Goal: Task Accomplishment & Management: Manage account settings

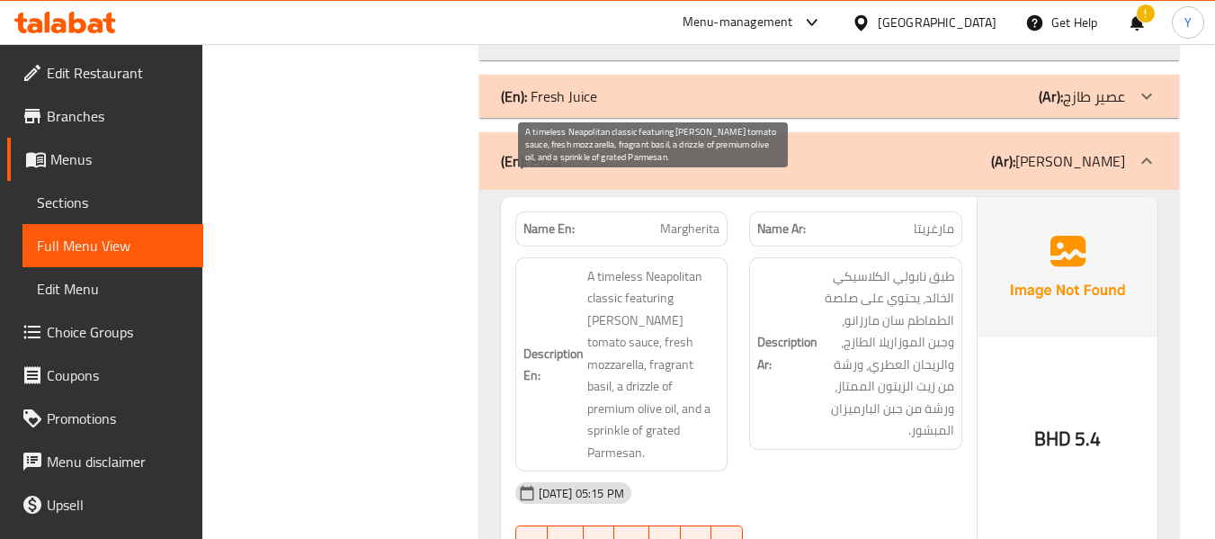
scroll to position [7922, 0]
click at [605, 265] on span "A timeless Neapolitan classic featuring [PERSON_NAME] tomato sauce, fresh mozza…" at bounding box center [653, 364] width 133 height 199
copy span "timeless"
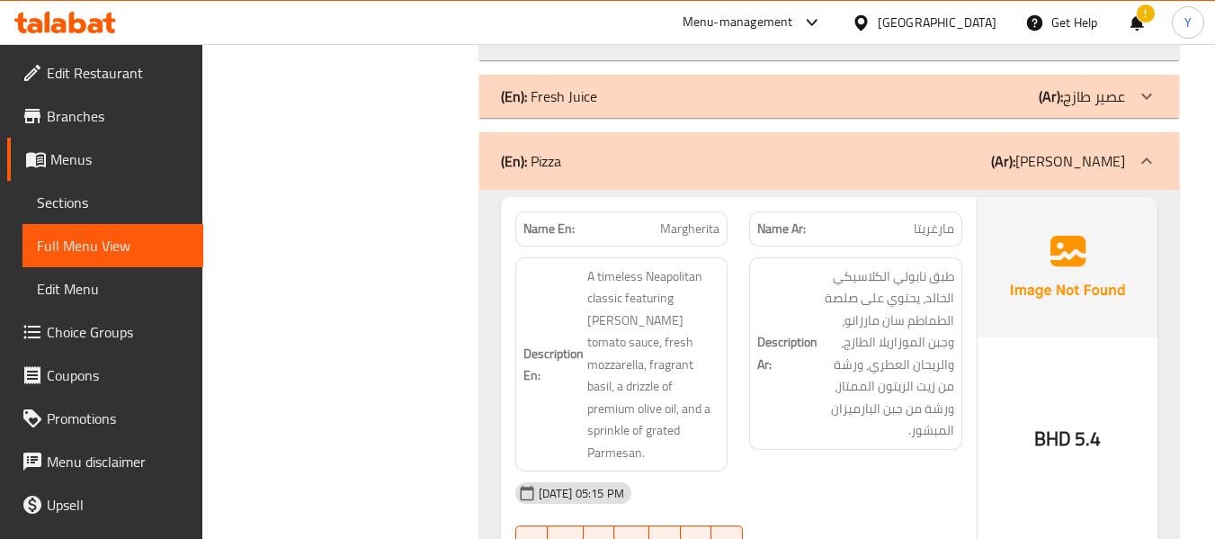
click at [779, 358] on div "Description Ar: طبق نابولي الكلاسيكي الخالد، يحتوي على صلصة الطماطم سان مارزانو…" at bounding box center [855, 353] width 213 height 192
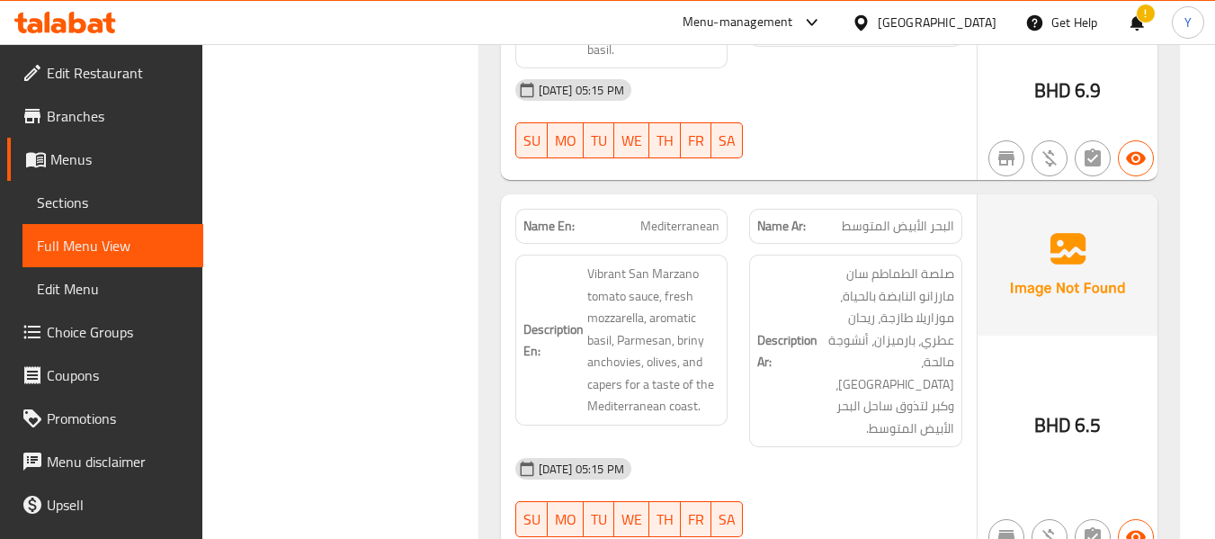
scroll to position [8929, 0]
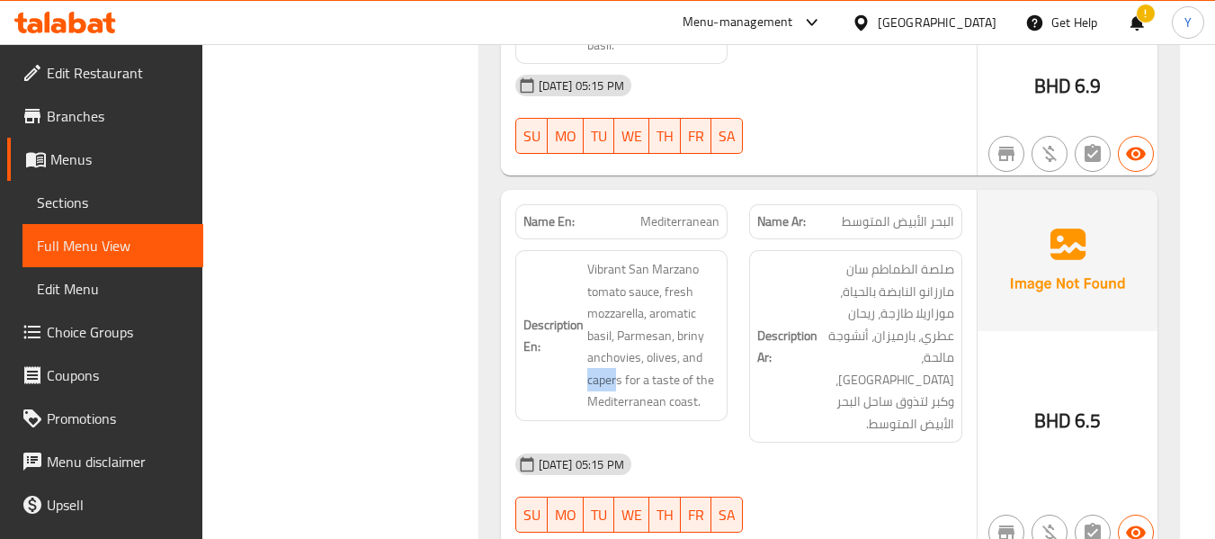
drag, startPoint x: 614, startPoint y: 252, endPoint x: 581, endPoint y: 253, distance: 33.3
click at [581, 258] on h6 "Description En: Vibrant San Marzano tomato sauce, fresh mozzarella, aromatic ba…" at bounding box center [621, 335] width 197 height 155
copy span "caper"
click at [732, 442] on div "[DATE] 05:15 PM" at bounding box center [738, 463] width 468 height 43
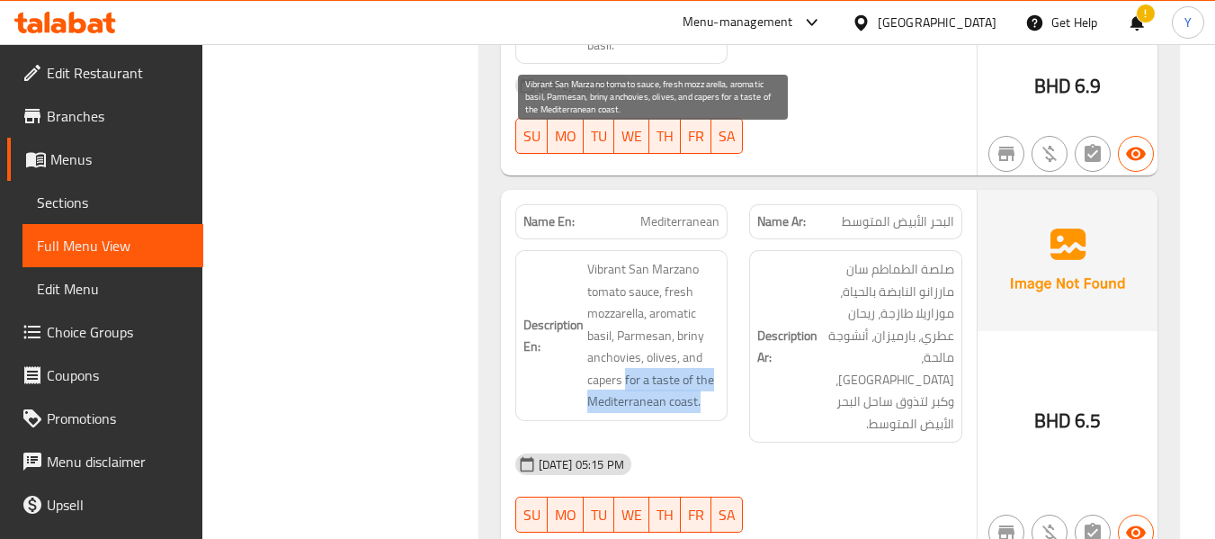
drag, startPoint x: 625, startPoint y: 256, endPoint x: 704, endPoint y: 285, distance: 84.2
click at [704, 285] on span "Vibrant San Marzano tomato sauce, fresh mozzarella, aromatic basil, Parmesan, b…" at bounding box center [653, 335] width 133 height 155
copy span "for a taste of the Mediterranean coast."
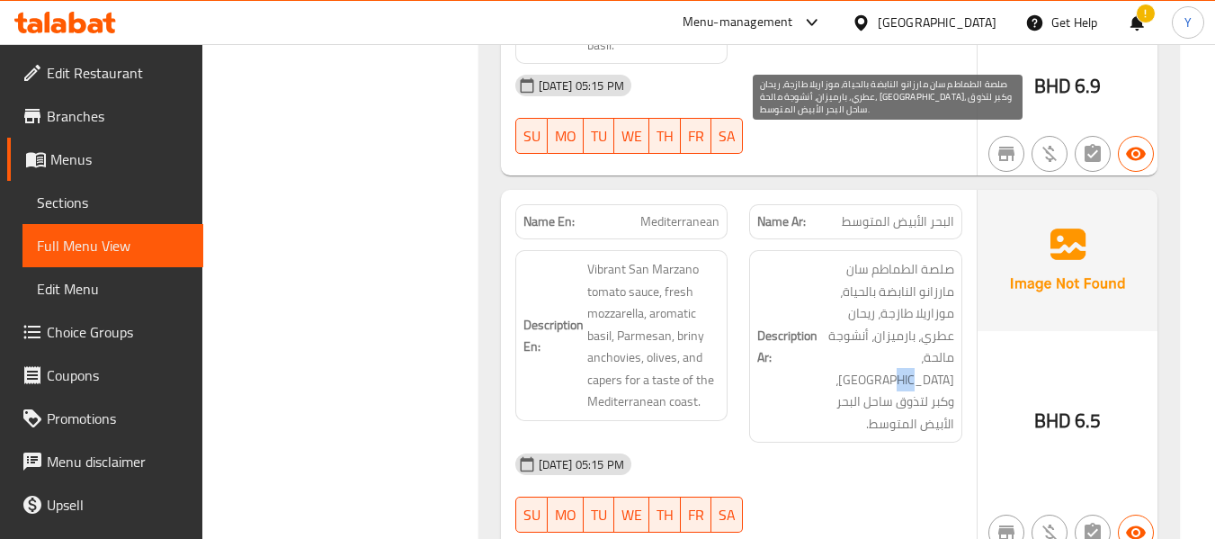
drag, startPoint x: 877, startPoint y: 229, endPoint x: 862, endPoint y: 229, distance: 14.4
click at [862, 258] on span "صلصة الطماطم سان مارزانو النابضة بالحياة، موزاريلا طازجة، ريحان عطري، بارميزان،…" at bounding box center [887, 346] width 133 height 176
copy span "كبر"
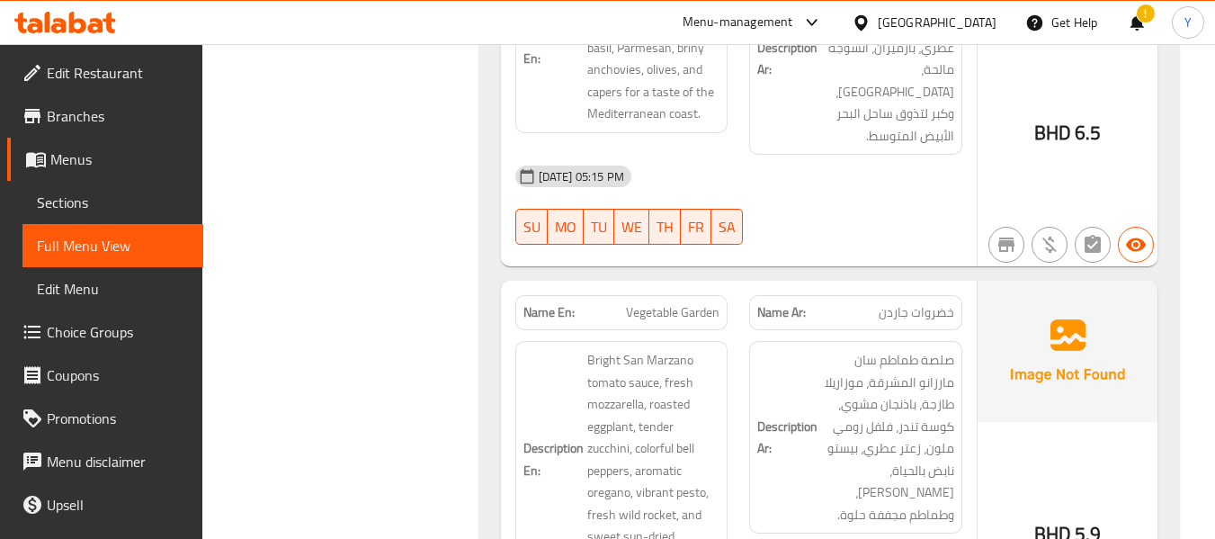
scroll to position [9252, 0]
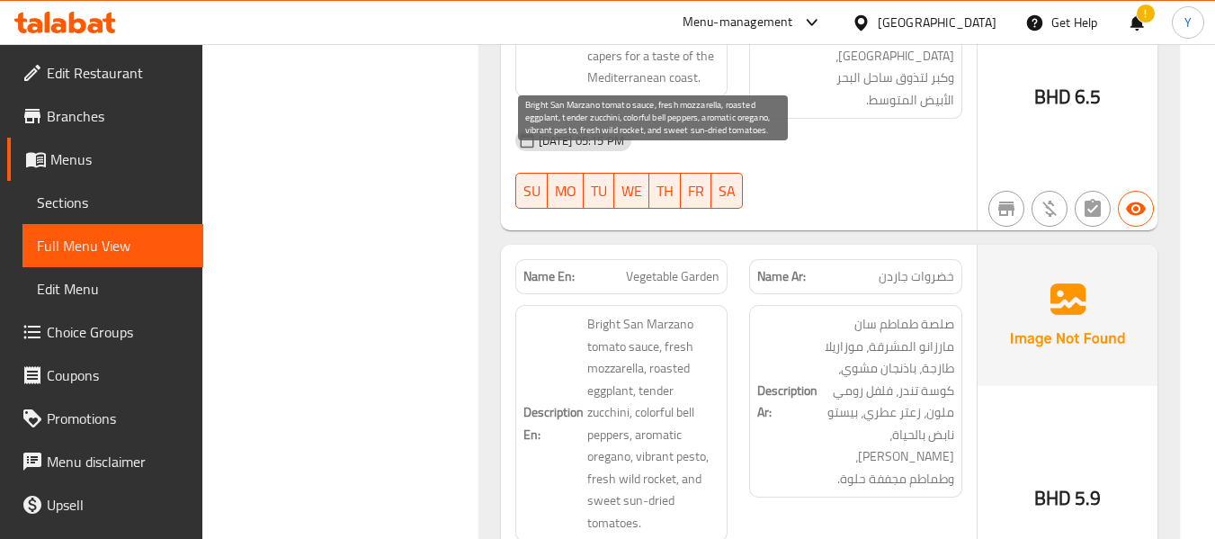
click at [594, 313] on span "Bright San Marzano tomato sauce, fresh mozzarella, roasted eggplant, tender zuc…" at bounding box center [653, 423] width 133 height 220
copy span "oregano"
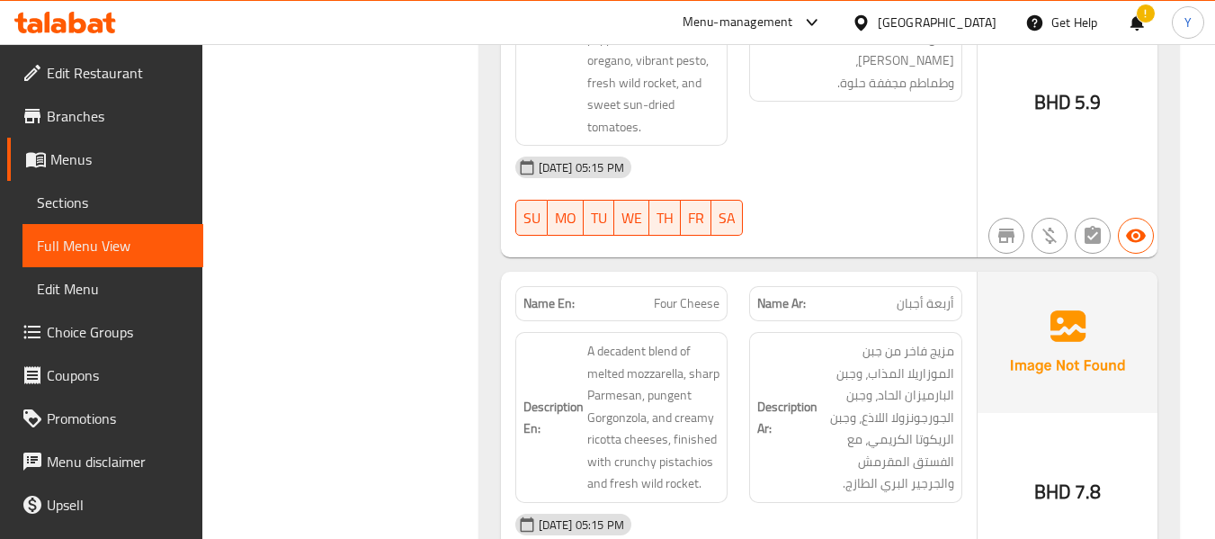
scroll to position [9684, 0]
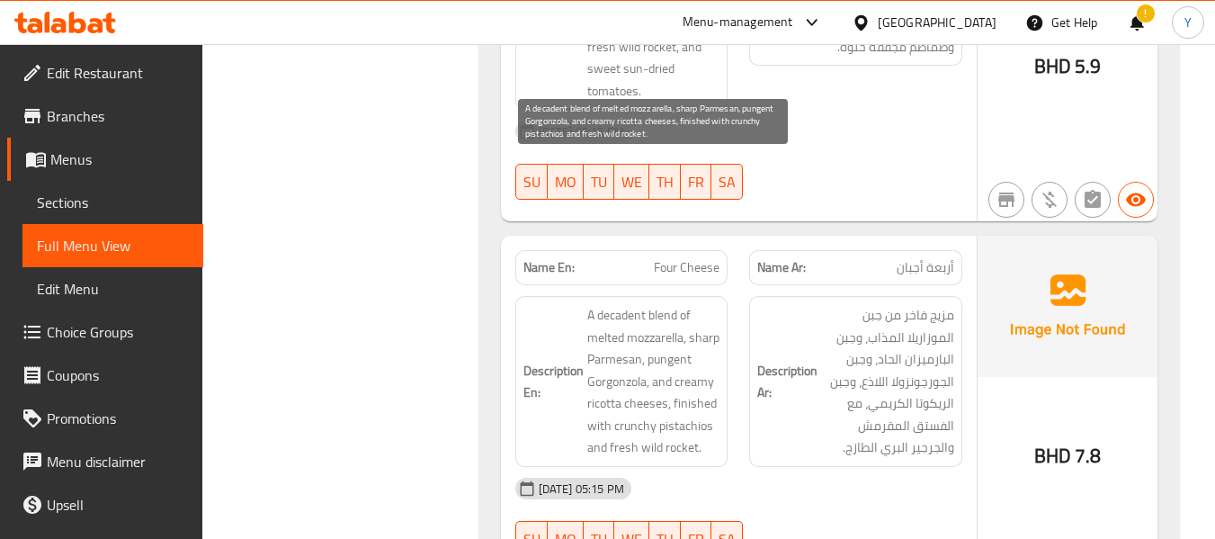
click at [610, 304] on span "A decadent blend of melted mozzarella, sharp Parmesan, pungent Gorgonzola, and …" at bounding box center [653, 381] width 133 height 155
copy span "Gorgonzola"
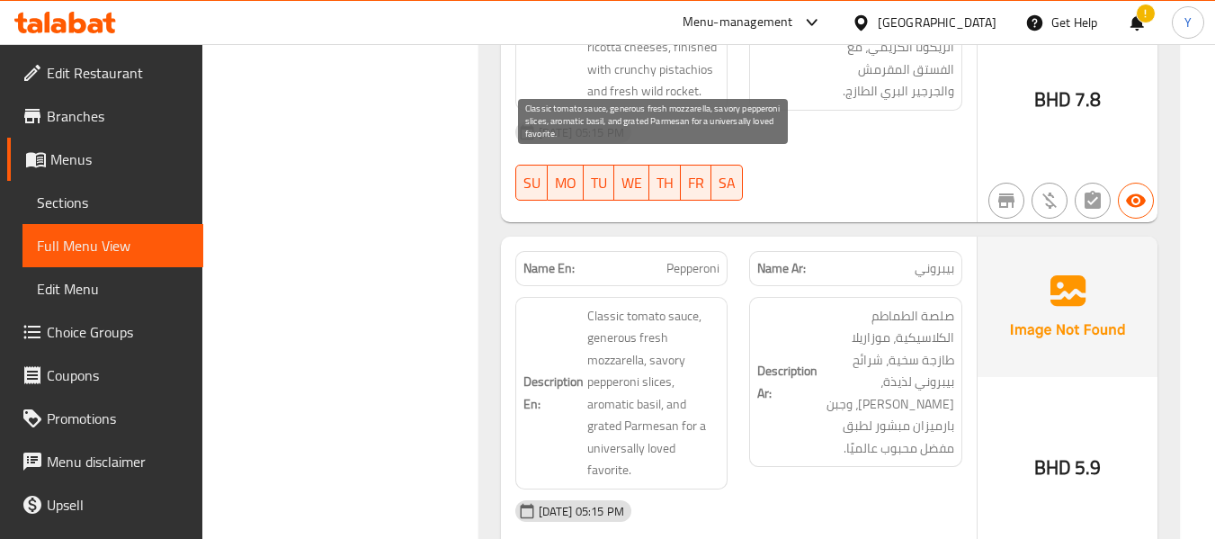
scroll to position [10043, 0]
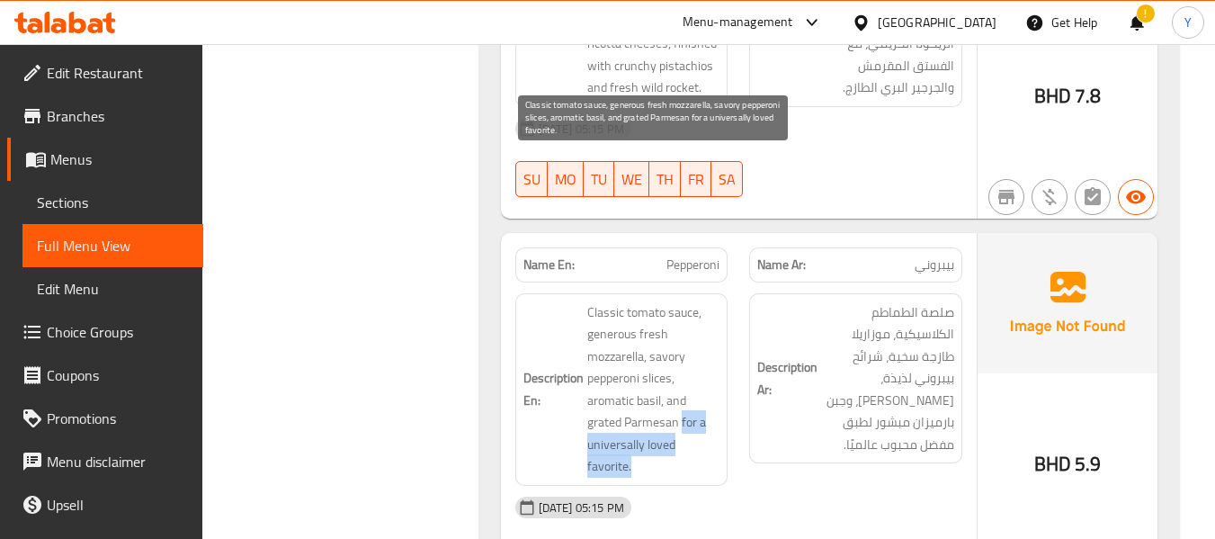
drag, startPoint x: 682, startPoint y: 270, endPoint x: 684, endPoint y: 315, distance: 45.0
click at [684, 315] on span "Classic tomato sauce, generous fresh mozzarella, savory pepperoni slices, aroma…" at bounding box center [653, 389] width 133 height 176
copy span "for a universally loved favorite."
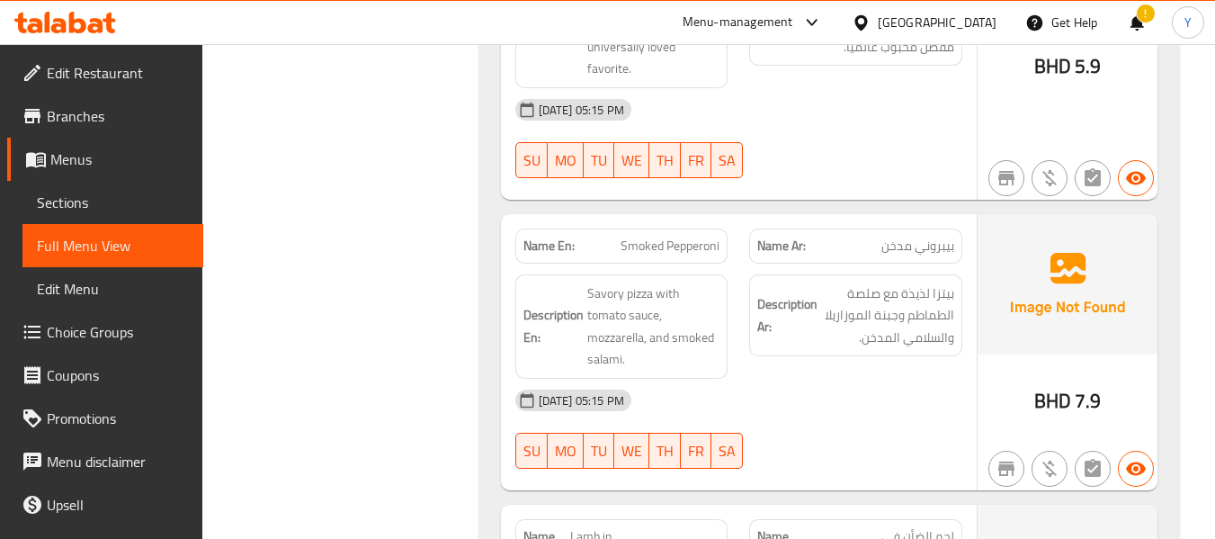
scroll to position [10439, 0]
click at [690, 238] on span "Smoked Pepperoni" at bounding box center [669, 247] width 99 height 19
copy span "Pepperoni"
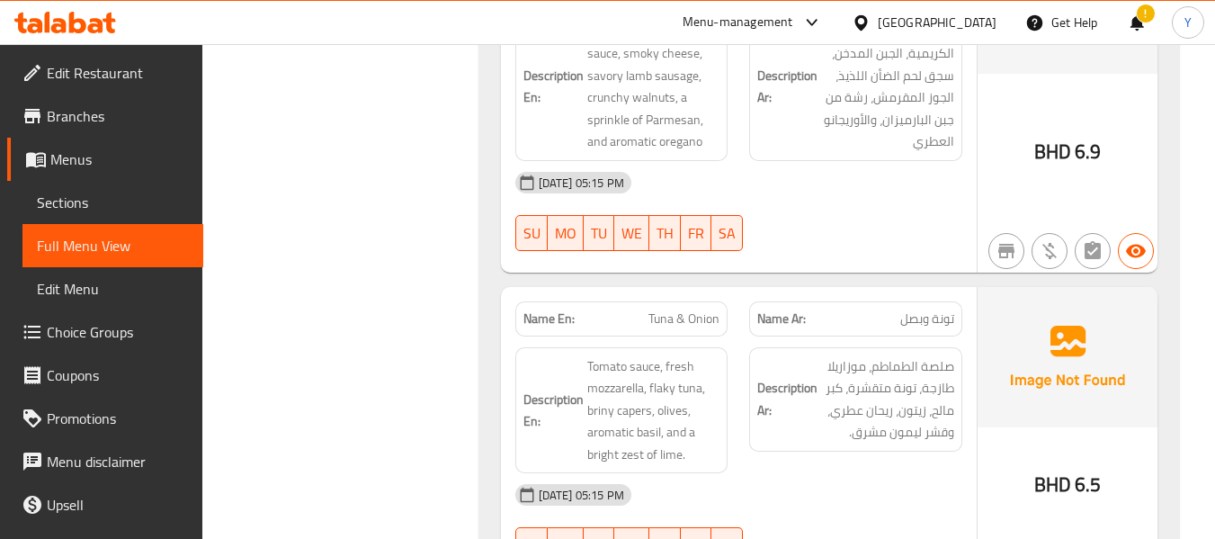
scroll to position [11014, 0]
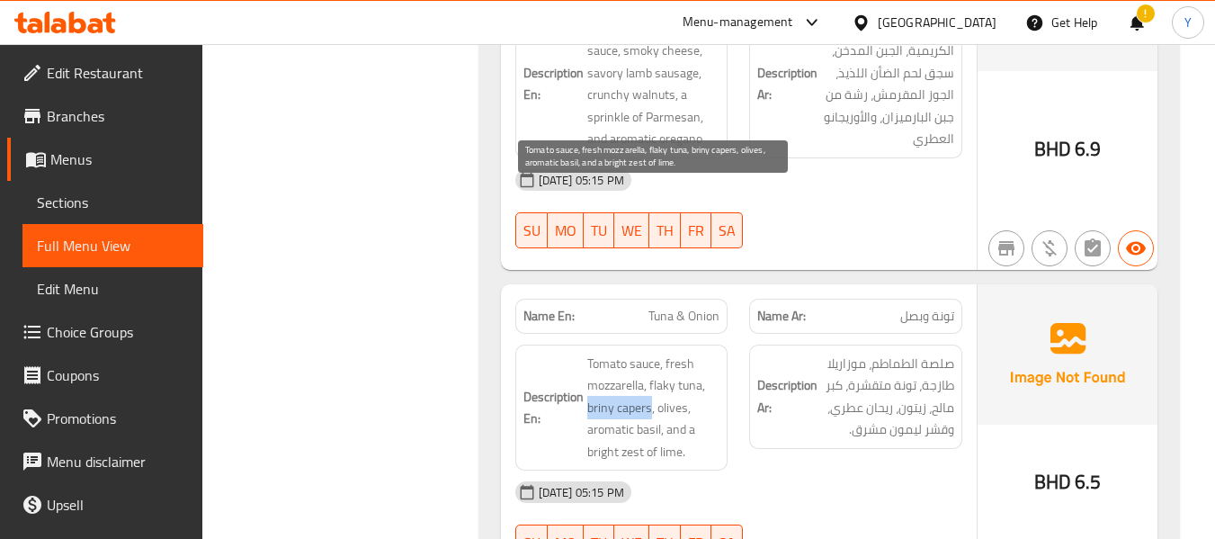
drag, startPoint x: 649, startPoint y: 245, endPoint x: 586, endPoint y: 247, distance: 63.0
click at [587, 352] on span "Tomato sauce, fresh mozzarella, flaky tuna, briny capers, olives, aromatic basi…" at bounding box center [653, 407] width 133 height 111
copy span "briny capers"
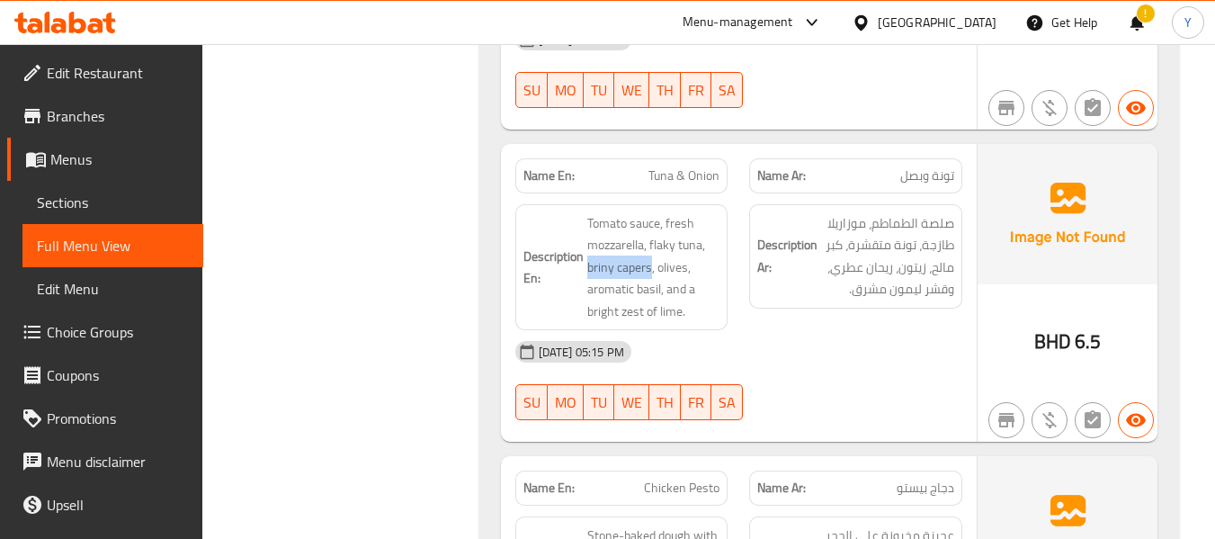
scroll to position [11158, 0]
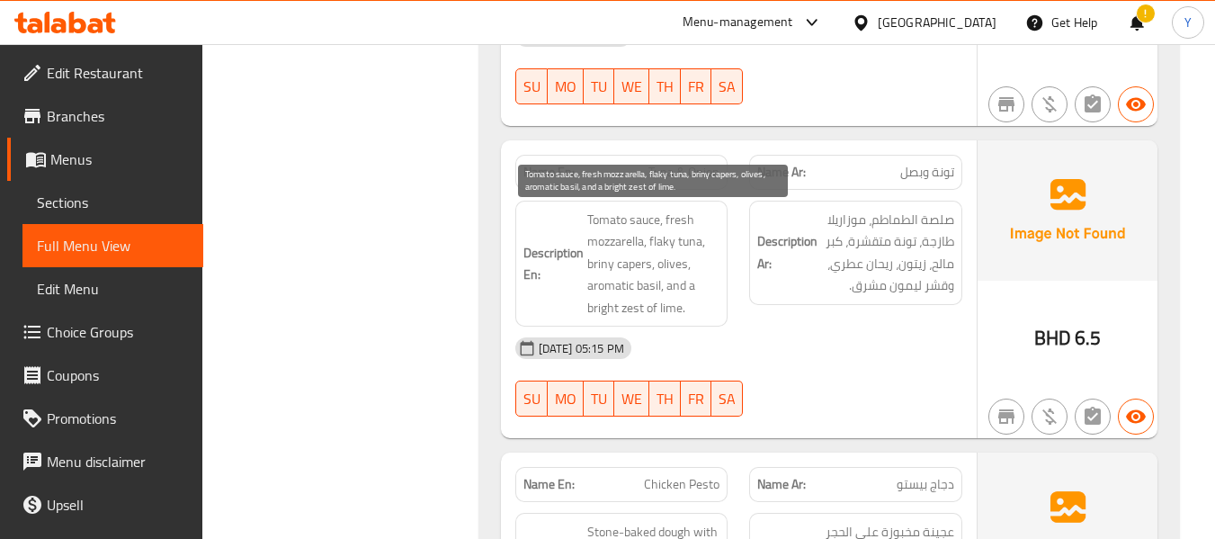
click at [599, 209] on span "Tomato sauce, fresh mozzarella, flaky tuna, briny capers, olives, aromatic basi…" at bounding box center [653, 264] width 133 height 111
copy span "bright"
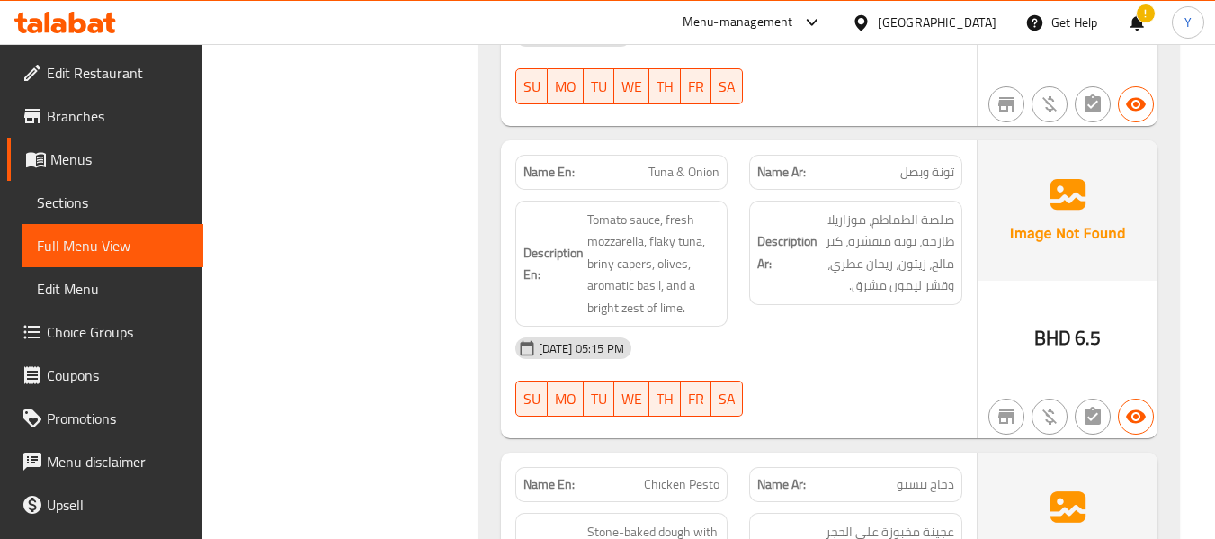
click at [851, 326] on div "[DATE] 05:15 PM" at bounding box center [738, 347] width 468 height 43
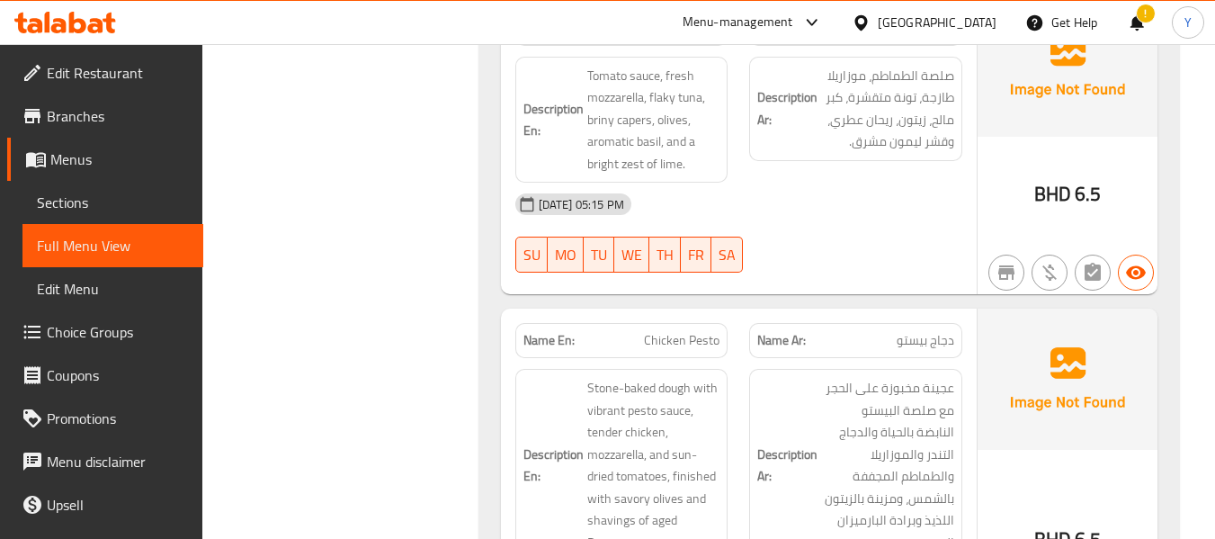
scroll to position [11338, 0]
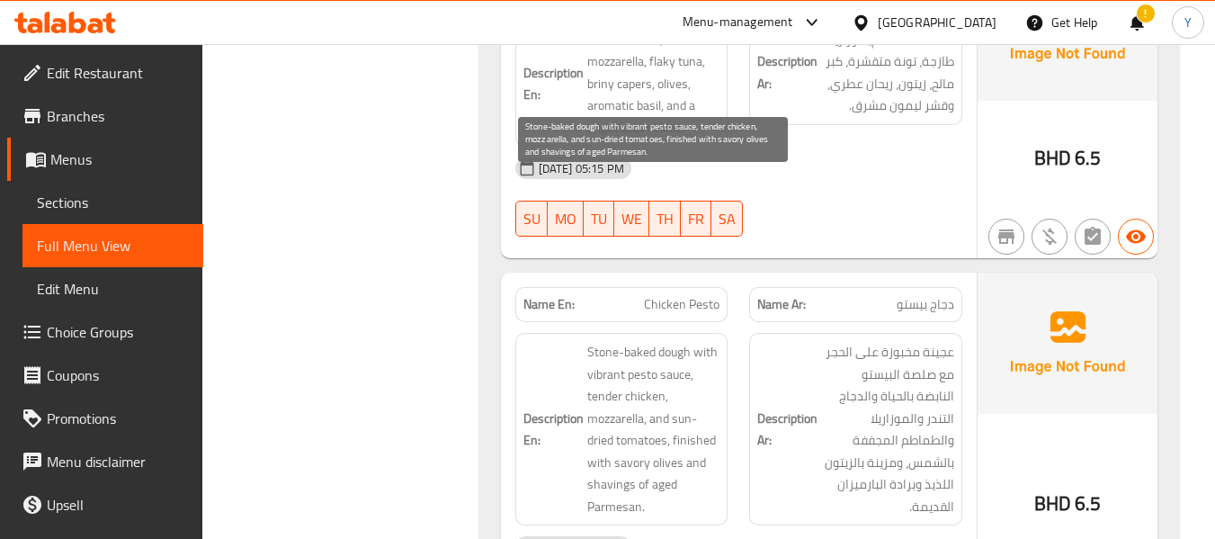
click at [599, 341] on span "Stone-baked dough with vibrant pesto sauce, tender chicken, mozzarella, and sun…" at bounding box center [653, 429] width 133 height 176
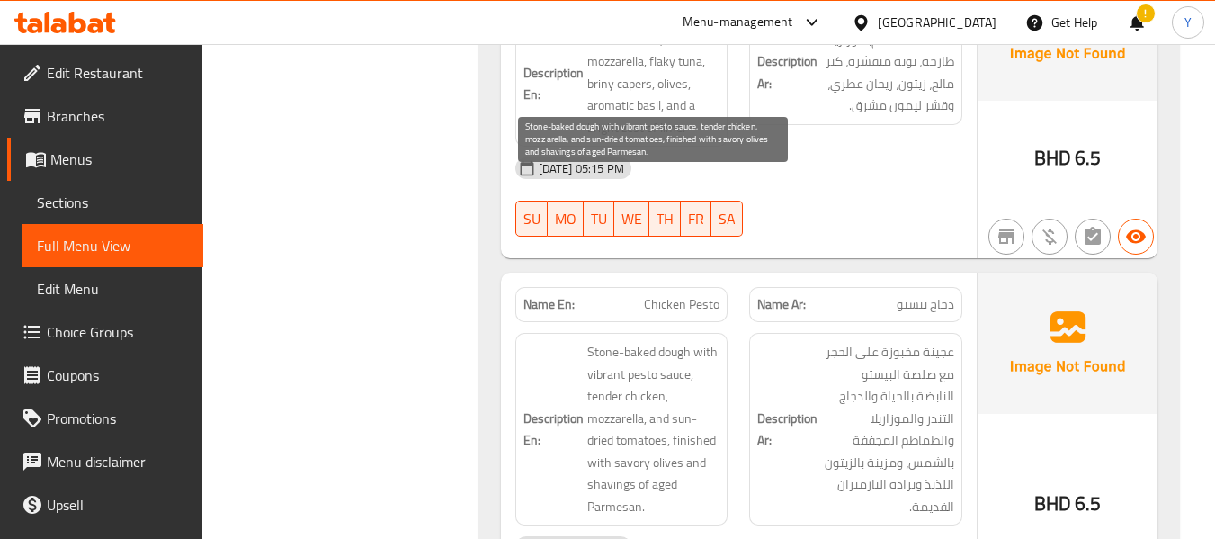
click at [612, 341] on span "Stone-baked dough with vibrant pesto sauce, tender chicken, mozzarella, and sun…" at bounding box center [653, 429] width 133 height 176
click at [616, 343] on span "Stone-baked dough with vibrant pesto sauce, tender chicken, mozzarella, and sun…" at bounding box center [653, 429] width 133 height 176
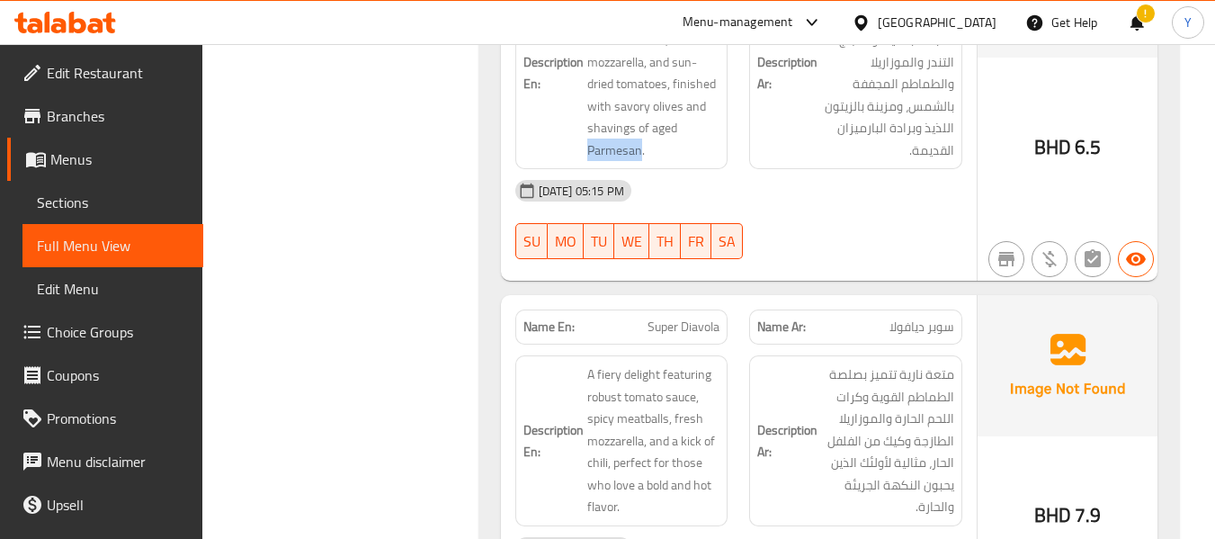
scroll to position [11698, 0]
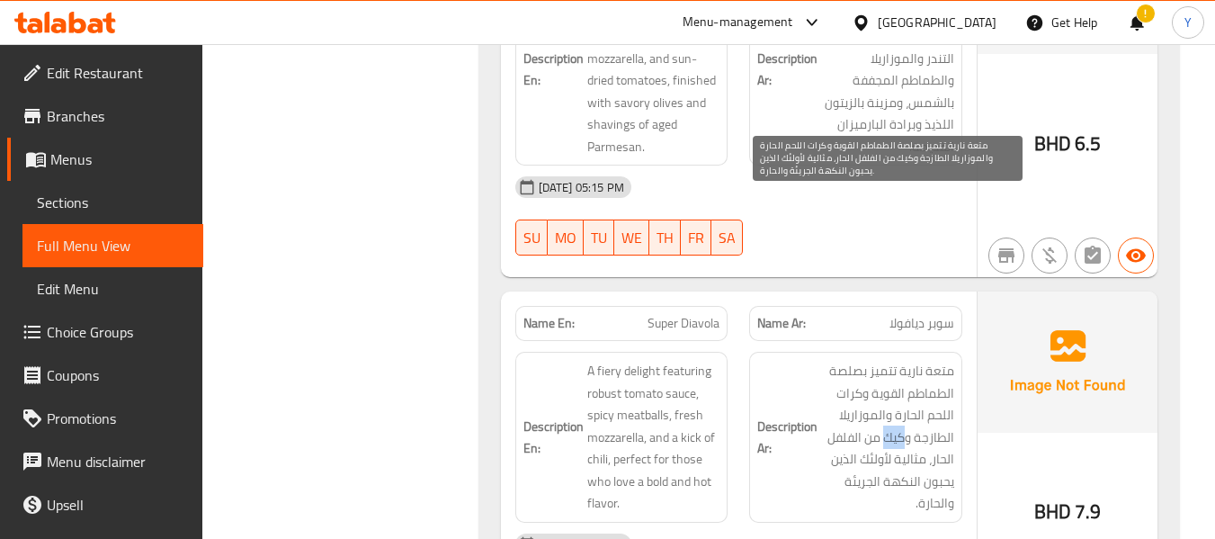
drag, startPoint x: 906, startPoint y: 264, endPoint x: 887, endPoint y: 272, distance: 20.2
click at [887, 360] on span "متعة نارية تتميز بصلصة الطماطم القوية وكرات اللحم الحارة والموزاريلا الطازجة وك…" at bounding box center [887, 437] width 133 height 155
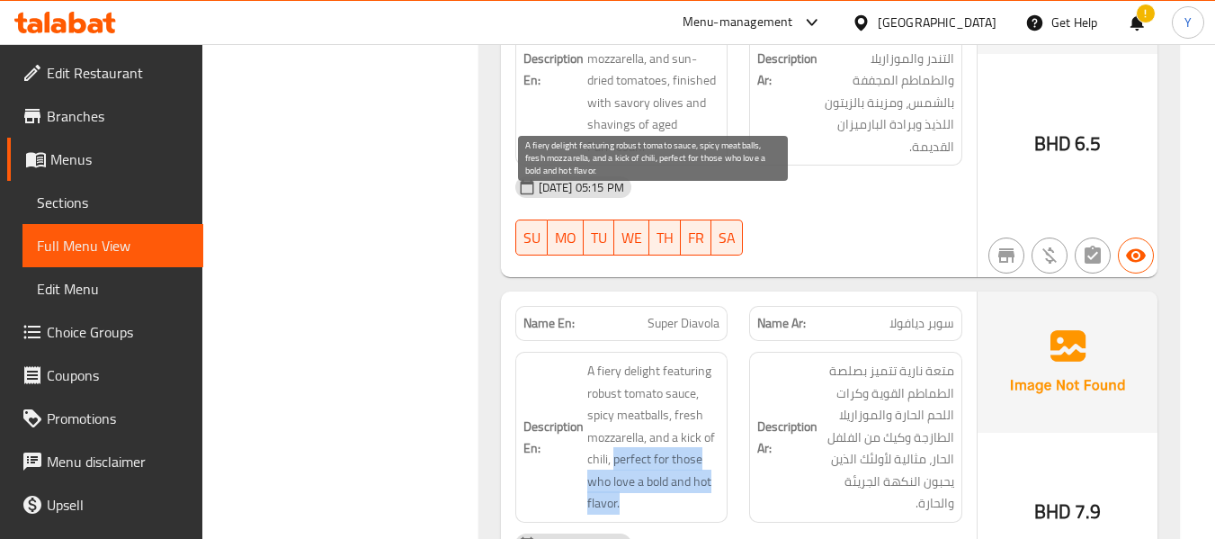
drag, startPoint x: 612, startPoint y: 296, endPoint x: 658, endPoint y: 334, distance: 60.0
click at [658, 360] on span "A fiery delight featuring robust tomato sauce, spicy meatballs, fresh mozzarell…" at bounding box center [653, 437] width 133 height 155
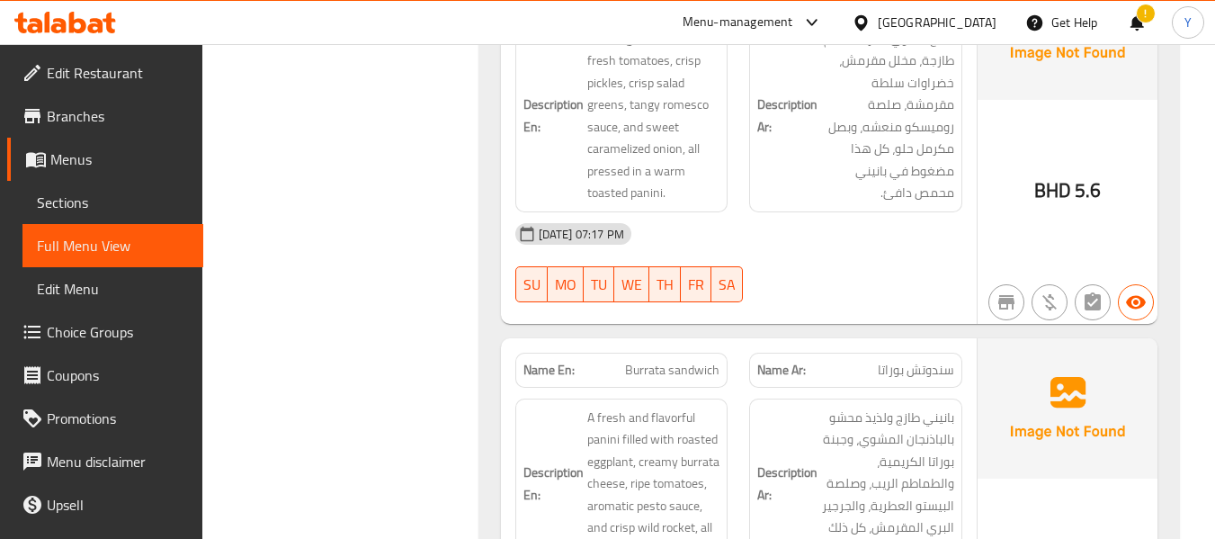
scroll to position [12489, 0]
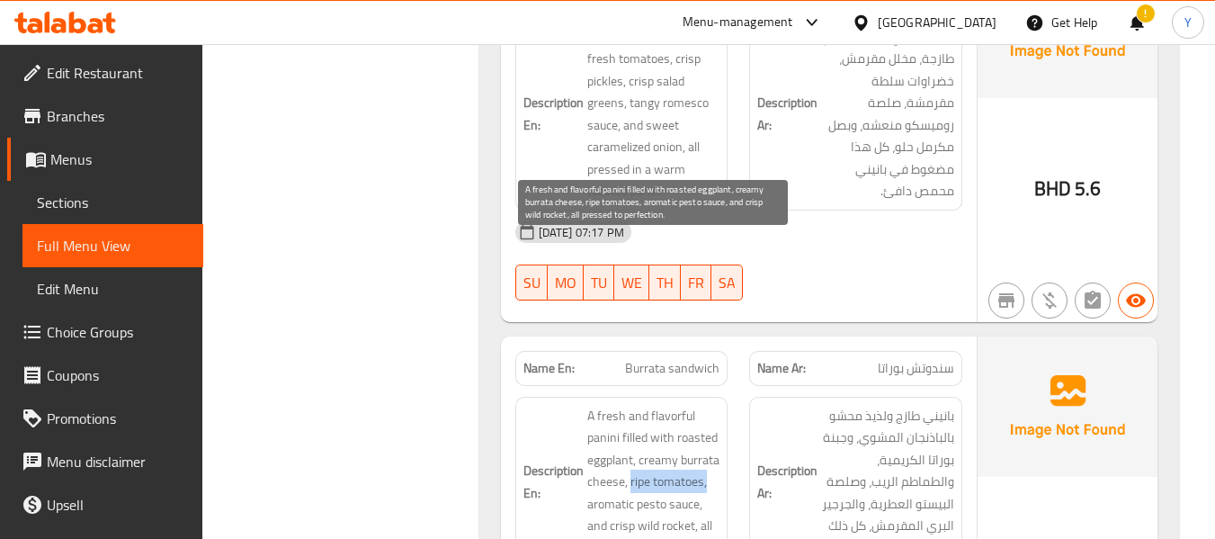
drag, startPoint x: 628, startPoint y: 317, endPoint x: 704, endPoint y: 320, distance: 75.6
click at [704, 405] on span "A fresh and flavorful panini filled with roasted eggplant, creamy burrata chees…" at bounding box center [653, 482] width 133 height 155
drag, startPoint x: 703, startPoint y: 317, endPoint x: 630, endPoint y: 323, distance: 73.0
click at [630, 405] on span "A fresh and flavorful panini filled with roasted eggplant, creamy burrata chees…" at bounding box center [653, 482] width 133 height 155
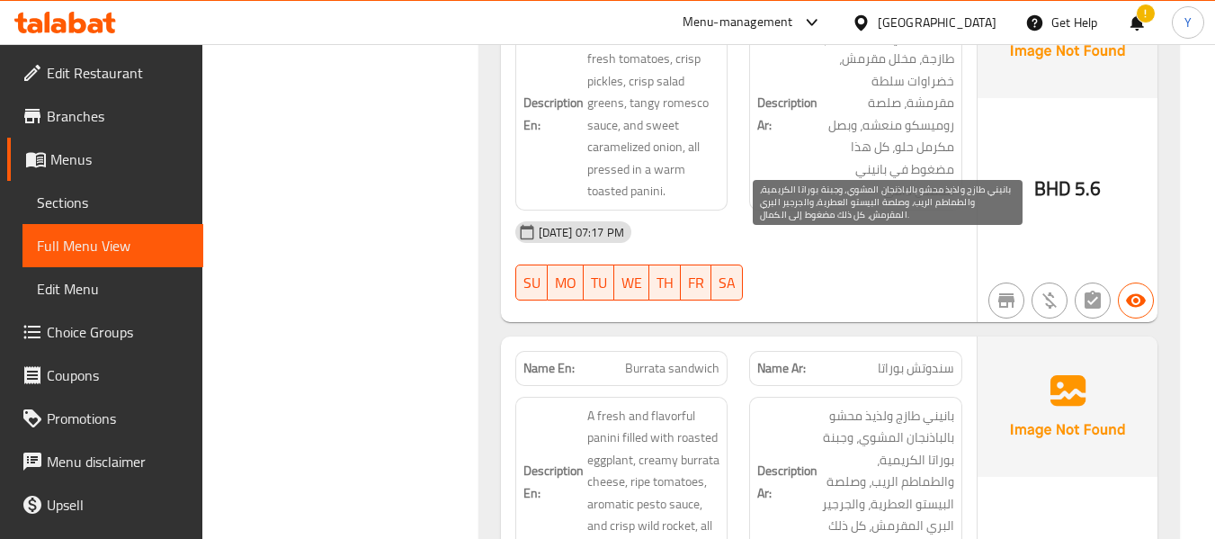
click at [940, 405] on span "بانيني طازج ولذيذ محشو بالباذنجان المشوي، وجبنة بوراتا الكريمية، والطماطم الريب…" at bounding box center [887, 482] width 133 height 155
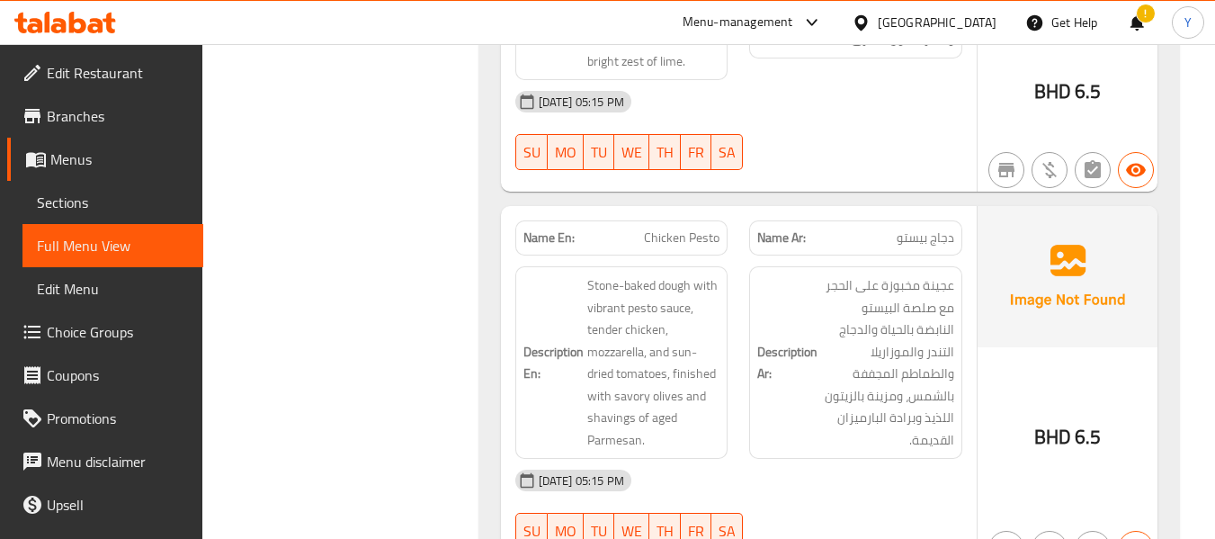
scroll to position [11338, 0]
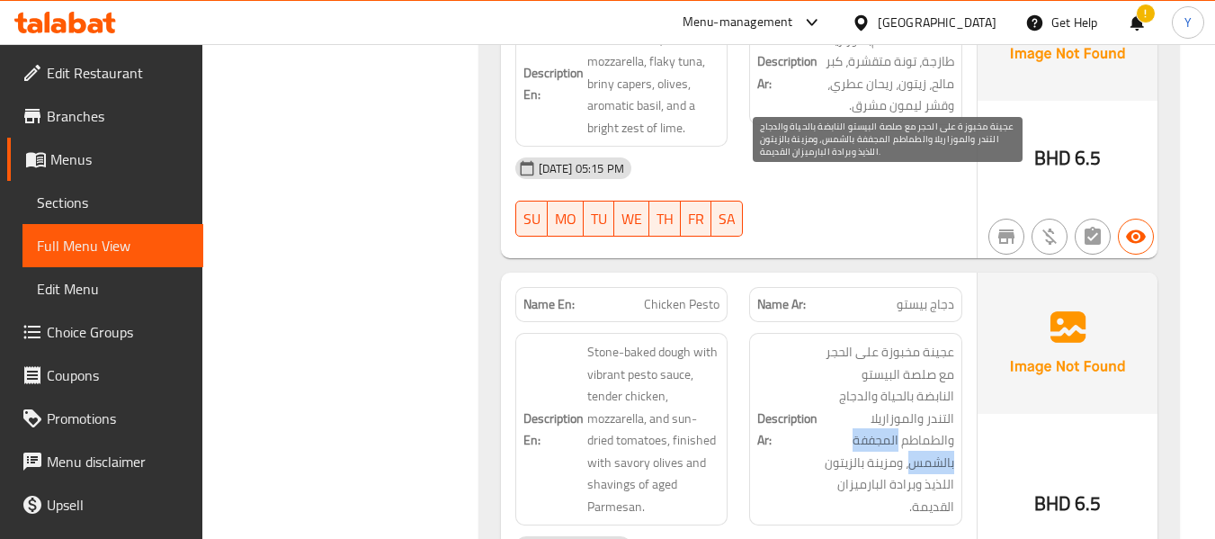
drag, startPoint x: 953, startPoint y: 271, endPoint x: 862, endPoint y: 271, distance: 90.8
click at [862, 341] on span "عجينة مخبوزة على الحجر مع صلصة البيستو النابضة بالحياة والدجاج التندر والموزاري…" at bounding box center [887, 429] width 133 height 176
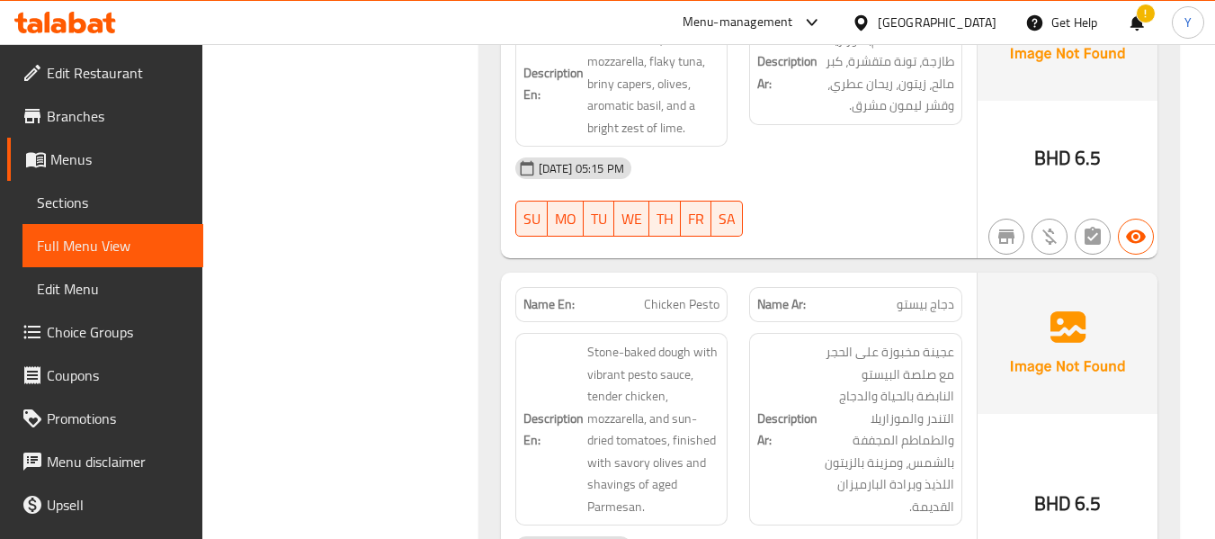
click at [755, 333] on div "Description Ar: عجينة مخبوزة على الحجر مع صلصة البيستو النابضة بالحياة والدجاج …" at bounding box center [855, 429] width 213 height 192
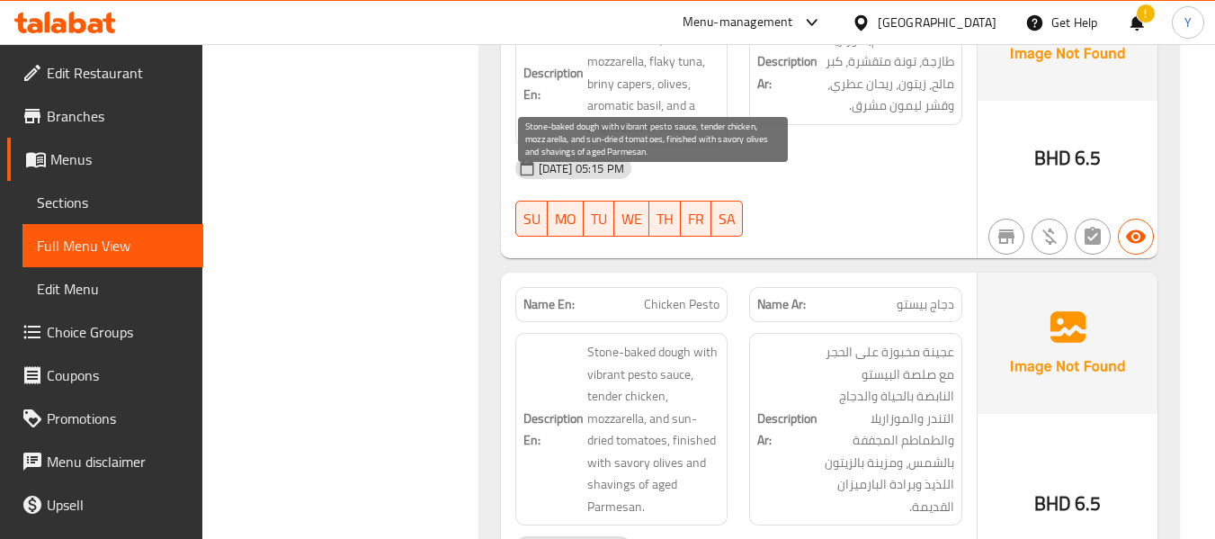
click at [593, 341] on span "Stone-baked dough with vibrant pesto sauce, tender chicken, mozzarella, and sun…" at bounding box center [653, 429] width 133 height 176
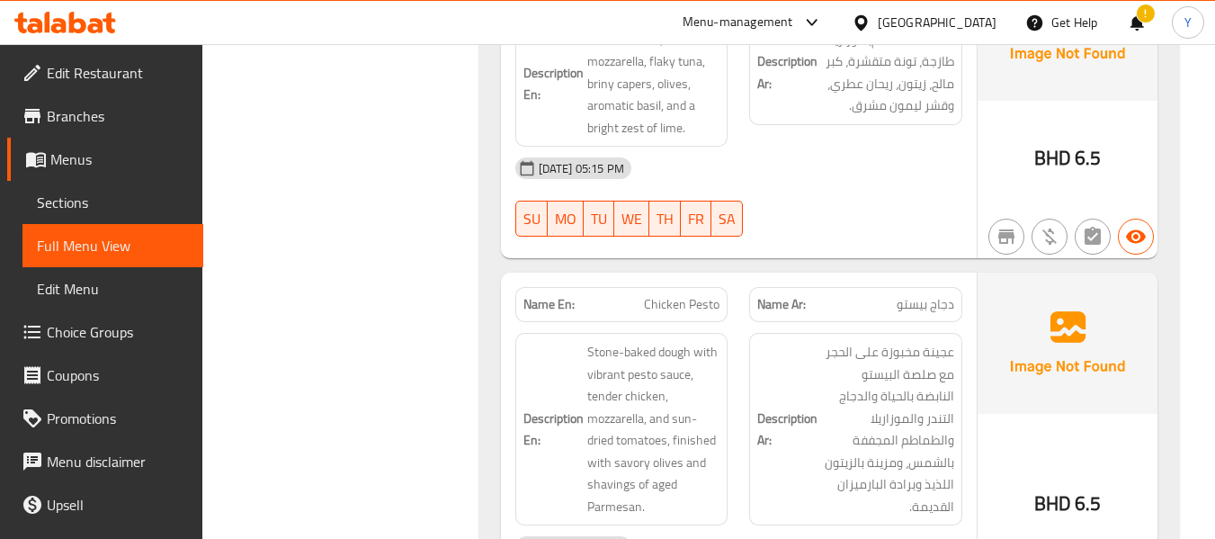
click at [807, 525] on div "[DATE] 05:15 PM" at bounding box center [738, 546] width 468 height 43
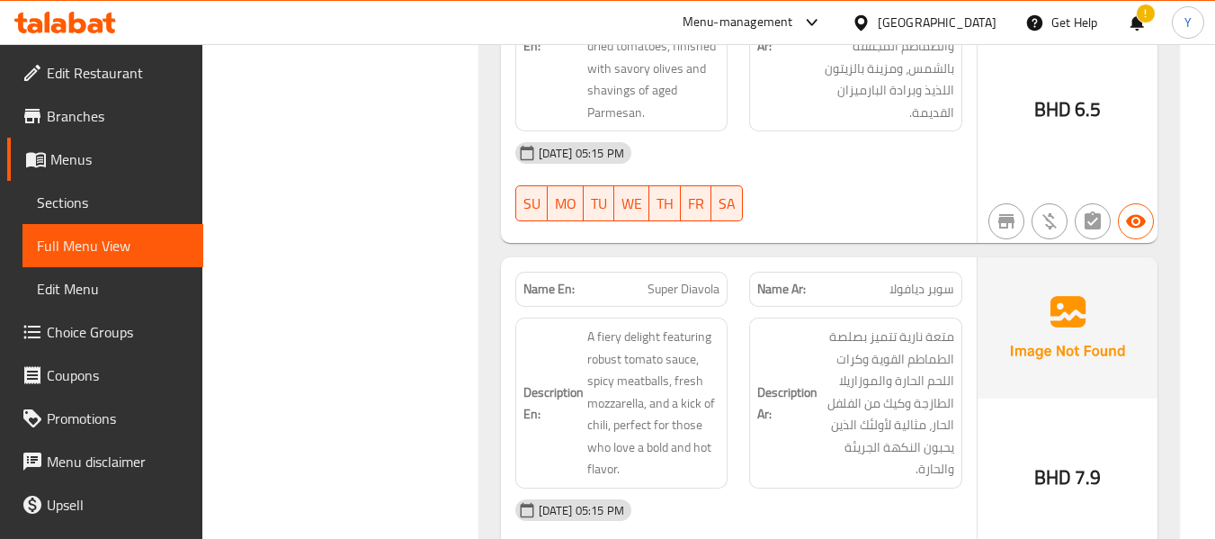
scroll to position [11734, 0]
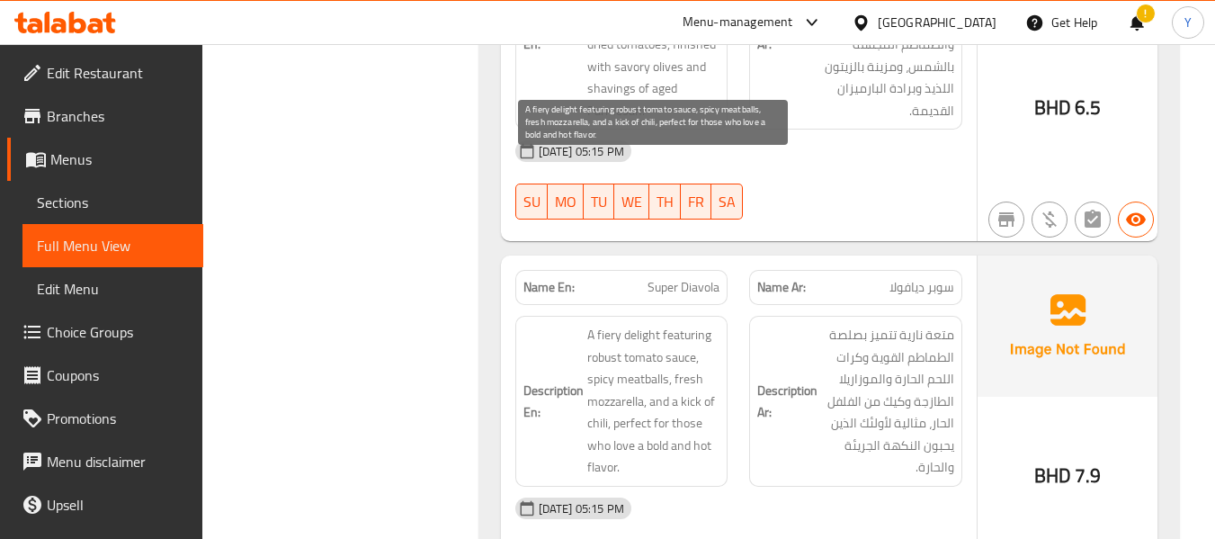
click at [687, 324] on span "A fiery delight featuring robust tomato sauce, spicy meatballs, fresh mozzarell…" at bounding box center [653, 401] width 133 height 155
click at [610, 324] on span "A fiery delight featuring robust tomato sauce, spicy meatballs, fresh mozzarell…" at bounding box center [653, 401] width 133 height 155
drag, startPoint x: 684, startPoint y: 236, endPoint x: 608, endPoint y: 258, distance: 79.4
click at [608, 324] on span "A fiery delight featuring robust tomato sauce, spicy meatballs, fresh mozzarell…" at bounding box center [653, 401] width 133 height 155
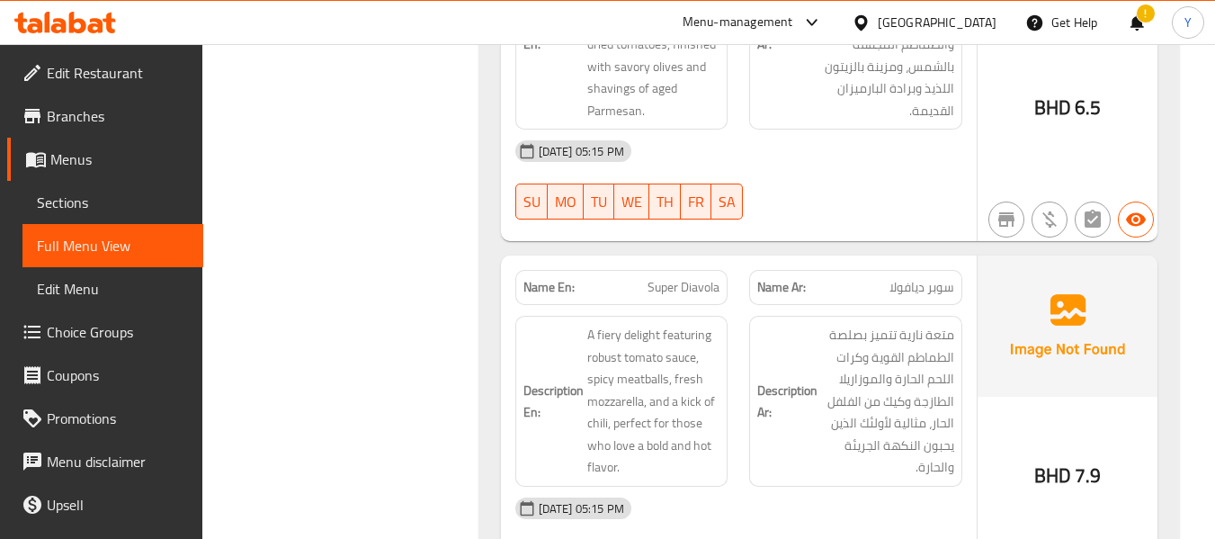
click at [796, 486] on div "[DATE] 05:15 PM" at bounding box center [738, 507] width 468 height 43
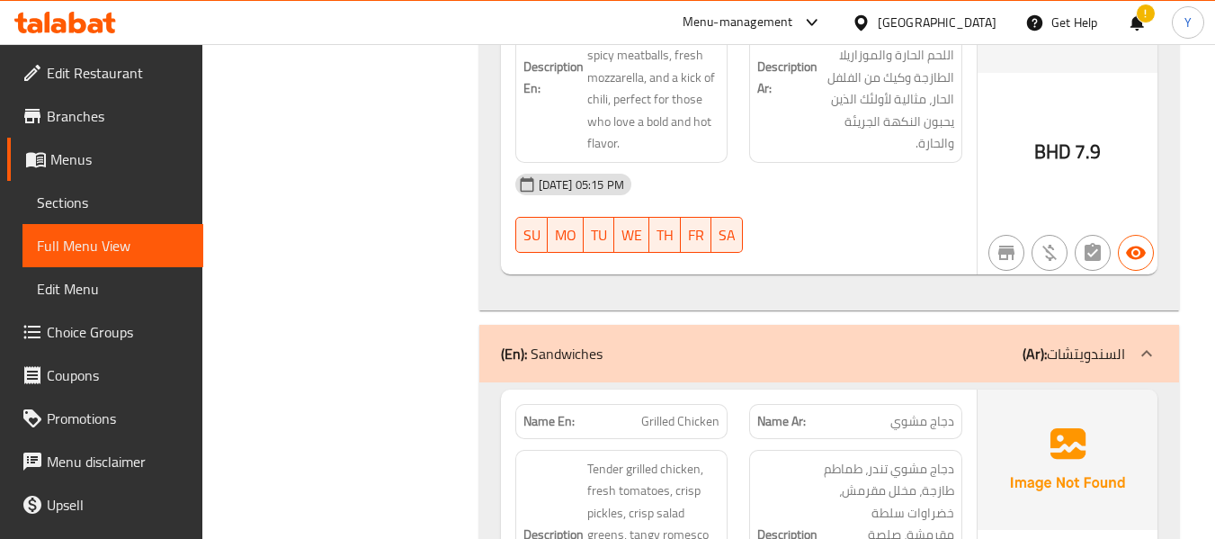
scroll to position [12093, 0]
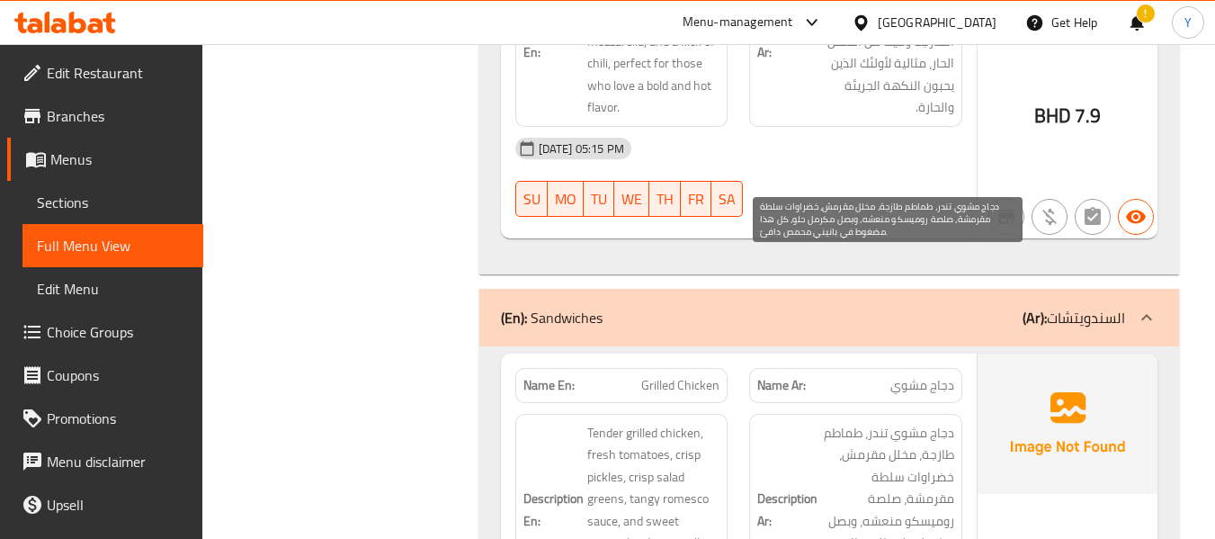
click at [823, 422] on span "دجاج مشوي تندر، طماطم طازجة، مخلل مقرمش، خضراوات سلطة مقرمشة، صلصة روميسكو منعش…" at bounding box center [887, 510] width 133 height 176
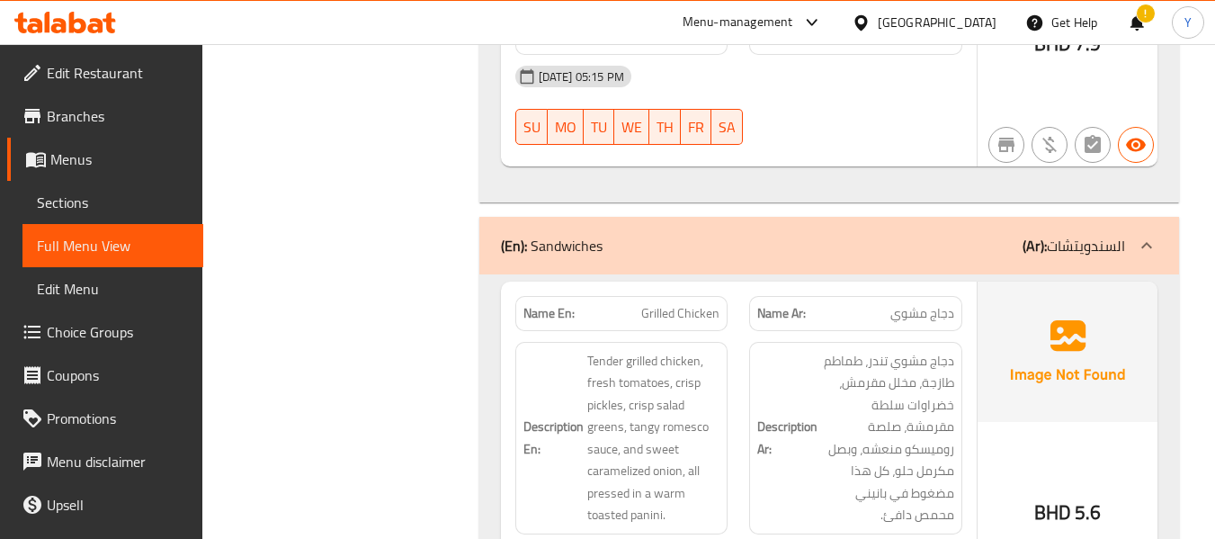
scroll to position [12201, 0]
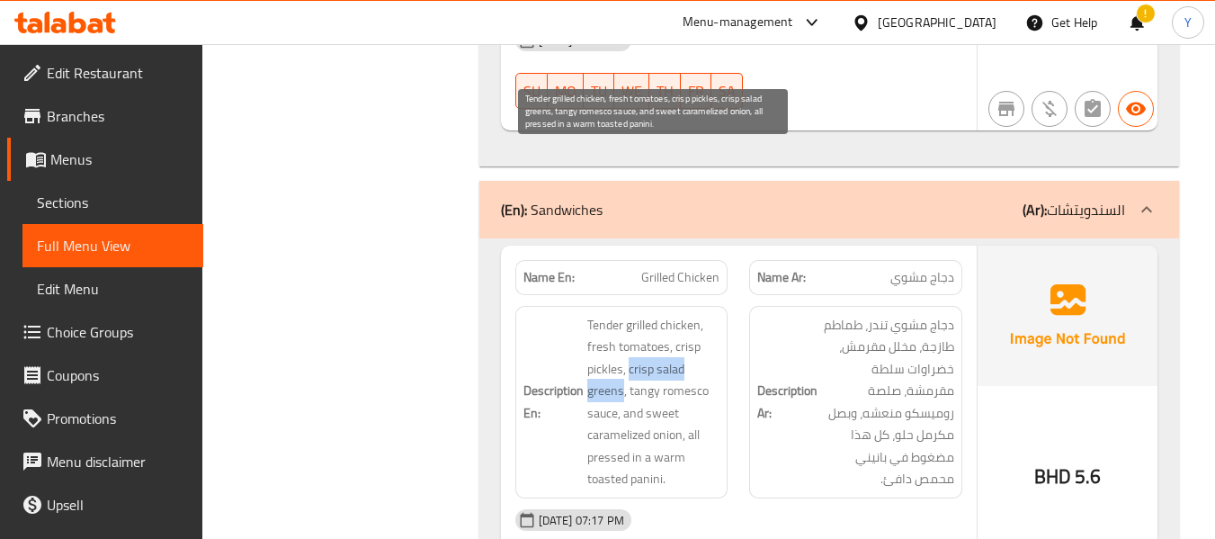
drag, startPoint x: 628, startPoint y: 206, endPoint x: 621, endPoint y: 224, distance: 19.4
click at [621, 314] on span "Tender grilled chicken, fresh tomatoes, crisp pickles, crisp salad greens, tang…" at bounding box center [653, 402] width 133 height 176
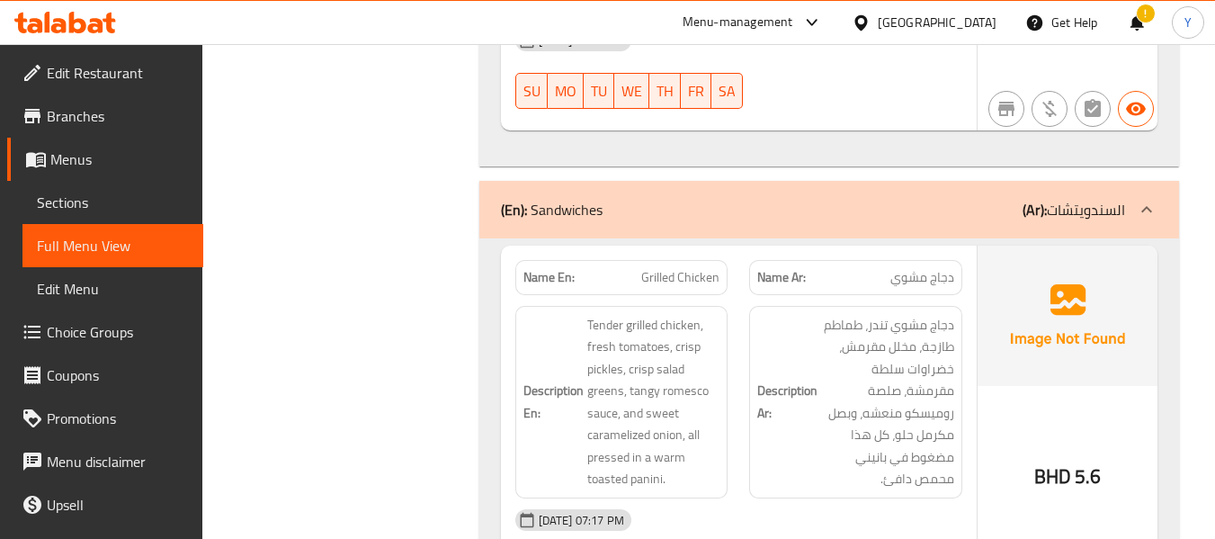
click at [857, 498] on div "[DATE] 07:17 PM SU MO TU WE TH FR SA" at bounding box center [738, 548] width 468 height 101
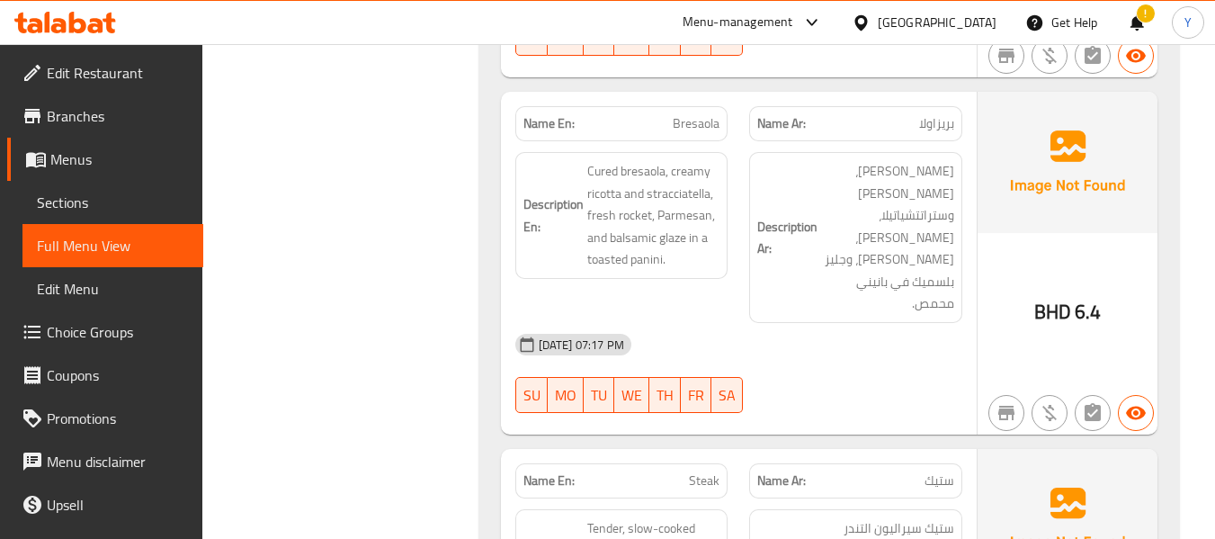
scroll to position [13100, 0]
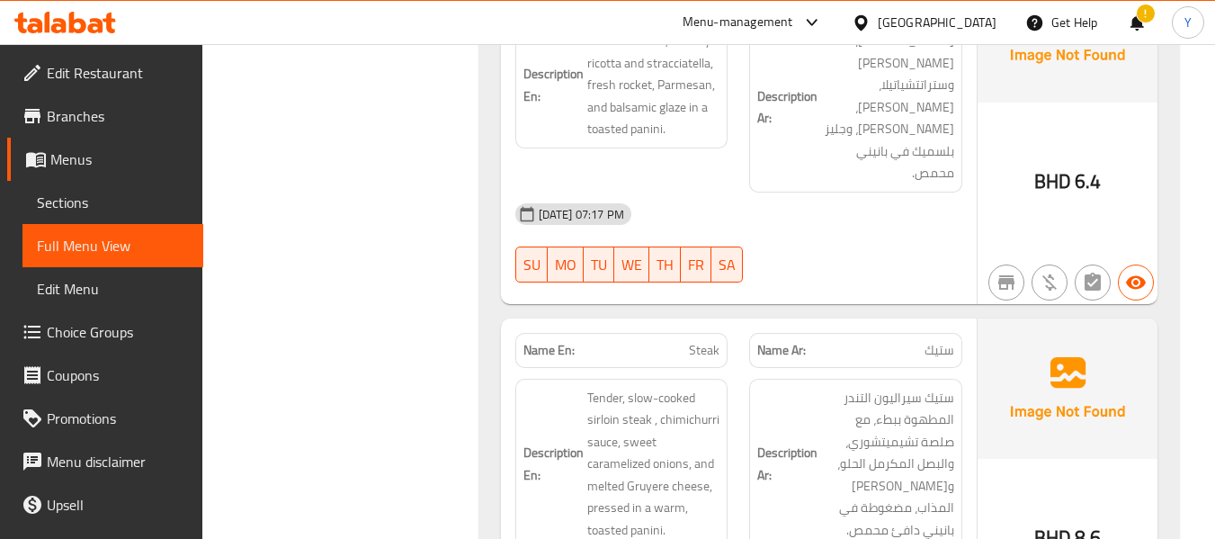
scroll to position [13217, 0]
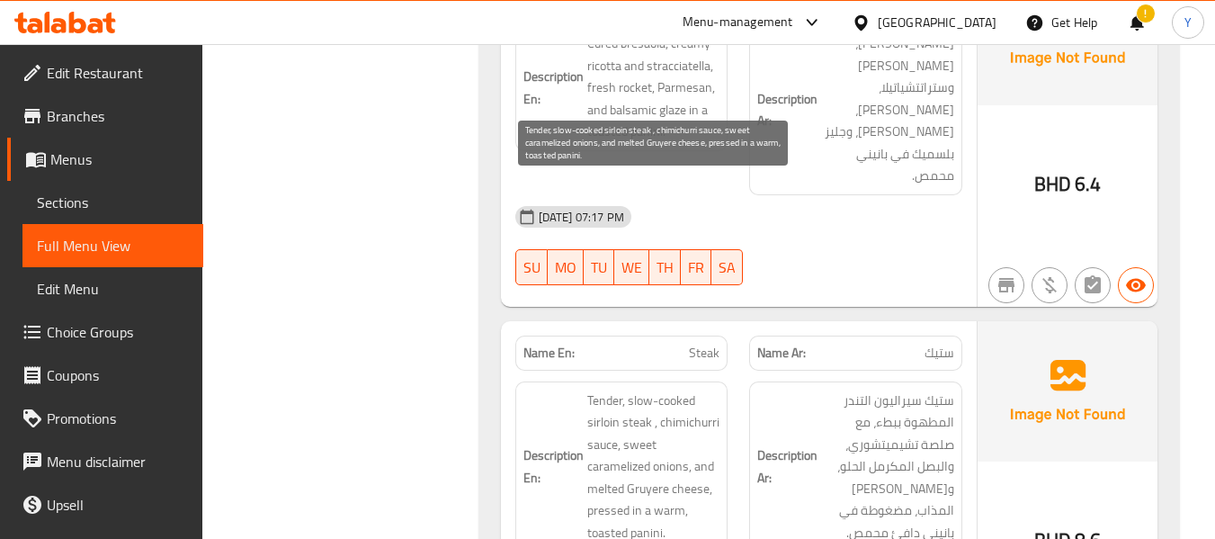
click at [646, 389] on span "Tender, slow-cooked sirloin steak , chimichurri sauce, sweet caramelized onions…" at bounding box center [653, 466] width 133 height 155
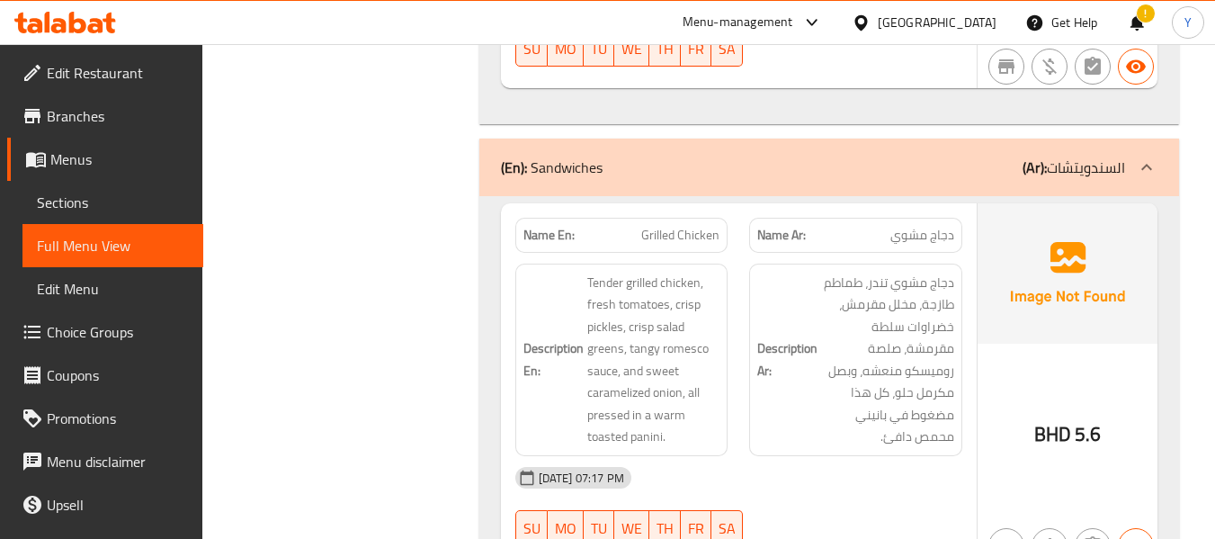
click at [821, 281] on div "Description Ar: دجاج مشوي تندر، طماطم طازجة، مخلل مقرمش، خضراوات سلطة مقرمشة، ص…" at bounding box center [855, 360] width 235 height 214
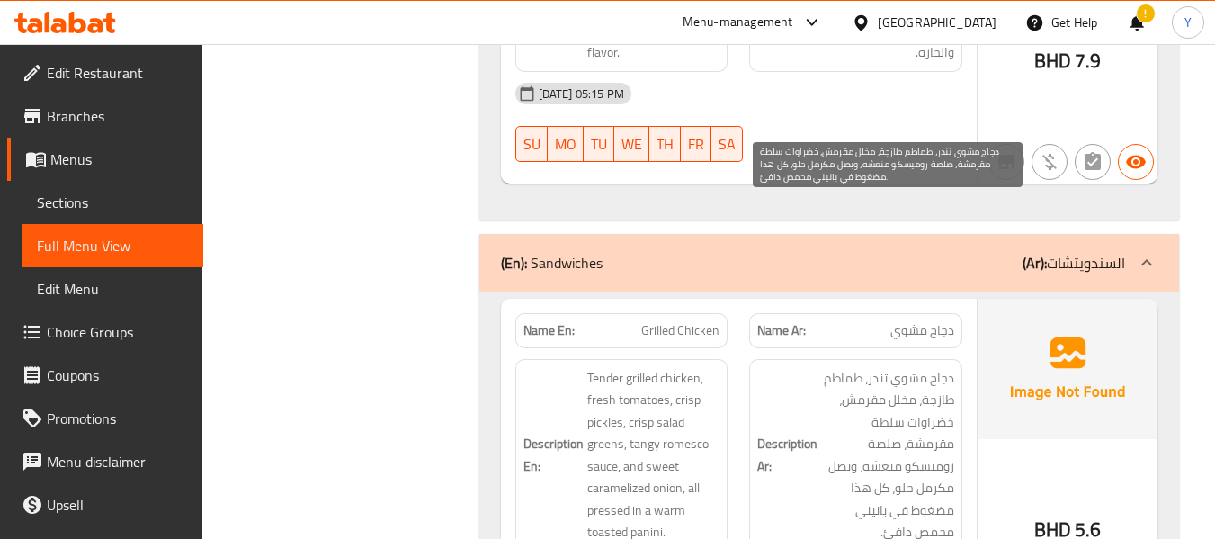
scroll to position [12100, 0]
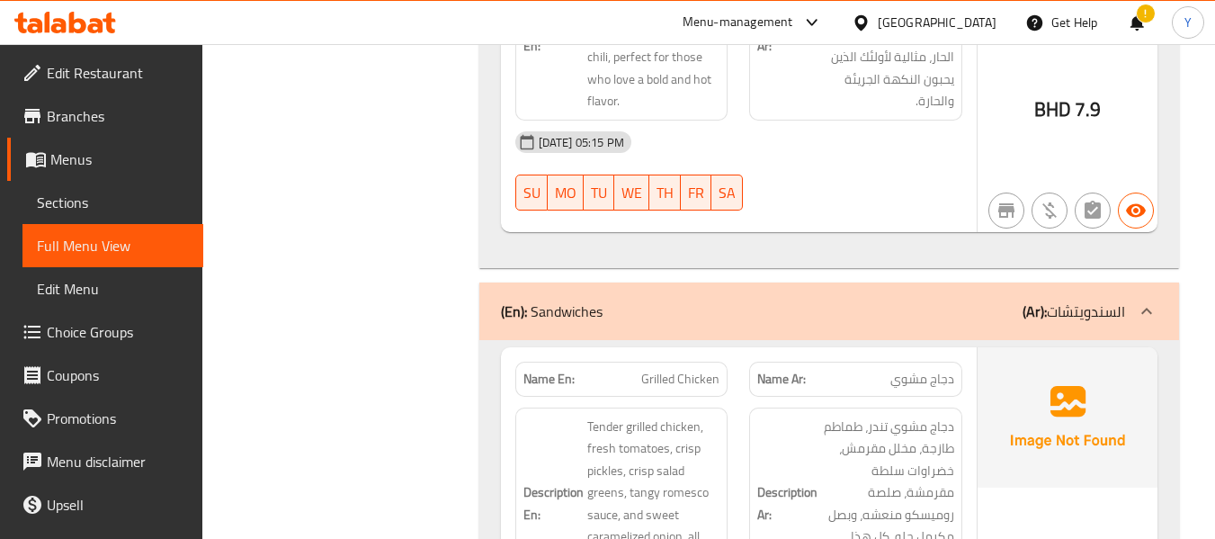
click at [660, 370] on span "Grilled Chicken" at bounding box center [680, 379] width 78 height 19
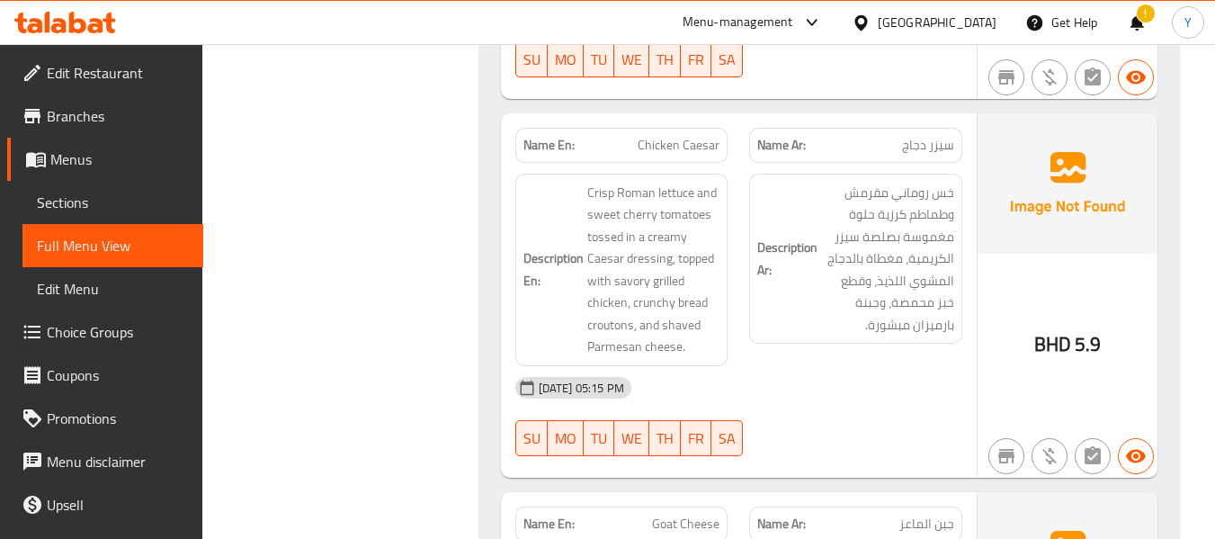
scroll to position [12042, 0]
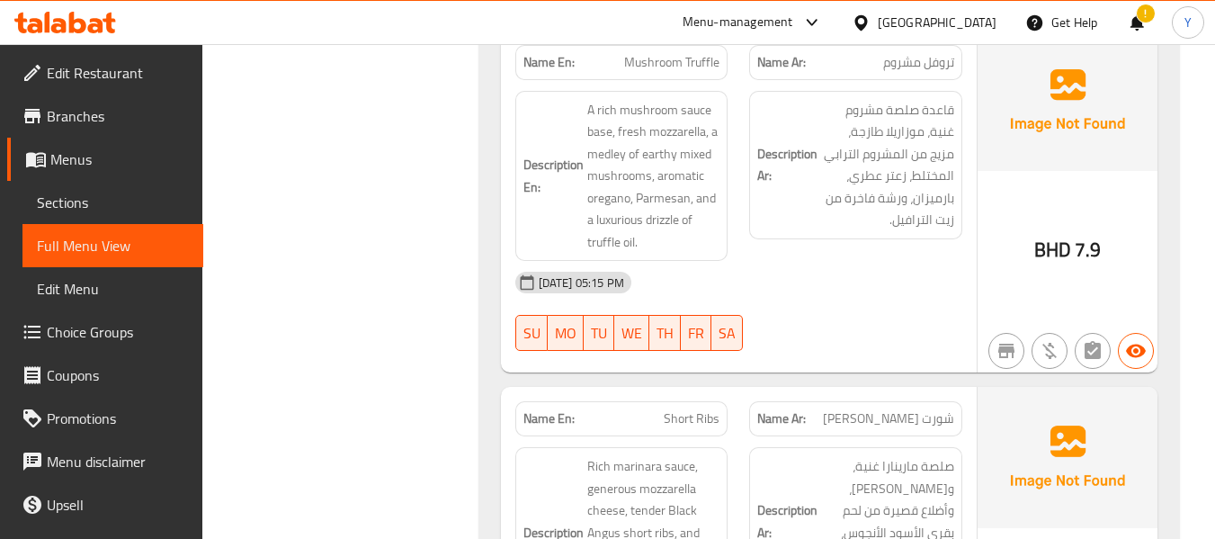
scroll to position [14308, 0]
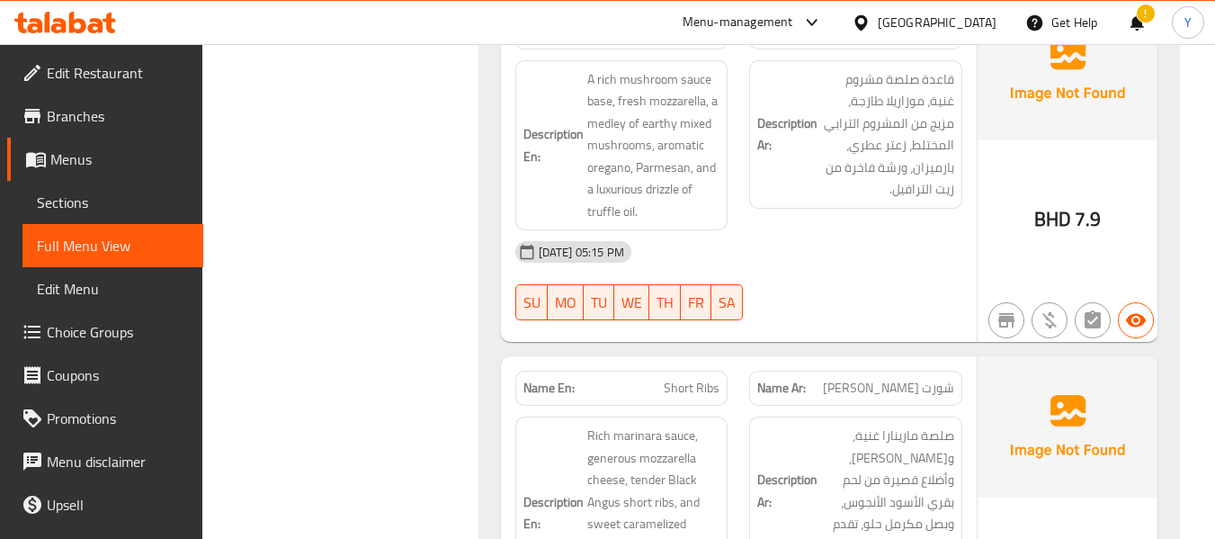
click at [931, 379] on span "شورت [PERSON_NAME]" at bounding box center [888, 388] width 131 height 19
drag, startPoint x: 884, startPoint y: 250, endPoint x: 956, endPoint y: 254, distance: 72.1
click at [956, 416] on div "Description Ar: صلصة [PERSON_NAME]، و[PERSON_NAME]، وأضلاع قصيرة من لحم بقري ال…" at bounding box center [855, 490] width 213 height 148
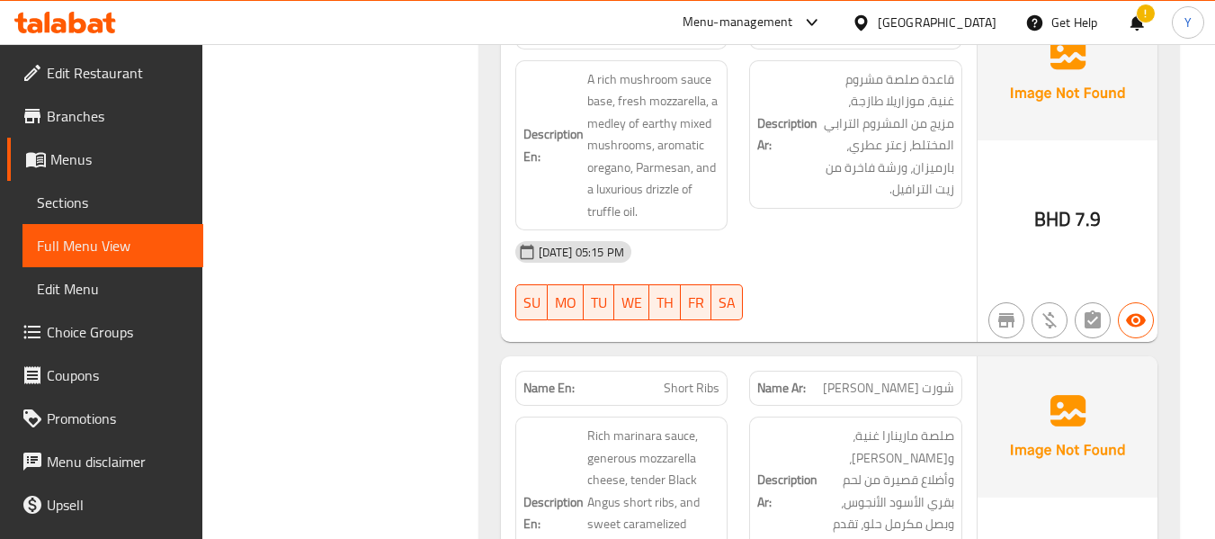
click at [937, 379] on span "شورت [PERSON_NAME]" at bounding box center [888, 388] width 131 height 19
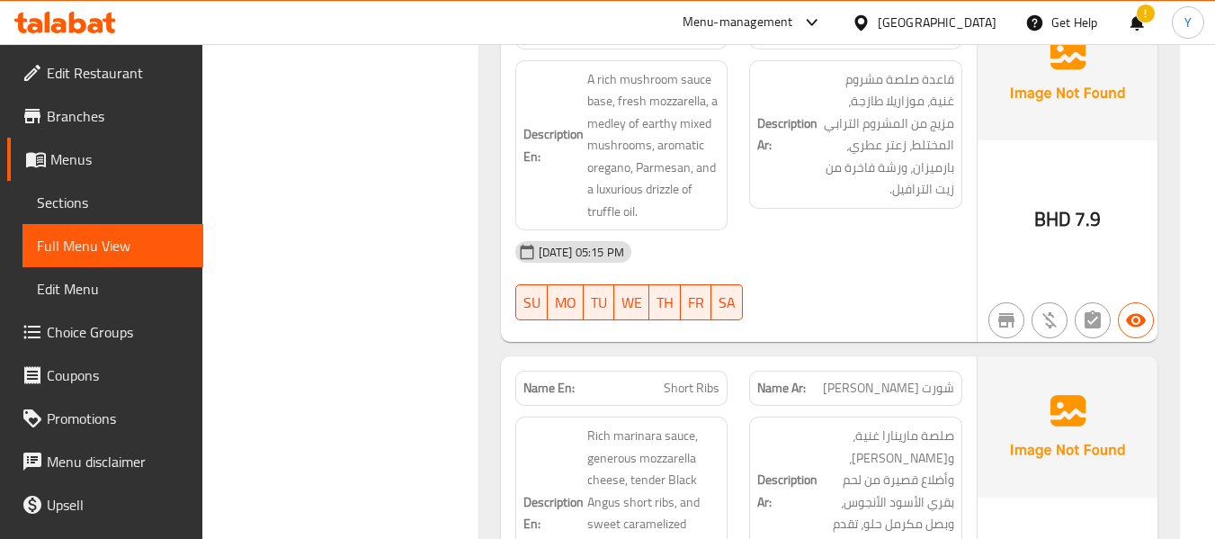
click at [694, 379] on span "Short Ribs" at bounding box center [692, 388] width 56 height 19
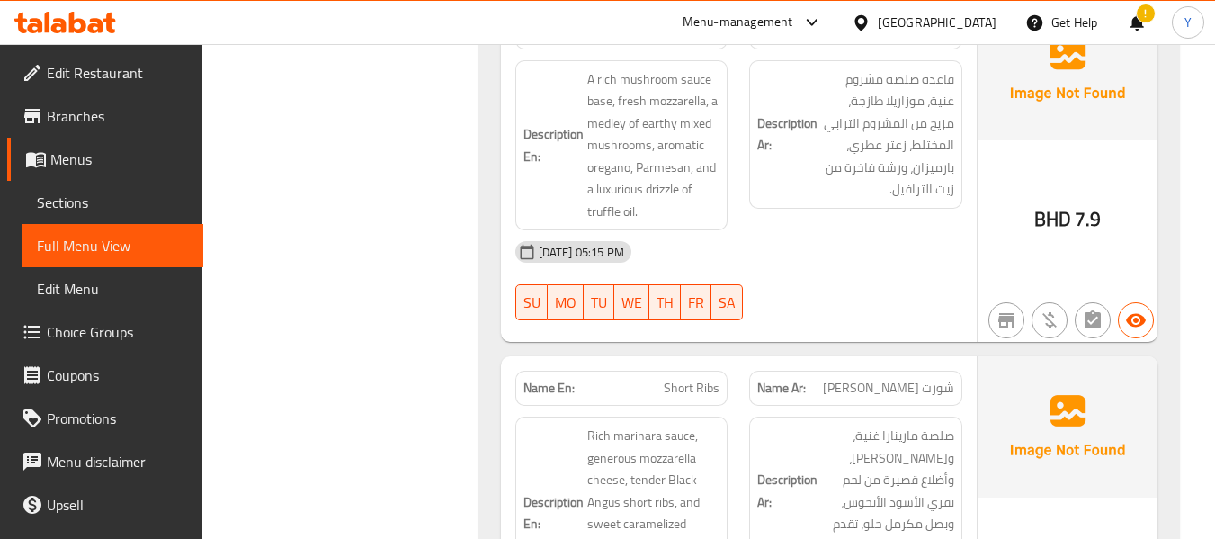
click at [916, 379] on span "شورت [PERSON_NAME]" at bounding box center [888, 388] width 131 height 19
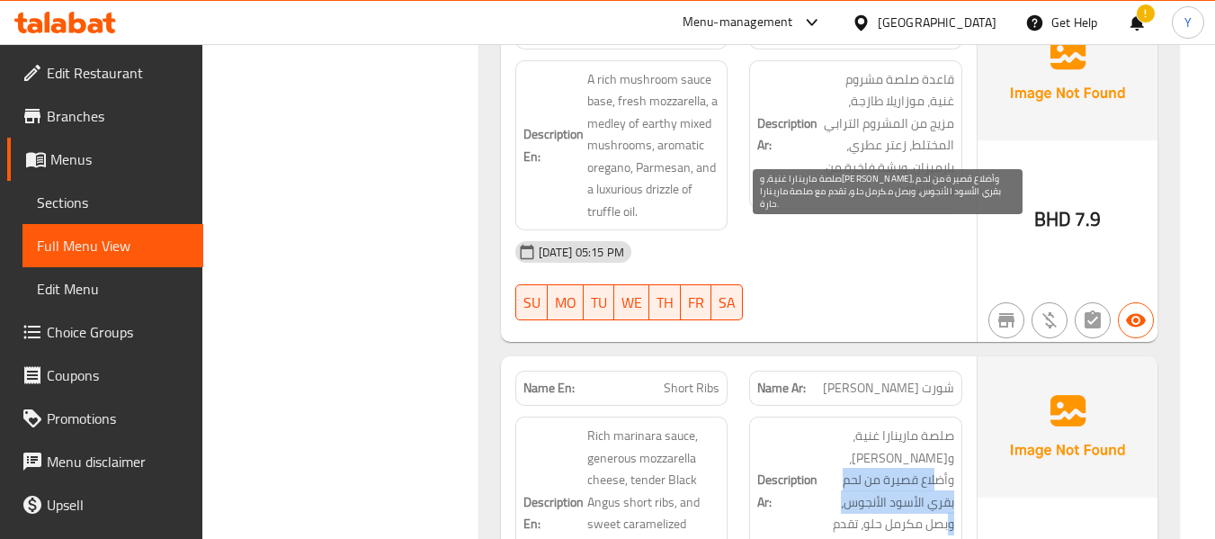
drag, startPoint x: 875, startPoint y: 251, endPoint x: 877, endPoint y: 291, distance: 40.5
click at [877, 424] on span "صلصة مارينارا غنية، و[PERSON_NAME]، وأضلاع قصيرة من لحم بقري الأسود الأنجوس، وب…" at bounding box center [887, 490] width 133 height 132
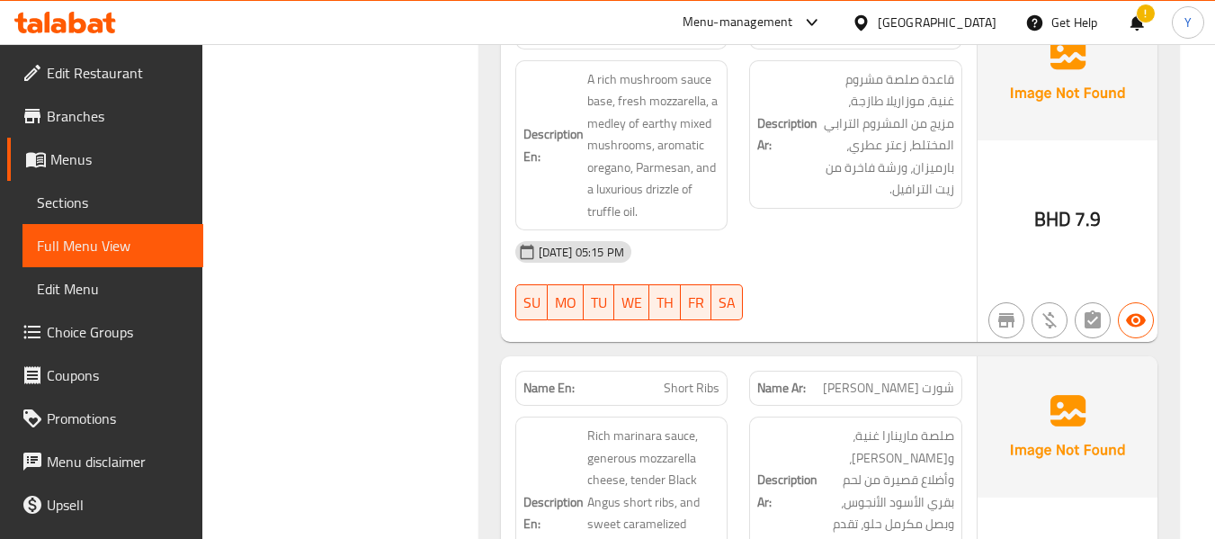
click at [698, 379] on span "Short Ribs" at bounding box center [692, 388] width 56 height 19
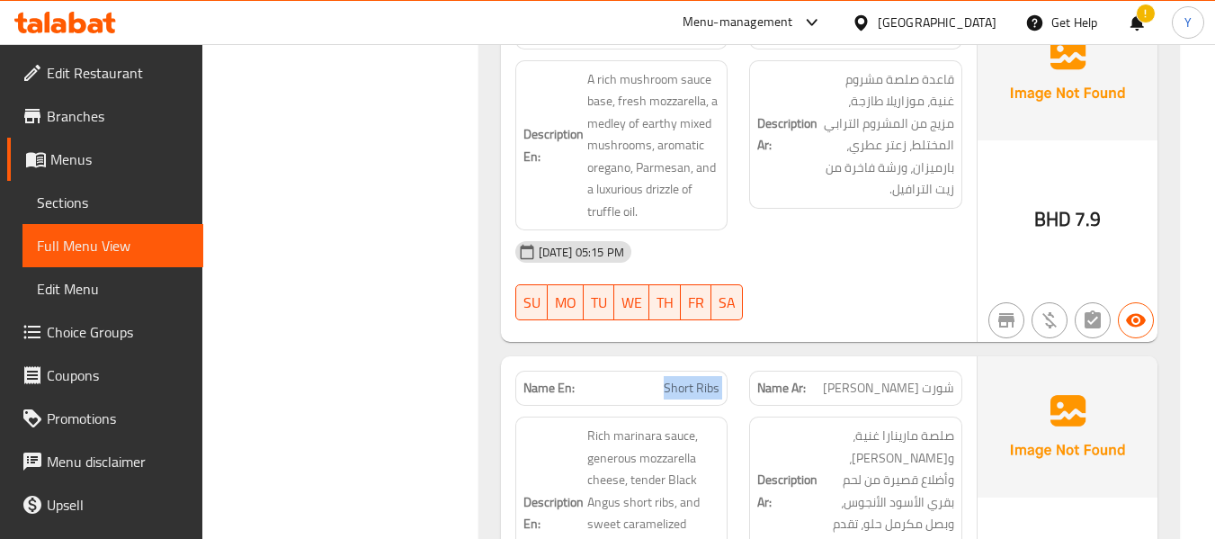
click at [698, 379] on span "Short Ribs" at bounding box center [692, 388] width 56 height 19
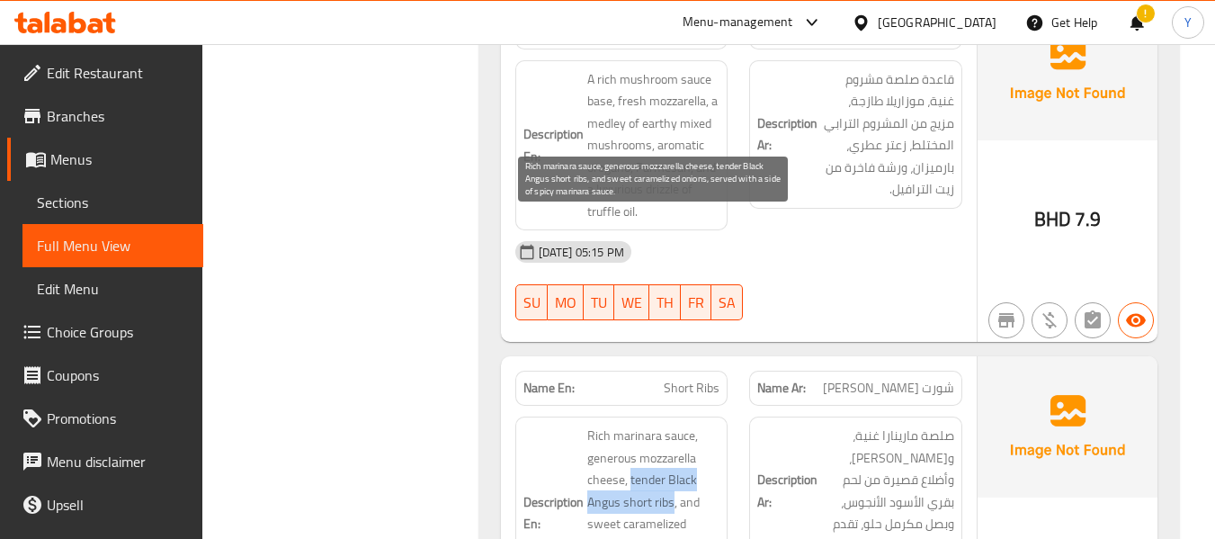
drag, startPoint x: 628, startPoint y: 269, endPoint x: 671, endPoint y: 287, distance: 45.9
click at [671, 424] on span "Rich marinara sauce, generous mozzarella cheese, tender Black Angus short ribs,…" at bounding box center [653, 512] width 133 height 176
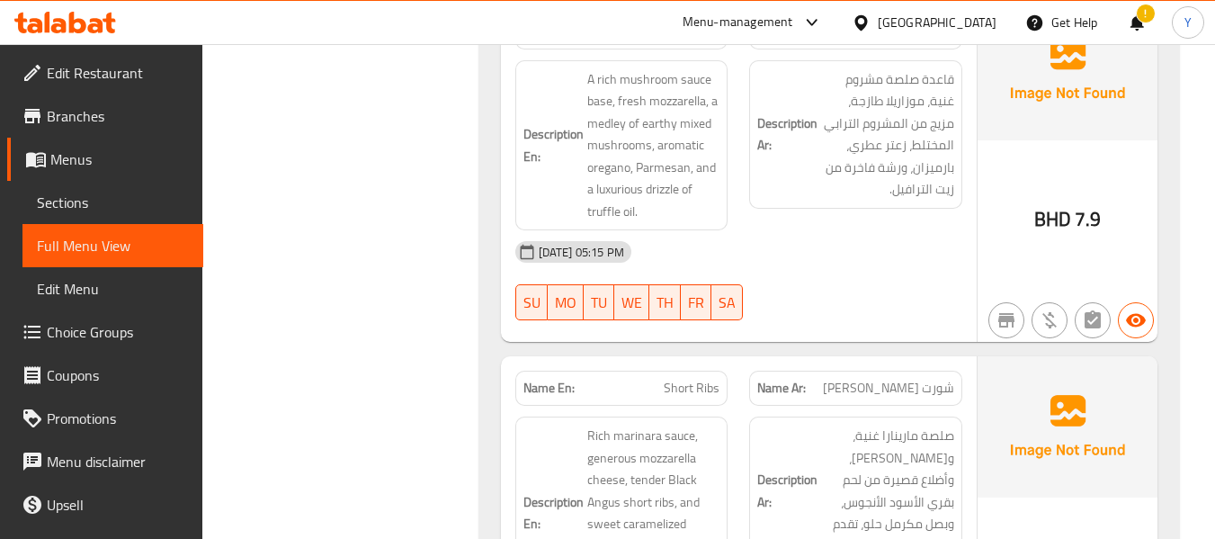
click at [742, 405] on div "Description Ar: صلصة [PERSON_NAME]، و[PERSON_NAME]، وأضلاع قصيرة من لحم بقري ال…" at bounding box center [855, 512] width 235 height 214
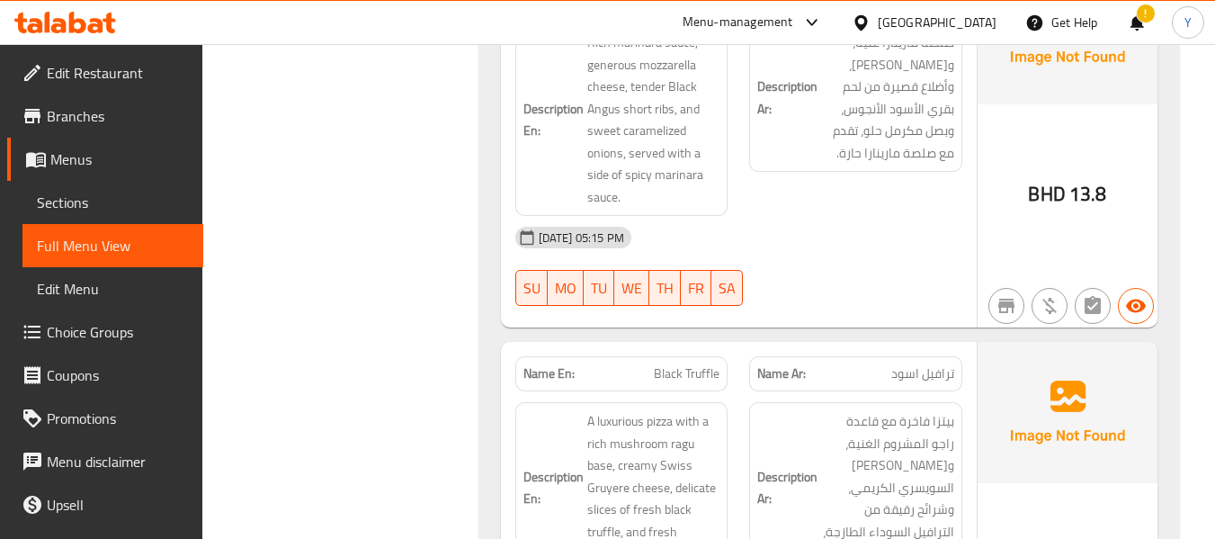
scroll to position [14703, 0]
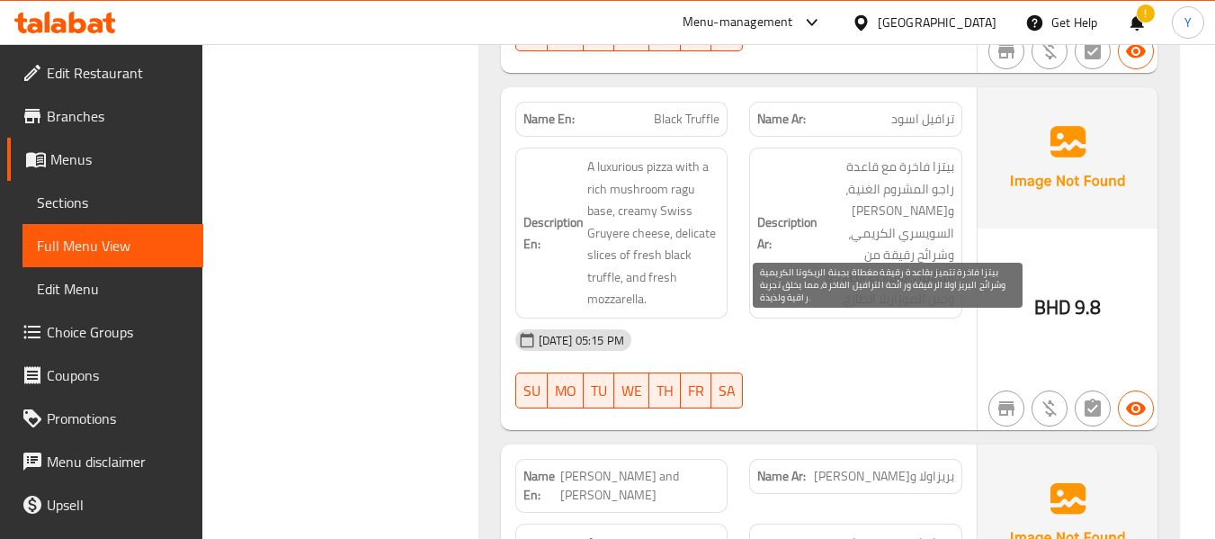
scroll to position [14991, 0]
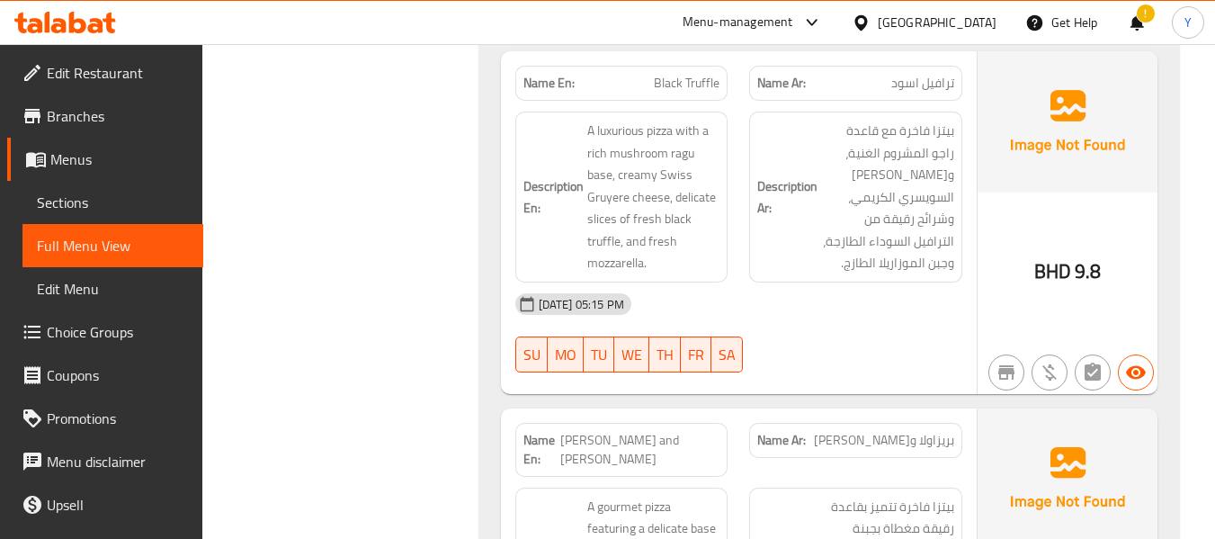
click at [918, 431] on span "بريزاولا و[PERSON_NAME]" at bounding box center [884, 440] width 140 height 19
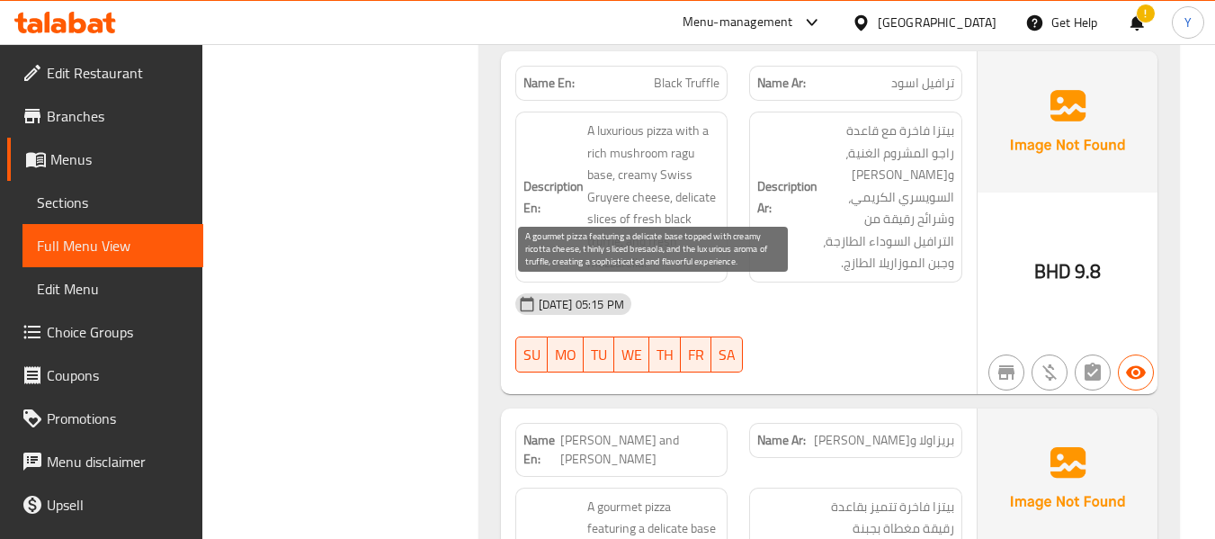
drag, startPoint x: 627, startPoint y: 423, endPoint x: 702, endPoint y: 473, distance: 90.8
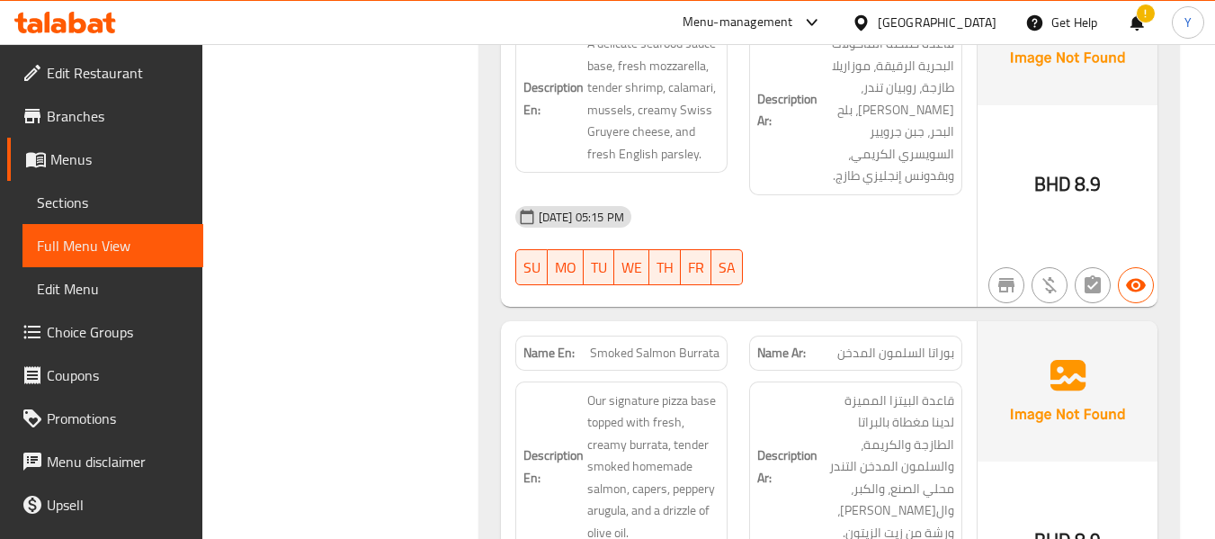
scroll to position [15890, 0]
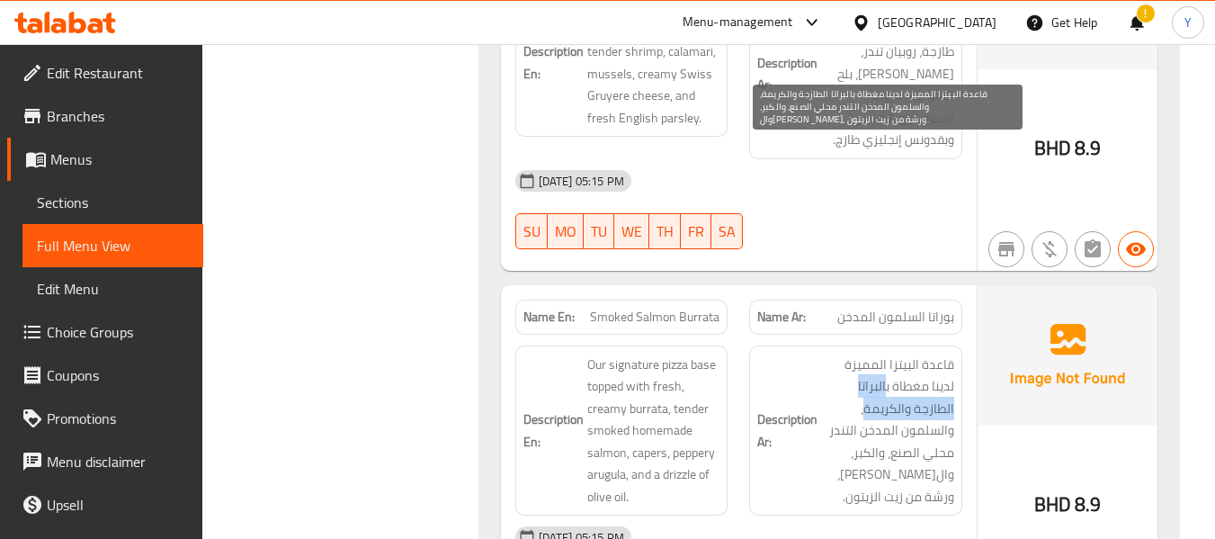
drag, startPoint x: 912, startPoint y: 177, endPoint x: 908, endPoint y: 192, distance: 15.7
click at [908, 353] on span "قاعدة البيتزا المميزة لدينا مغطاة بالبراتا الطازجة والكريمة، والسلمون المدخن ال…" at bounding box center [887, 430] width 133 height 155
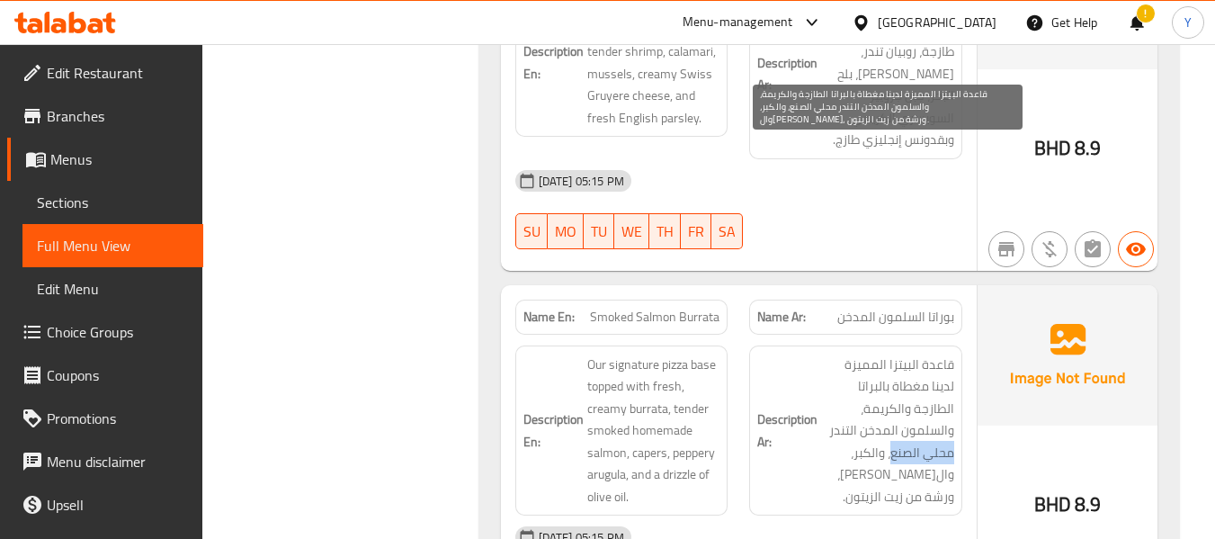
drag, startPoint x: 882, startPoint y: 224, endPoint x: 928, endPoint y: 238, distance: 48.1
click at [928, 353] on span "قاعدة البيتزا المميزة لدينا مغطاة بالبراتا الطازجة والكريمة، والسلمون المدخن ال…" at bounding box center [887, 430] width 133 height 155
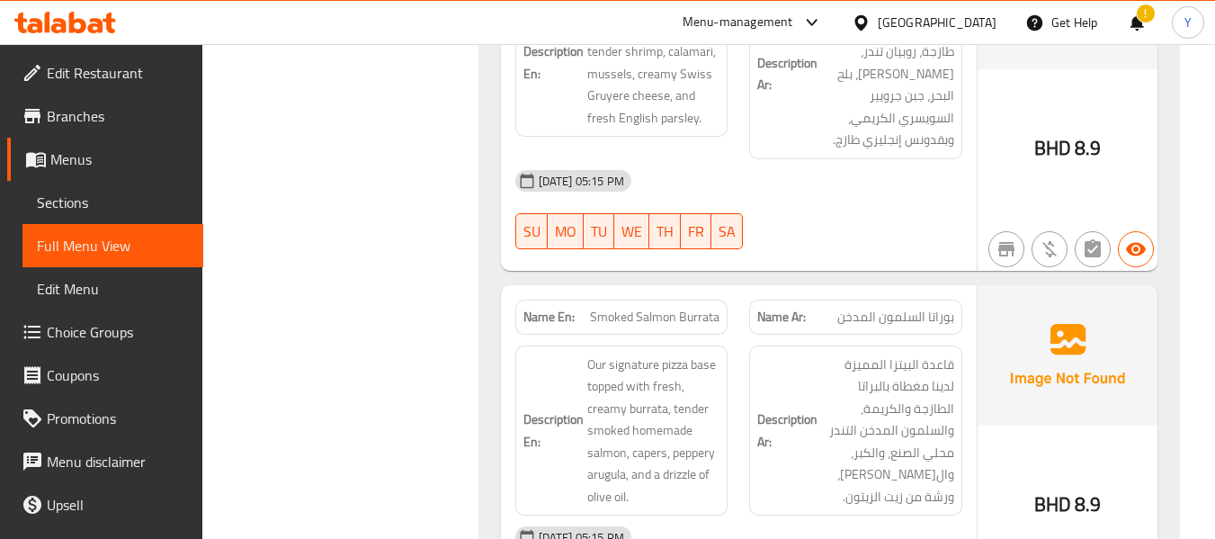
click at [856, 345] on div "Description Ar: قاعدة البيتزا المميزة لدينا مغطاة بالبراتا الطازجة والكريمة، وا…" at bounding box center [855, 430] width 213 height 171
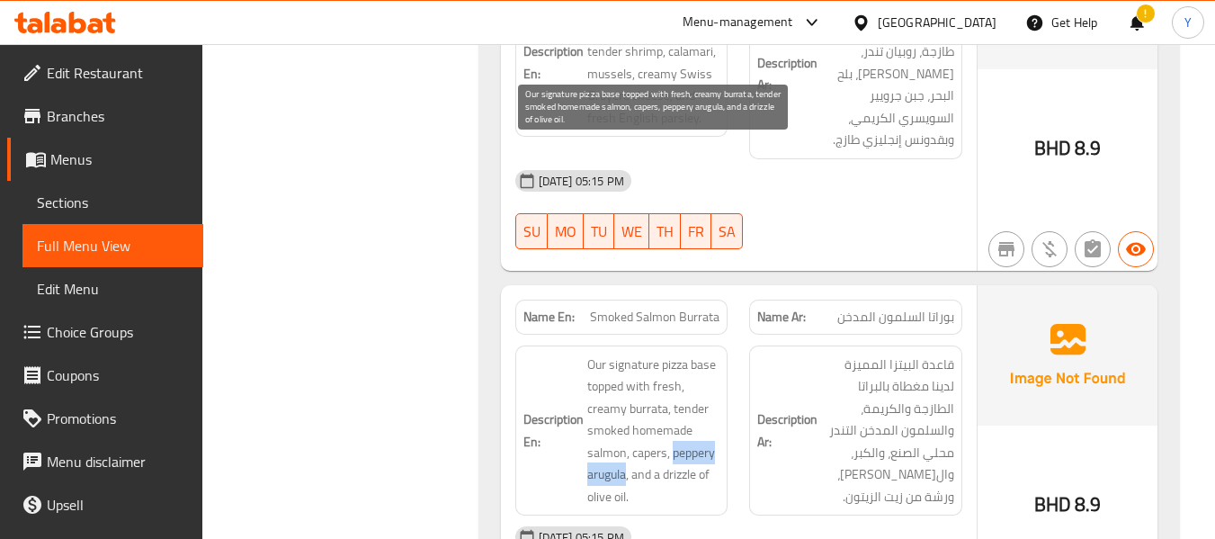
drag, startPoint x: 673, startPoint y: 240, endPoint x: 624, endPoint y: 261, distance: 52.8
click at [624, 353] on span "Our signature pizza base topped with fresh, creamy burrata, tender smoked homem…" at bounding box center [653, 430] width 133 height 155
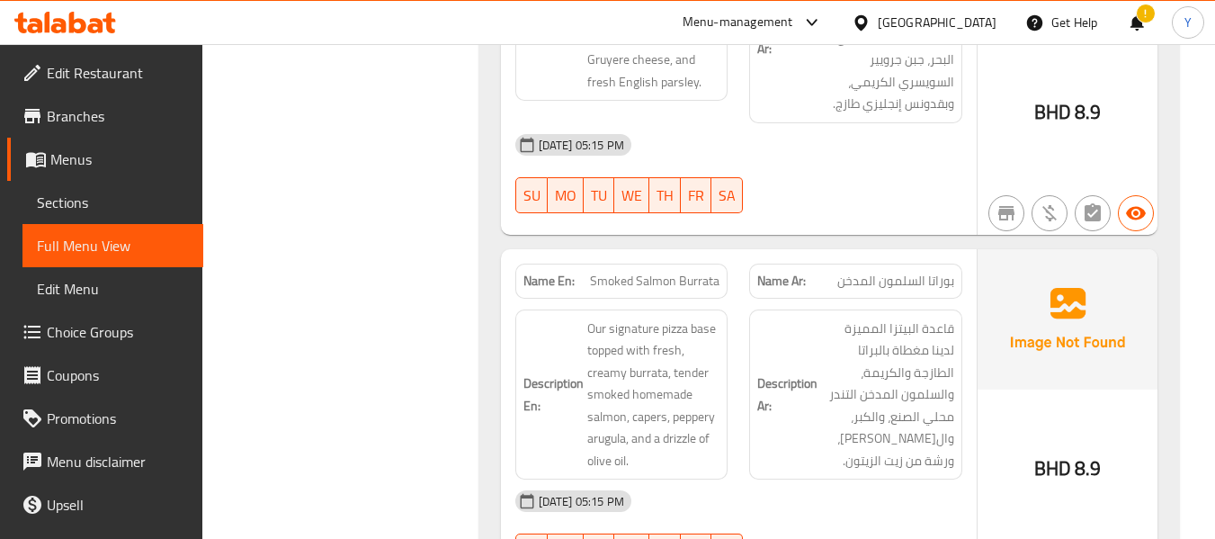
scroll to position [16106, 0]
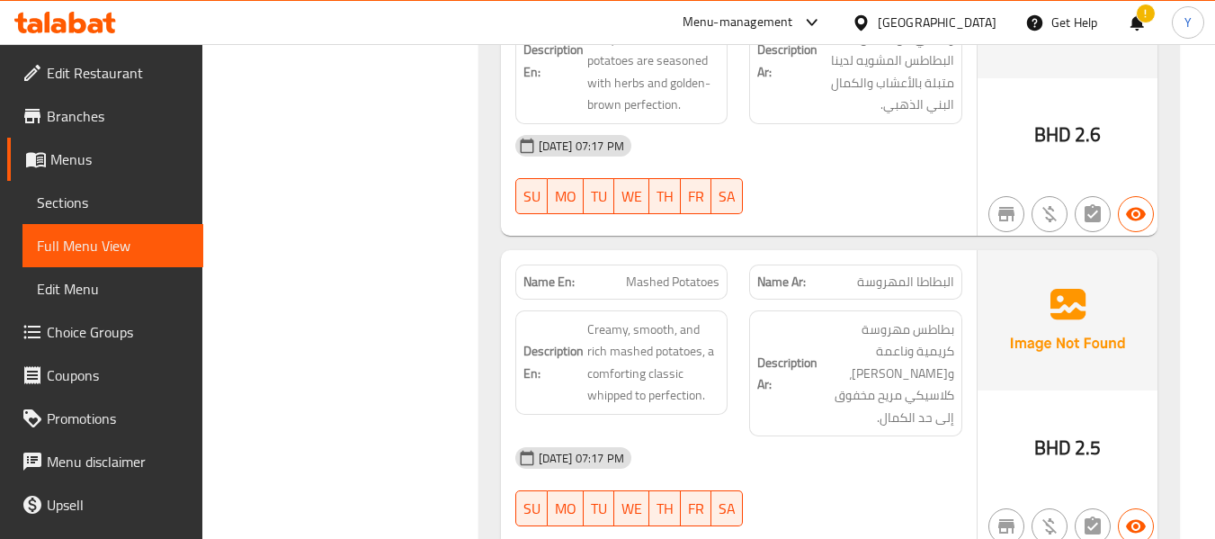
scroll to position [28670, 0]
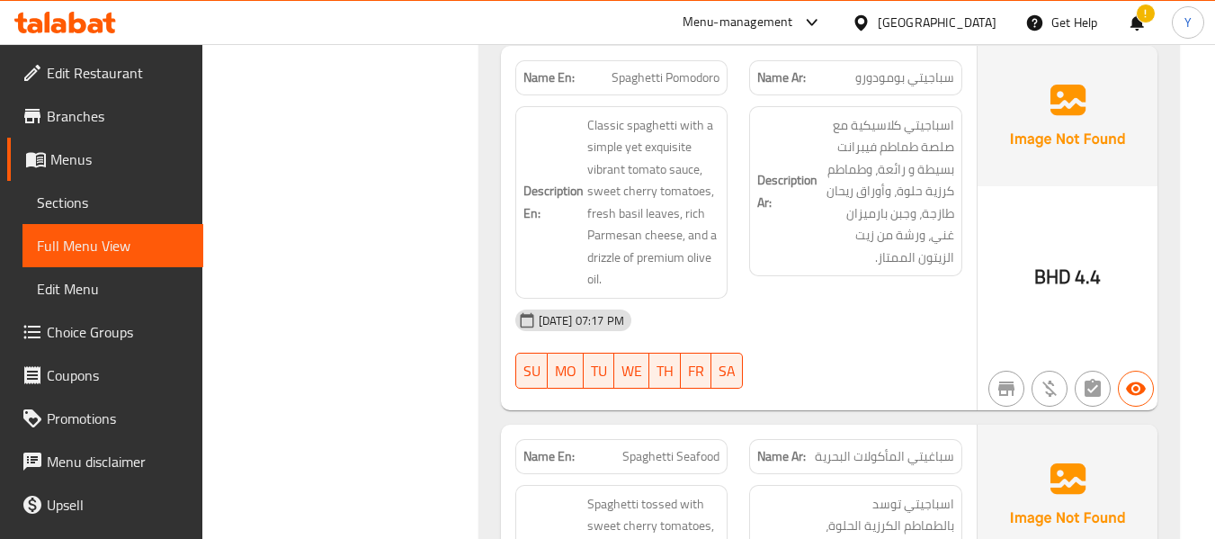
scroll to position [18383, 0]
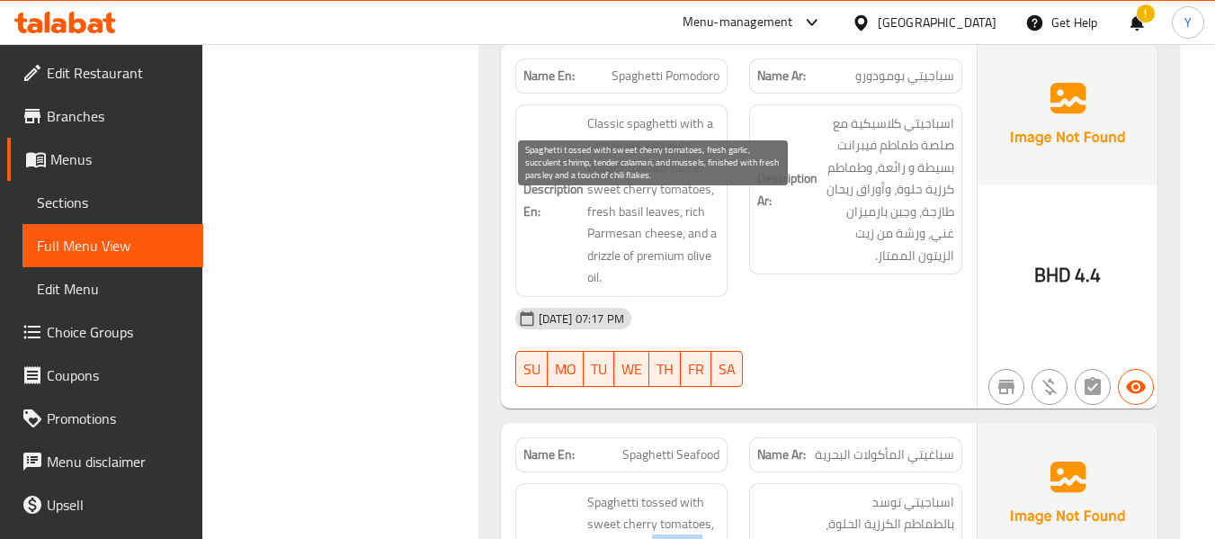
drag, startPoint x: 652, startPoint y: 254, endPoint x: 621, endPoint y: 276, distance: 37.9
drag, startPoint x: 621, startPoint y: 276, endPoint x: 651, endPoint y: 254, distance: 36.7
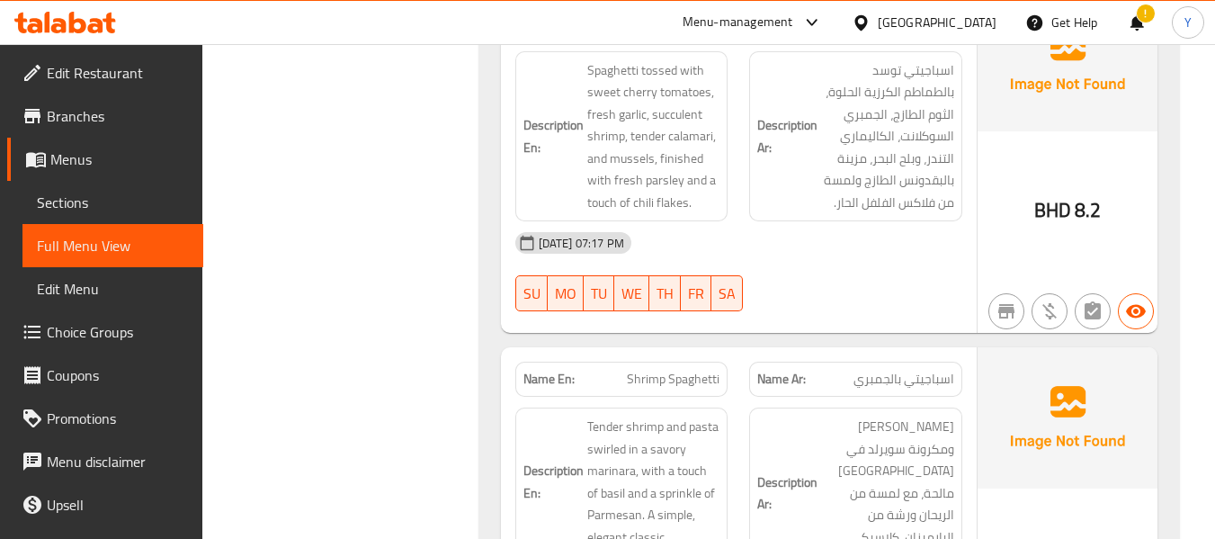
scroll to position [18851, 0]
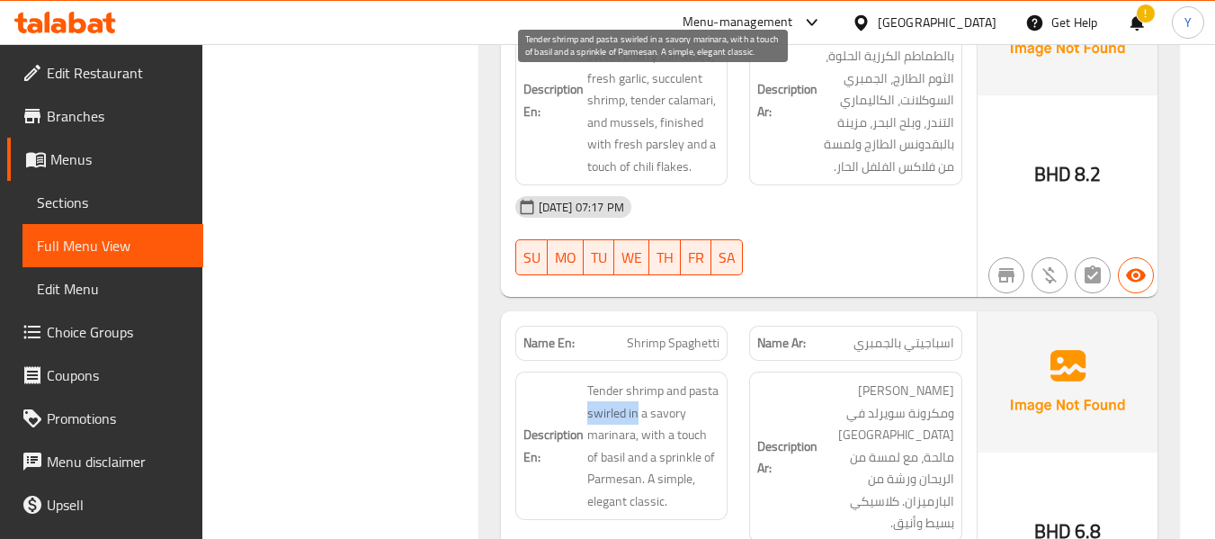
drag, startPoint x: 588, startPoint y: 119, endPoint x: 637, endPoint y: 122, distance: 49.6
click at [637, 379] on span "Tender shrimp and pasta swirled in a savory marinara, with a touch of basil and…" at bounding box center [653, 445] width 133 height 132
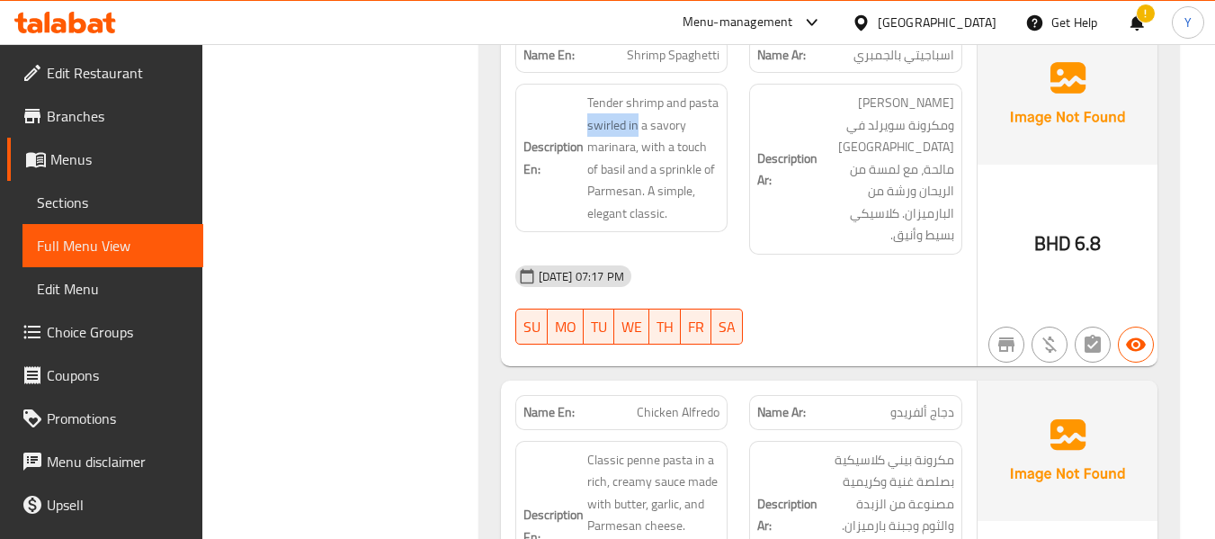
scroll to position [19174, 0]
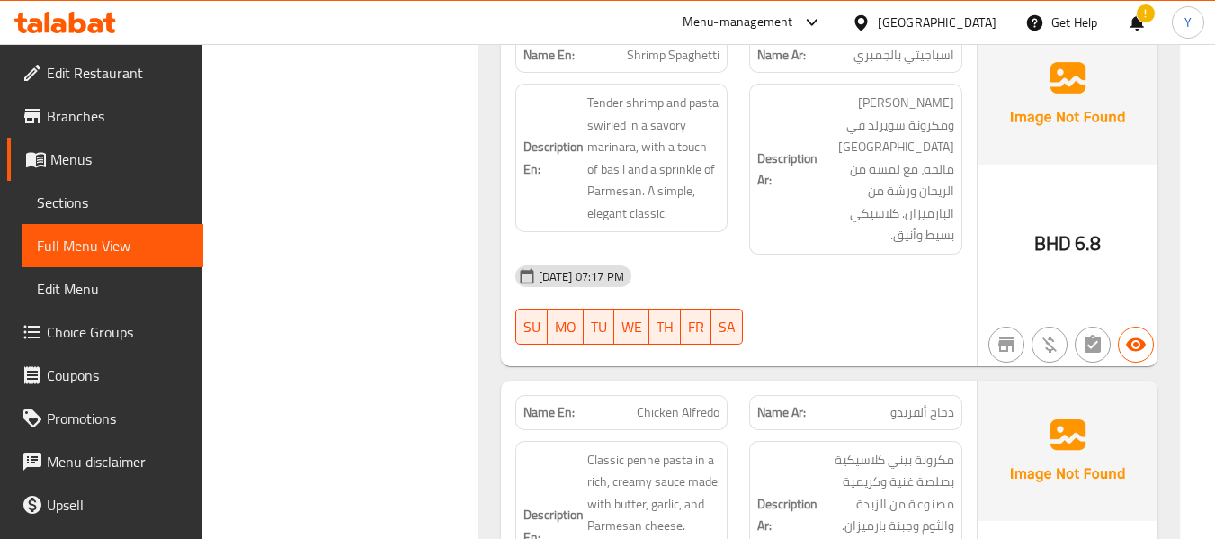
scroll to position [19102, 0]
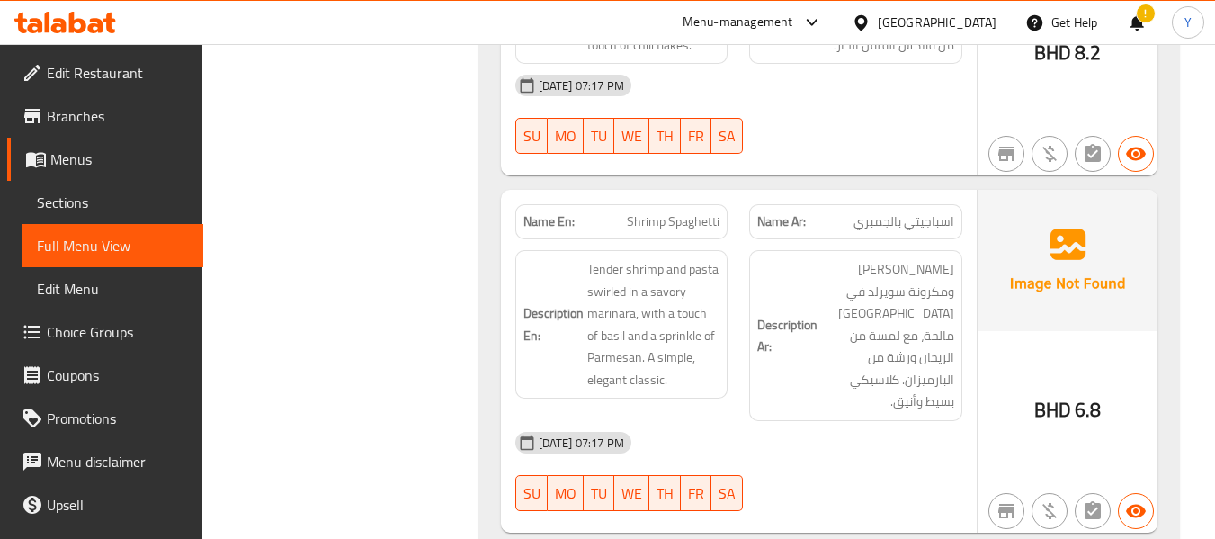
scroll to position [18707, 0]
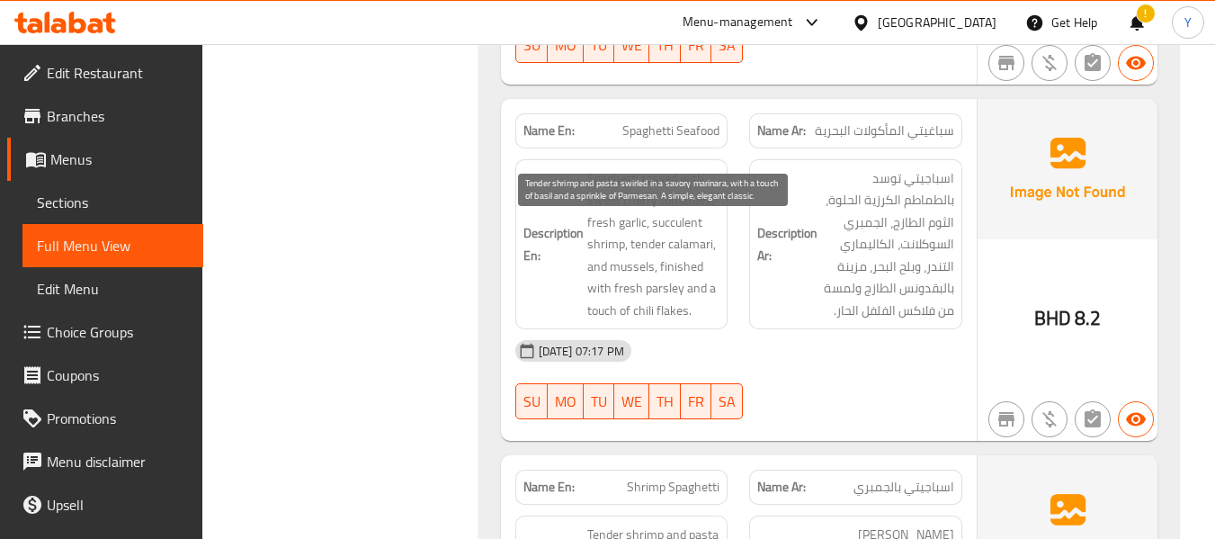
drag, startPoint x: 587, startPoint y: 263, endPoint x: 632, endPoint y: 284, distance: 49.9
drag, startPoint x: 689, startPoint y: 242, endPoint x: 635, endPoint y: 292, distance: 73.8
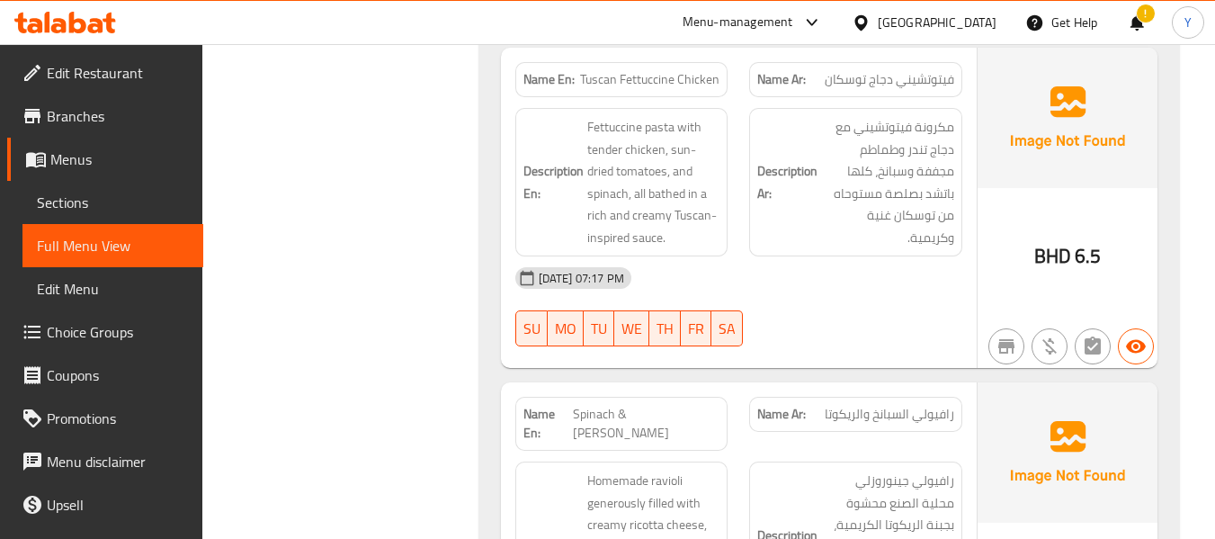
scroll to position [20073, 0]
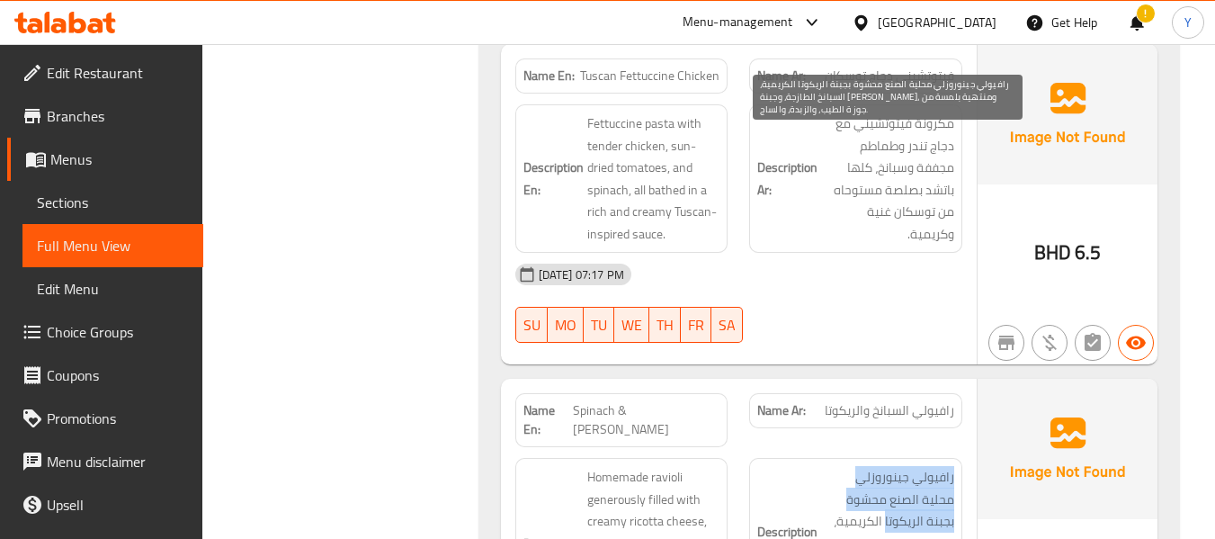
drag, startPoint x: 953, startPoint y: 139, endPoint x: 885, endPoint y: 192, distance: 86.0
click at [885, 466] on span "رافيولي جينوروزلي محلية الصنع محشوة بجبنة الريكوتا الكريمية، السبانخ الطازجة، و…" at bounding box center [887, 543] width 133 height 155
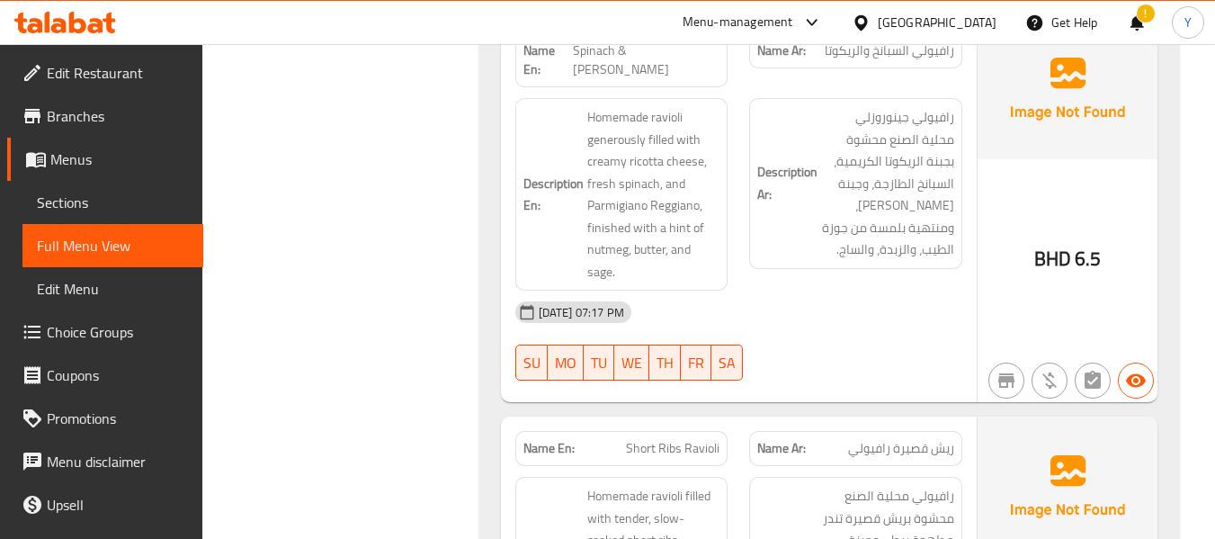
scroll to position [20469, 0]
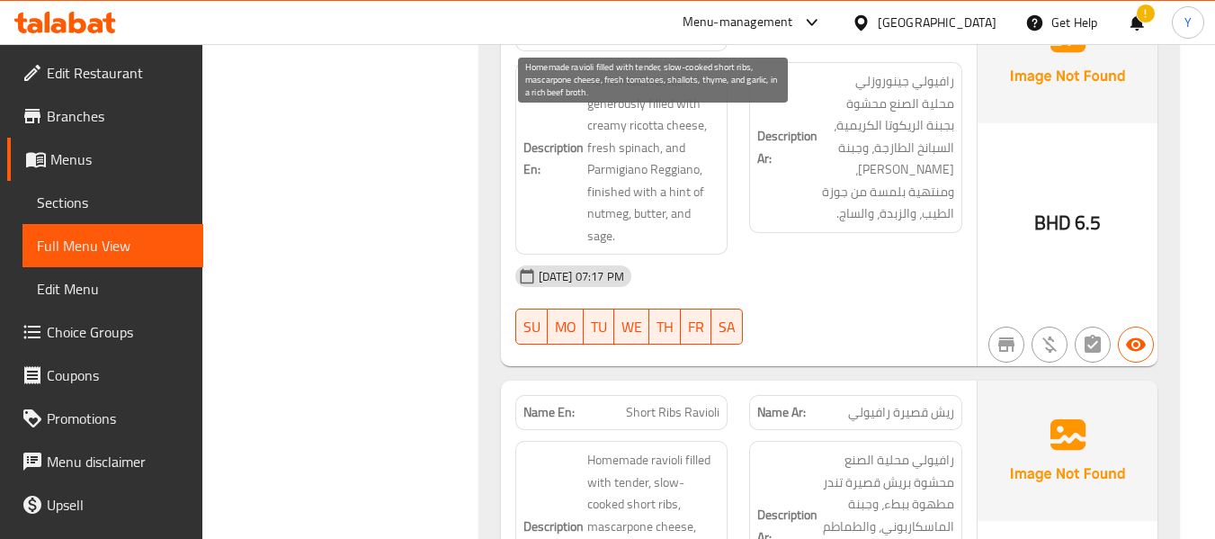
click at [705, 449] on span "Homemade ravioli filled with tender, slow-cooked short ribs, mascarpone cheese,…" at bounding box center [653, 537] width 133 height 176
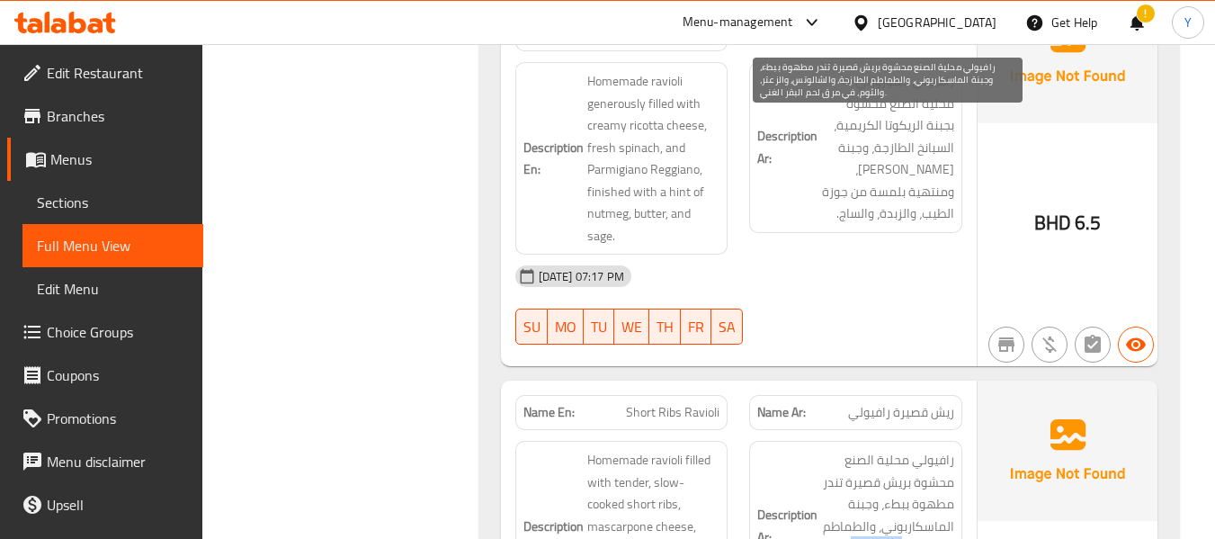
drag, startPoint x: 903, startPoint y: 210, endPoint x: 856, endPoint y: 222, distance: 48.2
click at [856, 449] on span "رافيولي محلية الصنع محشوة بريش قصيرة تندر مطهوة ببطء، وجبنة الماسكاربوني، والطم…" at bounding box center [887, 526] width 133 height 155
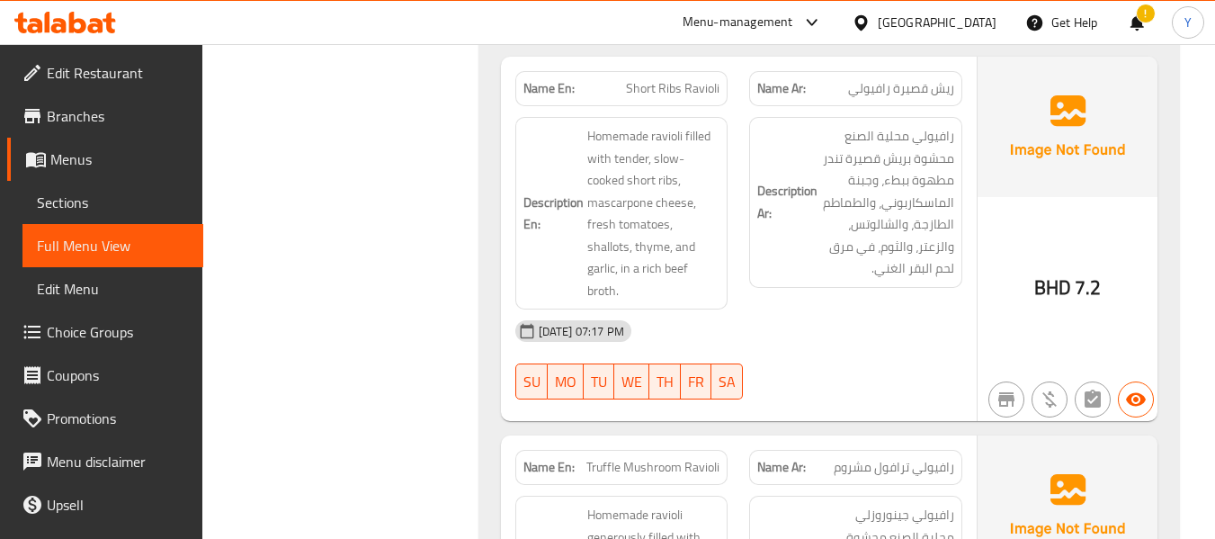
scroll to position [20829, 0]
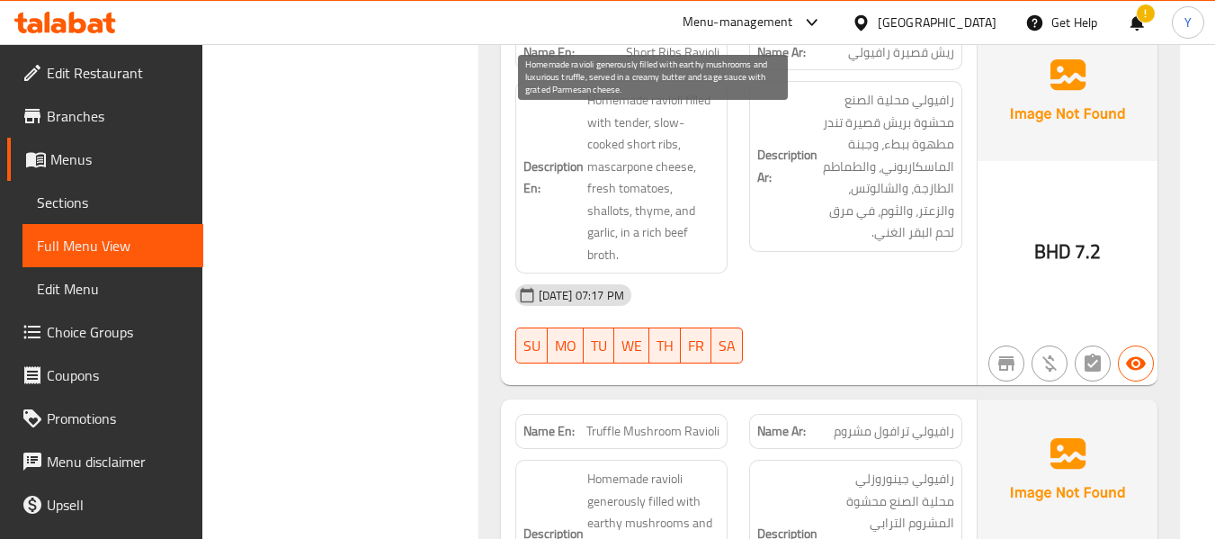
click at [597, 468] on span "Homemade ravioli generously filled with earthy mushrooms and luxurious truffle,…" at bounding box center [653, 545] width 133 height 155
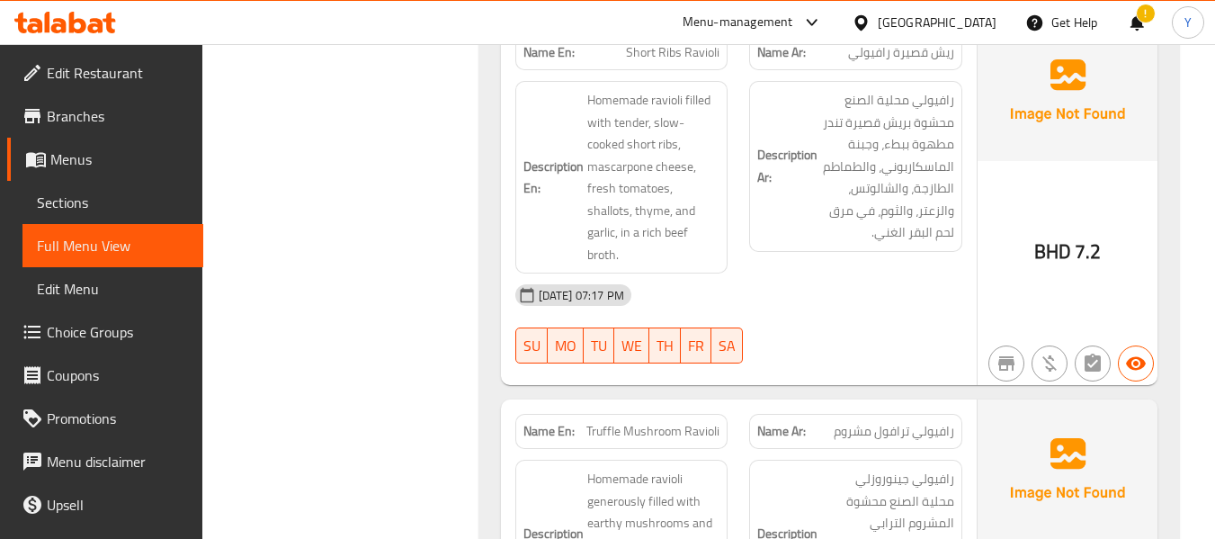
drag, startPoint x: 860, startPoint y: 211, endPoint x: 820, endPoint y: 216, distance: 40.7
click at [820, 468] on h6 "Description Ar: رافيولي جينوروزلي محلية الصنع محشوة المشروم الترابي والترفول ال…" at bounding box center [855, 545] width 197 height 155
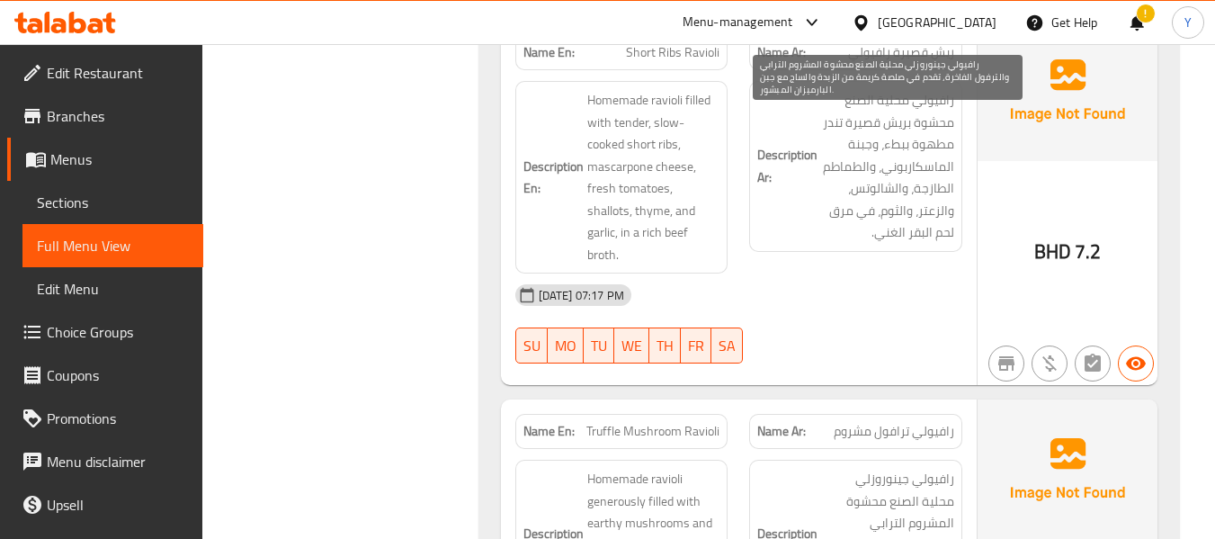
click at [855, 468] on span "رافيولي جينوروزلي محلية الصنع محشوة المشروم الترابي والترفول الفاخرة، تقدم في ص…" at bounding box center [887, 545] width 133 height 155
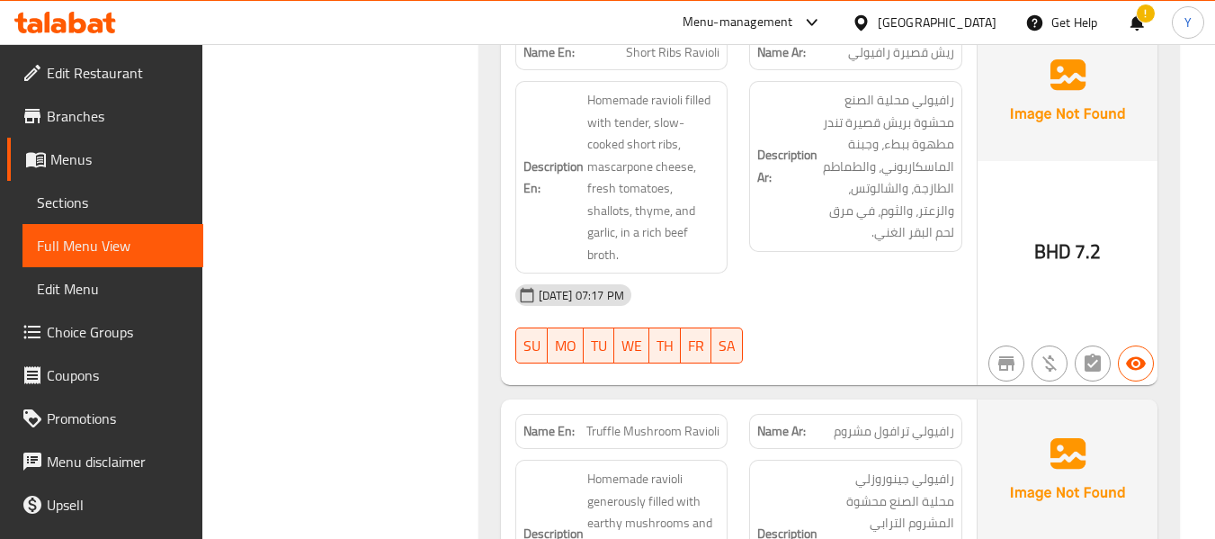
drag, startPoint x: 852, startPoint y: 214, endPoint x: 815, endPoint y: 217, distance: 37.9
click at [815, 468] on h6 "Description Ar: رافيولي جينوروزلي محلية الصنع محشوة المشروم الترابي والترفول ال…" at bounding box center [855, 545] width 197 height 155
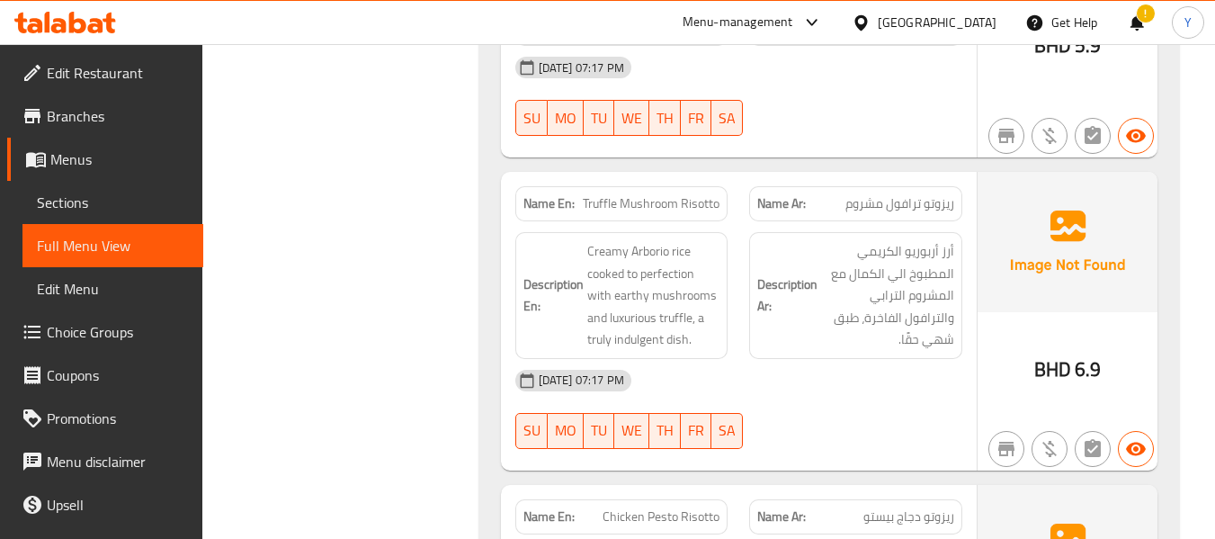
scroll to position [22195, 0]
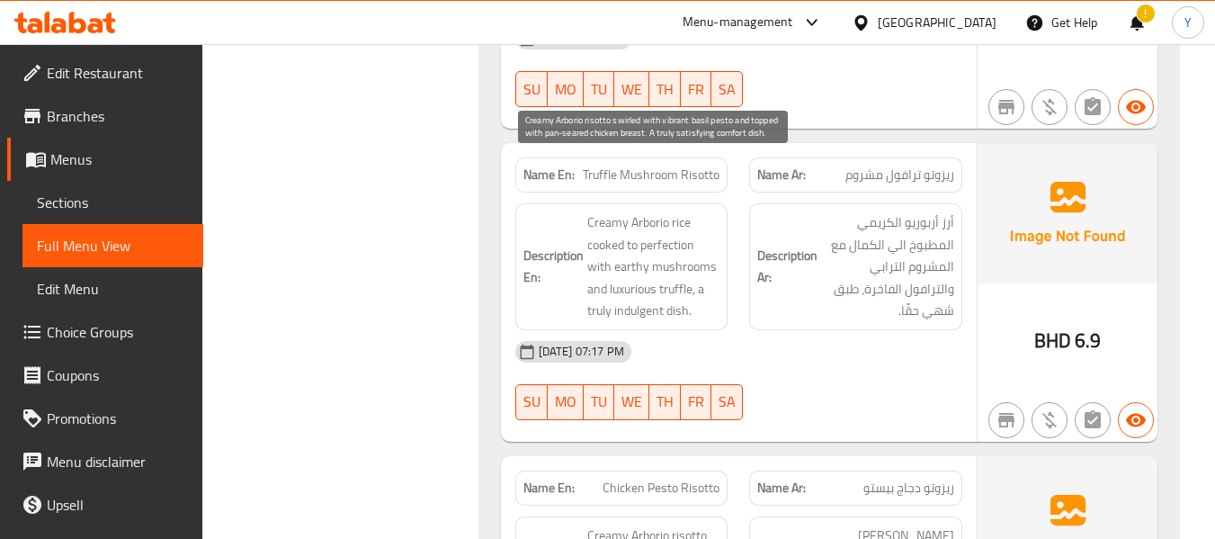
drag, startPoint x: 646, startPoint y: 248, endPoint x: 589, endPoint y: 250, distance: 57.6
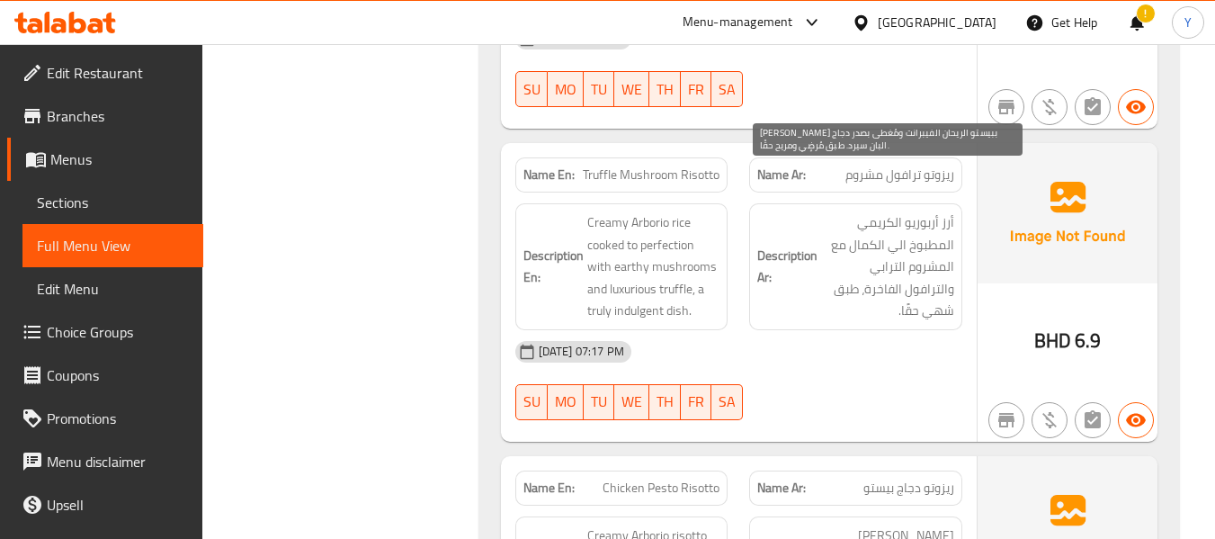
drag, startPoint x: 929, startPoint y: 243, endPoint x: 877, endPoint y: 250, distance: 51.7
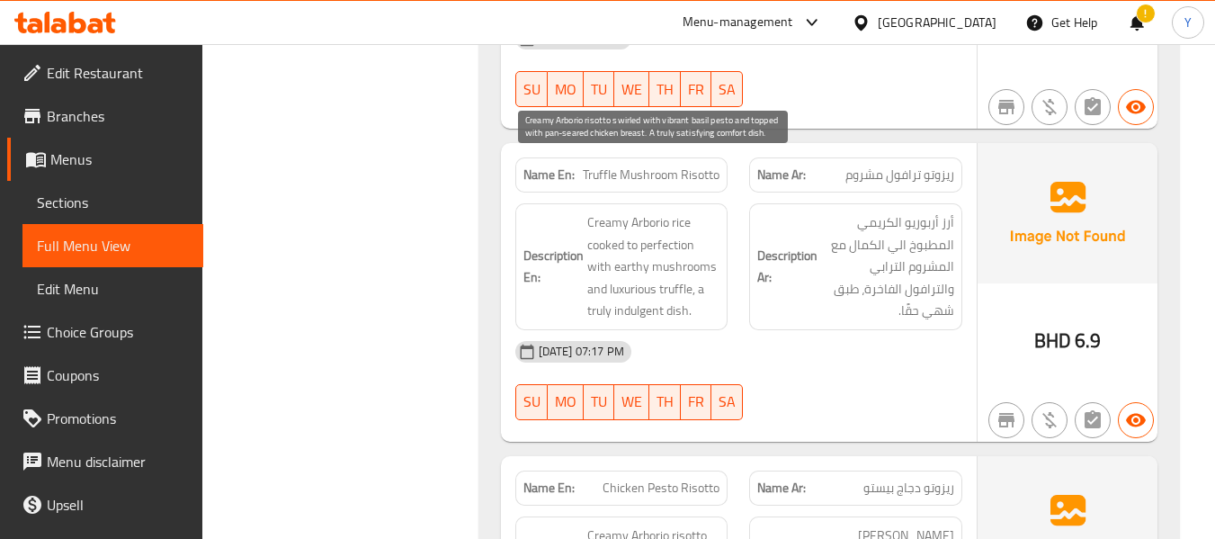
drag, startPoint x: 627, startPoint y: 268, endPoint x: 671, endPoint y: 297, distance: 52.6
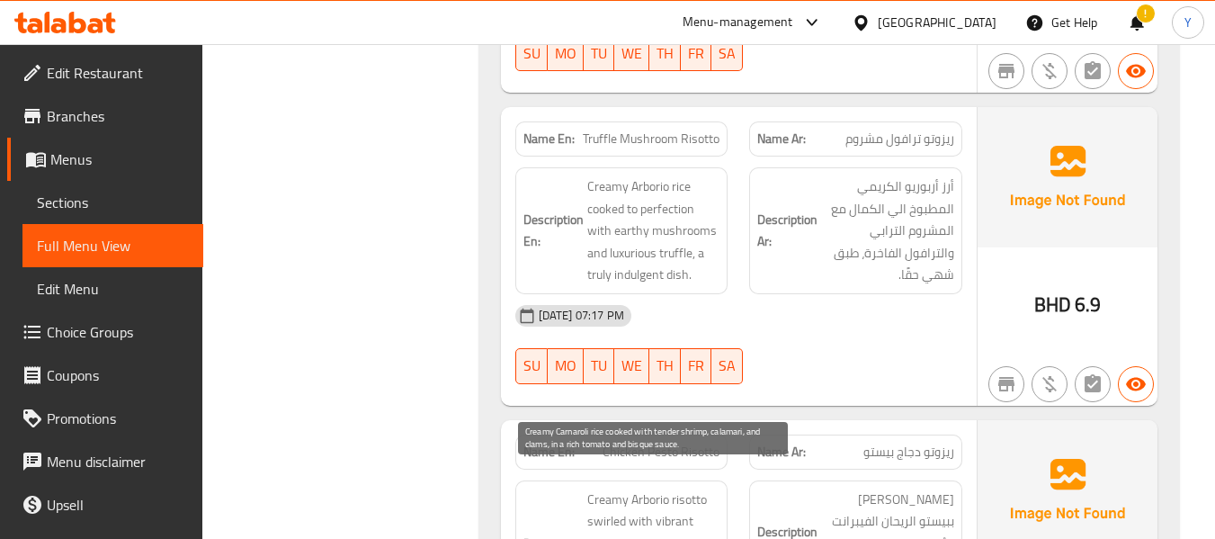
scroll to position [22267, 0]
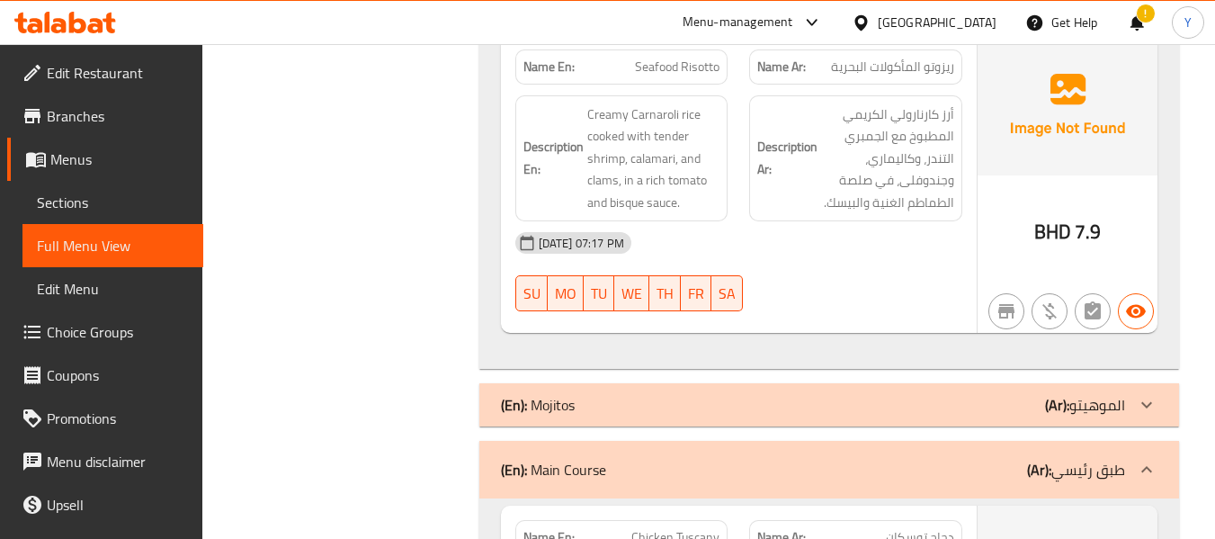
scroll to position [22986, 0]
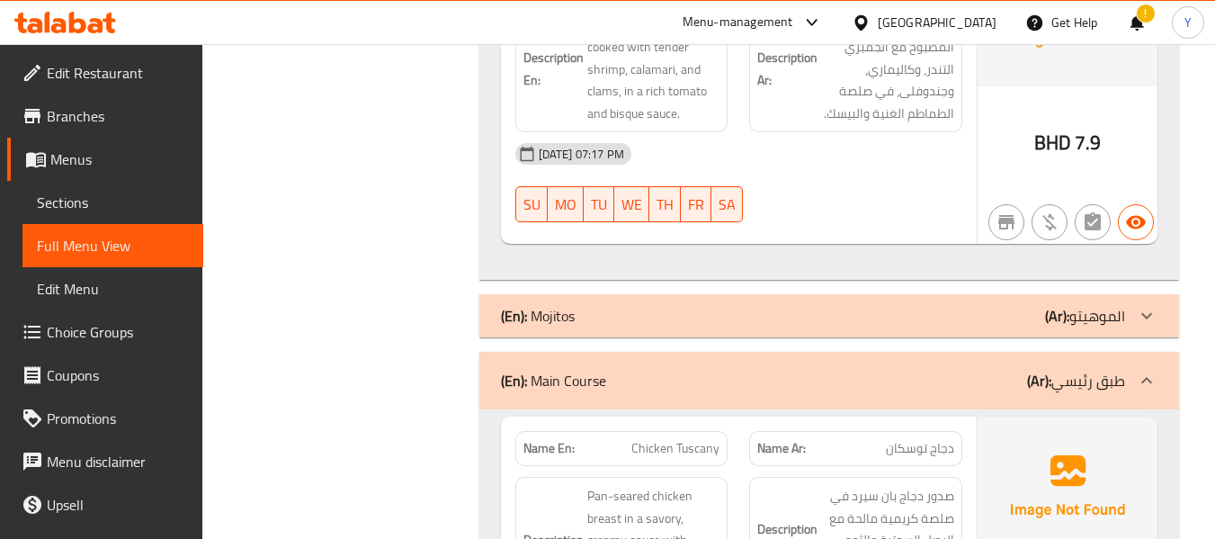
scroll to position [22881, 0]
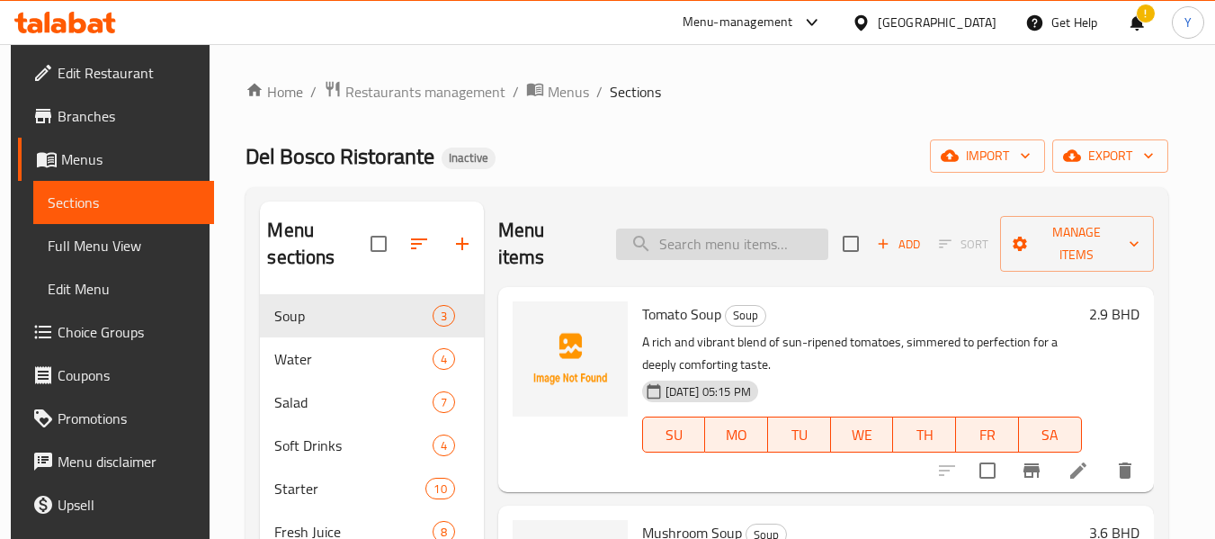
click at [712, 228] on input "search" at bounding box center [722, 243] width 212 height 31
paste input "peppery arugula"
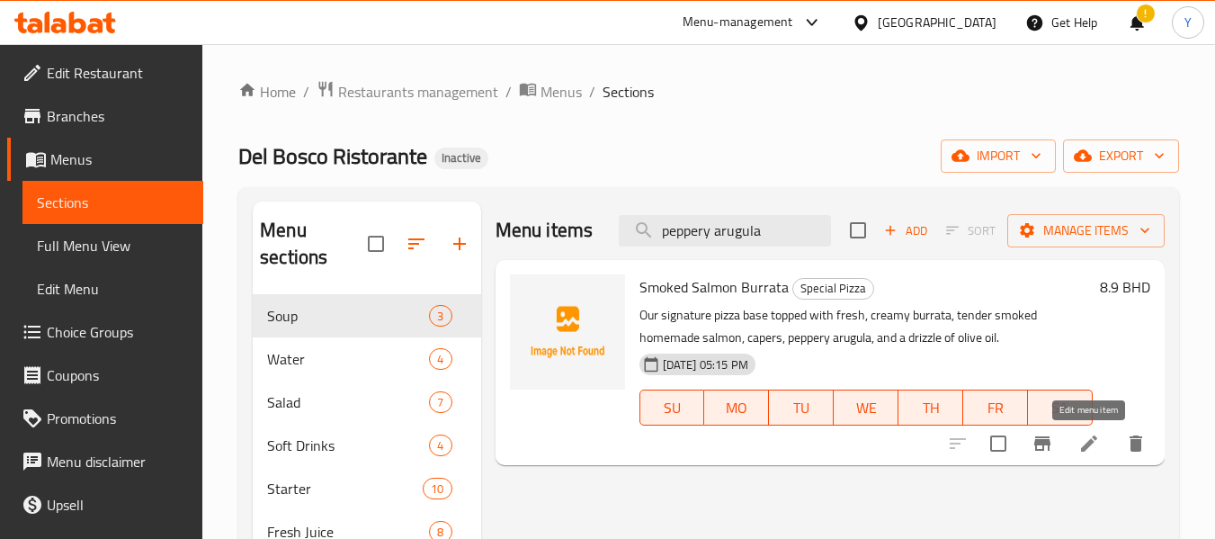
type input "peppery arugula"
click at [1078, 434] on icon at bounding box center [1089, 443] width 22 height 22
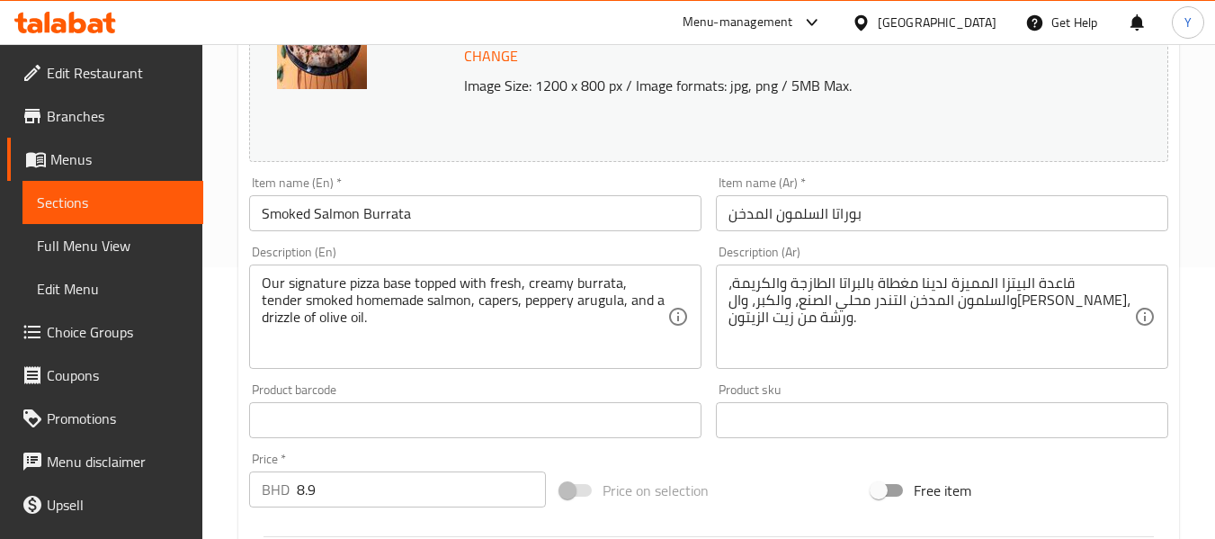
scroll to position [274, 0]
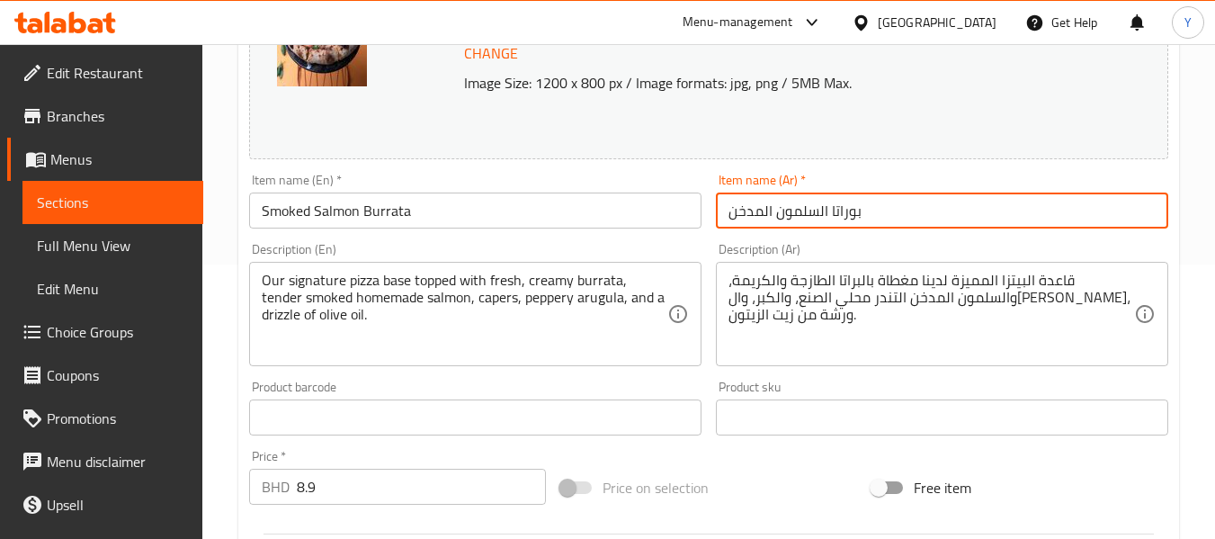
click at [818, 216] on input "بوراتا السلمون المدخن" at bounding box center [942, 210] width 452 height 36
click at [762, 210] on input "بوراتا سلمون المدخن" at bounding box center [942, 210] width 452 height 36
type input "بوراتا سلمون مدخن"
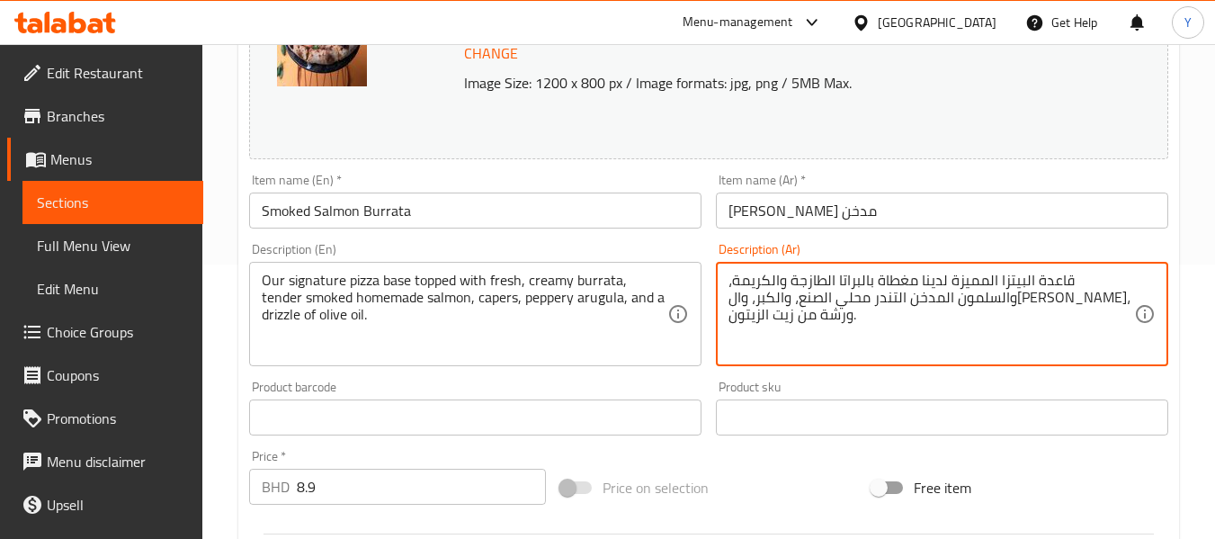
drag, startPoint x: 1057, startPoint y: 279, endPoint x: 980, endPoint y: 274, distance: 77.5
click at [915, 282] on textarea "قاعدة البيتزا خاص بنا مغطاة بالبراتا الطازجة والكريمة، والسلمون المدخن التندر م…" at bounding box center [930, 314] width 405 height 85
click at [834, 282] on textarea "قاعدة البيتزا خاص بنا مغطاة بالبوراتا الطازجة والكريمة، والسلمون المدخن التندر …" at bounding box center [930, 314] width 405 height 85
click at [793, 279] on textarea "قاعدة البيتزا خاص بنا مغطاة بالبوراتا الطازجة والكريمة، والسلمون المدخن التندر …" at bounding box center [930, 314] width 405 height 85
drag, startPoint x: 847, startPoint y: 279, endPoint x: 797, endPoint y: 284, distance: 49.7
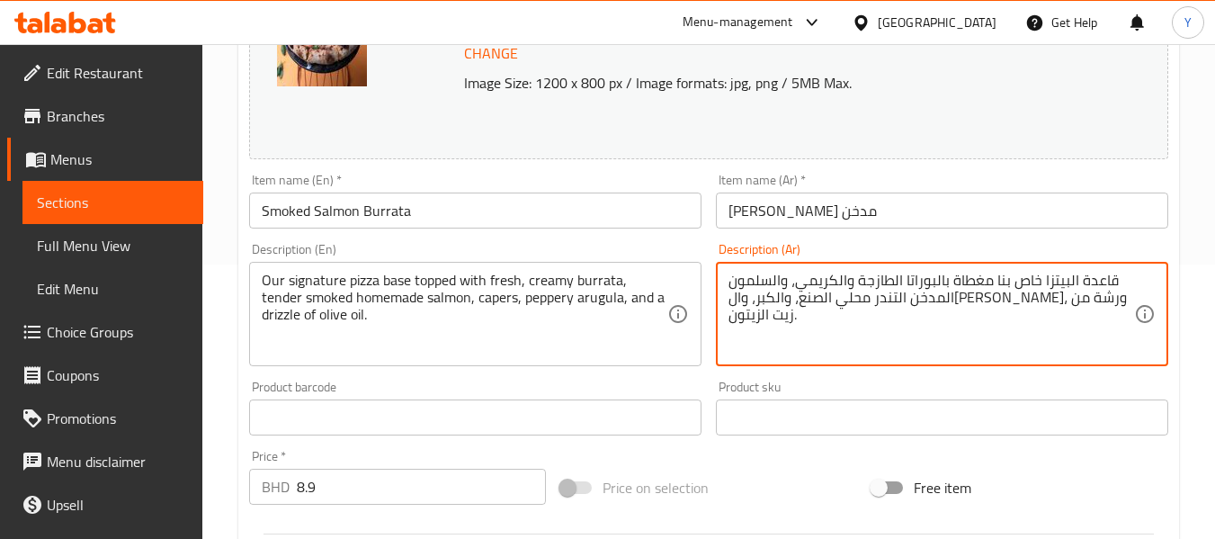
click at [797, 284] on textarea "قاعدة البيتزا خاص بنا مغطاة بالبوراتا الطازجة والكريمي، والسلمون المدخن التندر …" at bounding box center [930, 314] width 405 height 85
click at [918, 279] on textarea "قاعدة البيتزا خاص بنا مغطاة بالبوراتا الطازجة، والسلمون المدخن التندر محلي الصن…" at bounding box center [930, 314] width 405 height 85
paste textarea "كريميال"
click at [770, 286] on textarea "قاعدة البيتزا خاص بنا مغطاة بالبوراتا الكريمي الطازجة، والسلمون المدخن التندر م…" at bounding box center [930, 314] width 405 height 85
click at [1086, 298] on textarea "قاعدة البيتزا خاص بنا مغطاة بالبوراتا الكريمي الطازجة، وسلمون المدخن التندر محل…" at bounding box center [930, 314] width 405 height 85
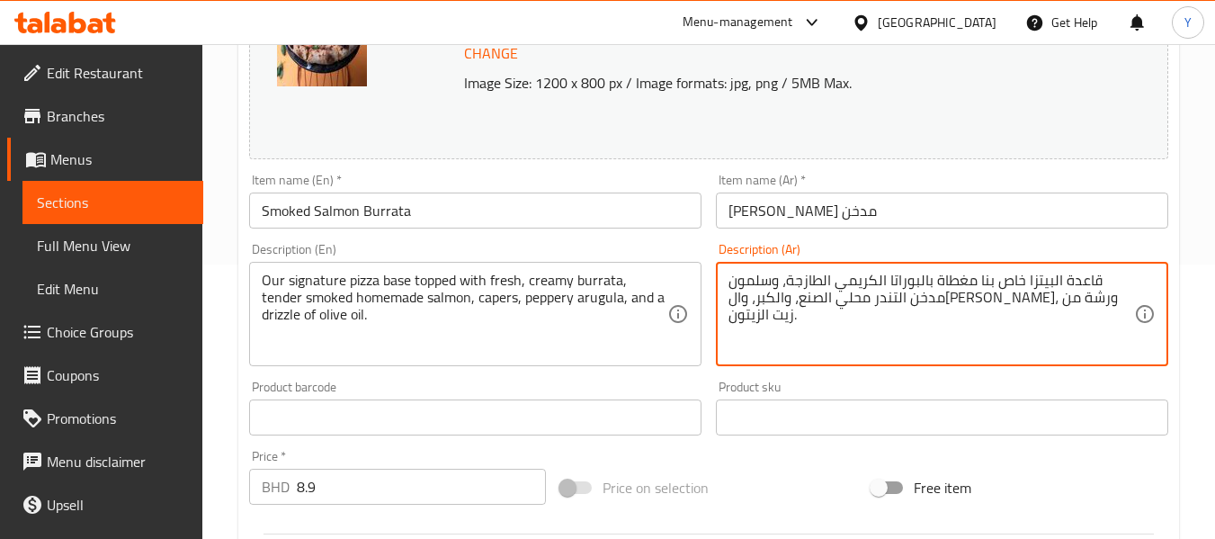
click at [1082, 299] on textarea "قاعدة البيتزا خاص بنا مغطاة بالبوراتا الكريمي الطازجة، وسلمون مدخن التندر محلي …" at bounding box center [930, 314] width 405 height 85
drag, startPoint x: 1046, startPoint y: 303, endPoint x: 984, endPoint y: 297, distance: 61.5
click at [984, 297] on textarea "قاعدة البيتزا خاص بنا مغطاة بالبوراتا الكريمي الطازجة، وسلمون مدخن تندر محلي ال…" at bounding box center [930, 314] width 405 height 85
click at [952, 300] on textarea "قاعدة البيتزا خاص بنا مغطاة بالبوراتا الكريمي الطازجة، وسلمون مدخن تندر منزلي، …" at bounding box center [930, 314] width 405 height 85
drag, startPoint x: 881, startPoint y: 298, endPoint x: 858, endPoint y: 308, distance: 25.4
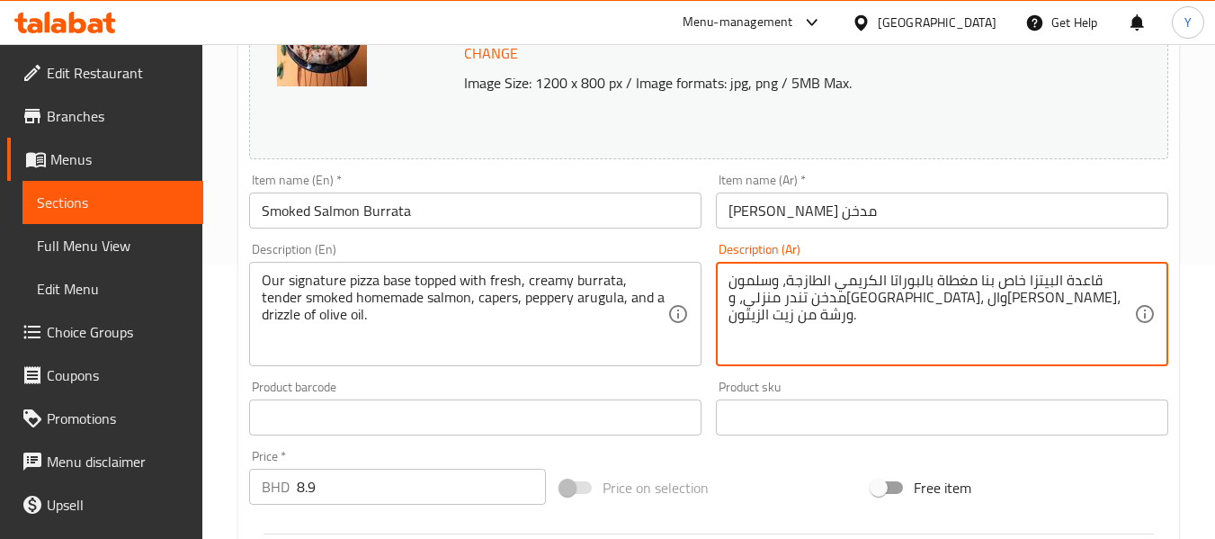
click at [858, 308] on textarea "قاعدة البيتزا خاص بنا مغطاة بالبوراتا الكريمي الطازجة، وسلمون مدخن تندر منزلي، …" at bounding box center [930, 314] width 405 height 85
click at [926, 294] on textarea "قاعدة البيتزا خاص بنا مغطاة بالبوراتا الكريمي الطازجة، وسلمون مدخن تندر منزلي، …" at bounding box center [930, 314] width 405 height 85
click at [962, 296] on textarea "قاعدة البيتزا خاص بنا مغطاة بالبوراتا الكريمي الطازجة، وسلمون مدخن تندر منزلي، …" at bounding box center [930, 314] width 405 height 85
click at [923, 293] on textarea "قاعدة البيتزا خاص بنا مغطاة بالبوراتا الكريمي الطازجة، وسلمون مدخن تندر منزلي، …" at bounding box center [930, 314] width 405 height 85
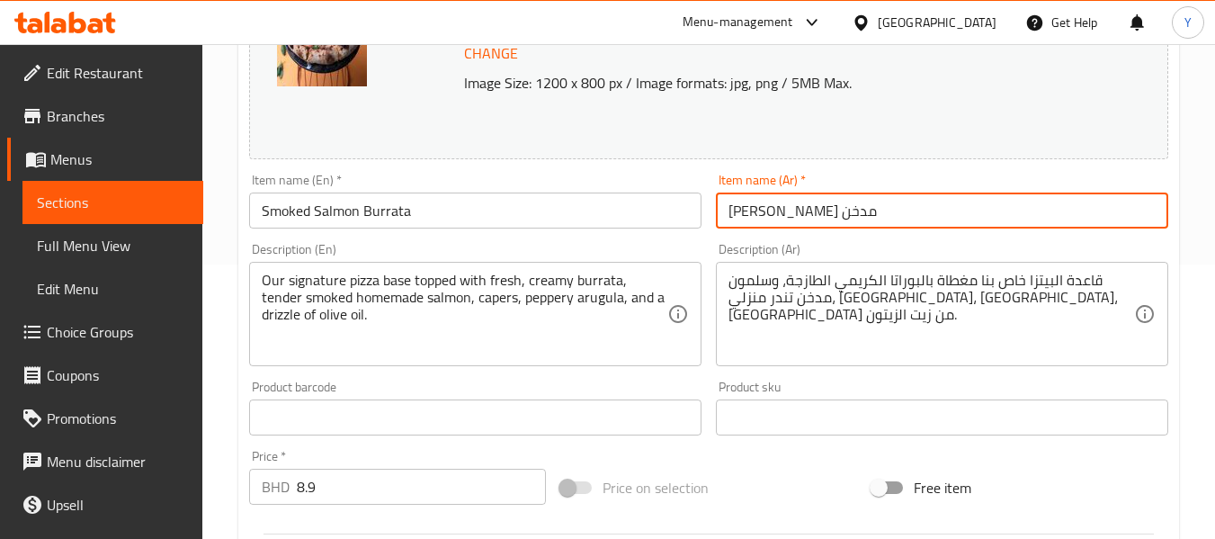
click at [1073, 212] on input "بوراتا سلمون مدخن" at bounding box center [942, 210] width 452 height 36
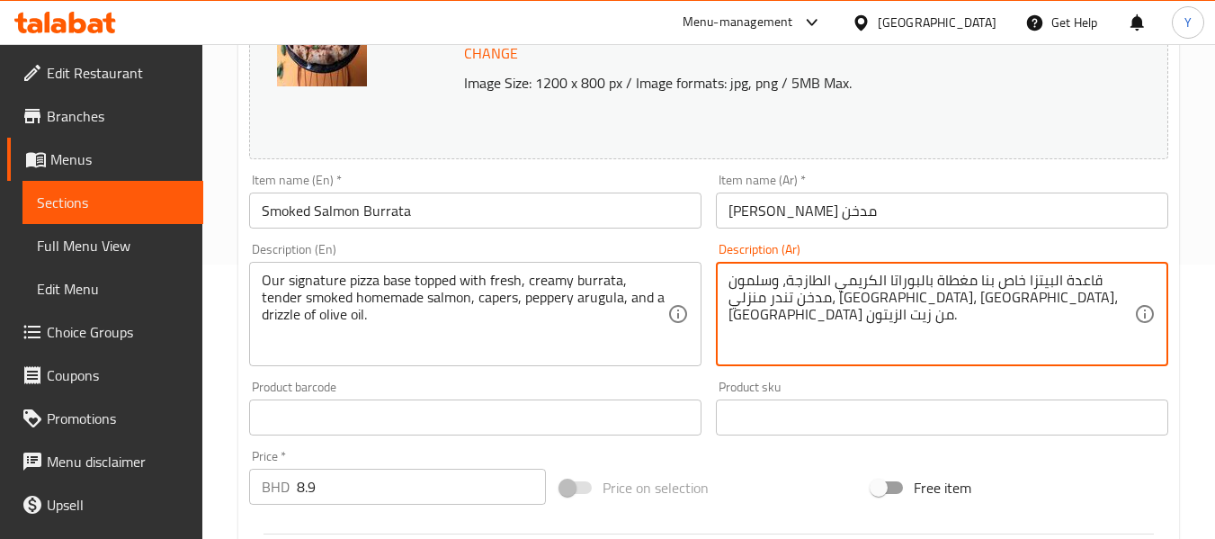
click at [1020, 283] on textarea "قاعدة البيتزا خاص بنا مغطاة بالبوراتا الكريمي الطازجة، وسلمون مدخن تندر منزلي، …" at bounding box center [930, 314] width 405 height 85
click at [996, 284] on textarea "قاعدة البيتزا الخاص بنا مغطاة بالبوراتا الكريمي الطازجة، وسلمون مدخن تندر منزلي…" at bounding box center [930, 314] width 405 height 85
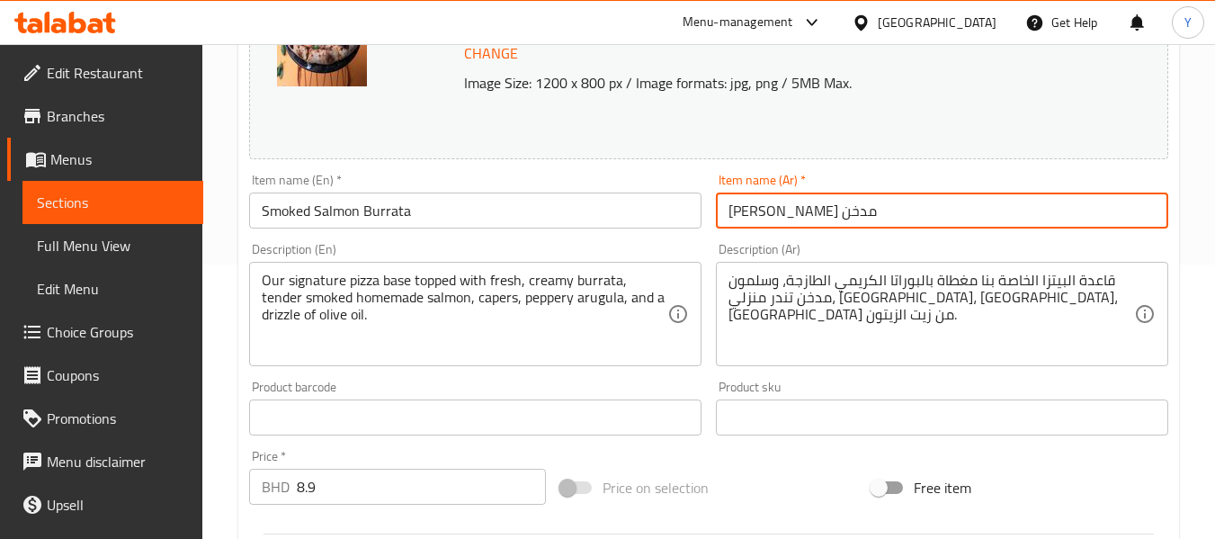
click at [1001, 218] on input "بوراتا سلمون مدخن" at bounding box center [942, 210] width 452 height 36
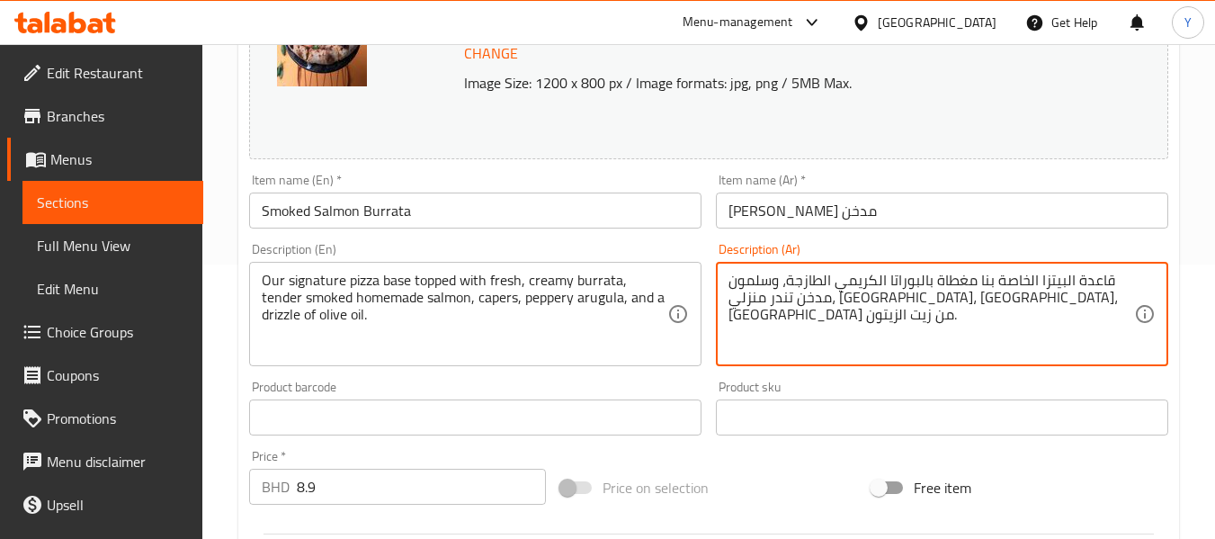
click at [985, 301] on textarea "قاعدة البيتزا الخاصة بنا مغطاة بالبوراتا الكريمي الطازجة، وسلمون مدخن تندر منزل…" at bounding box center [930, 314] width 405 height 85
click at [985, 301] on textarea "قاعدة البيتزا الخاصة بنا مغطاة بالبوراتا الكريمي الطازجة، وسلمون مدخن تندر ، كي…" at bounding box center [930, 314] width 405 height 85
click at [992, 305] on textarea "قاعدة البيتزا الخاصة بنا مغطاة بالبوراتا الكريمي الطازجة، وسلمون مدخن تندر ، كي…" at bounding box center [930, 314] width 405 height 85
paste textarea "منزلي"
type textarea "قاعدة البيتزا الخاصة بنا مغطاة بالبوراتا الكريمي الطازجة، وسلمون مدخن منزلي تند…"
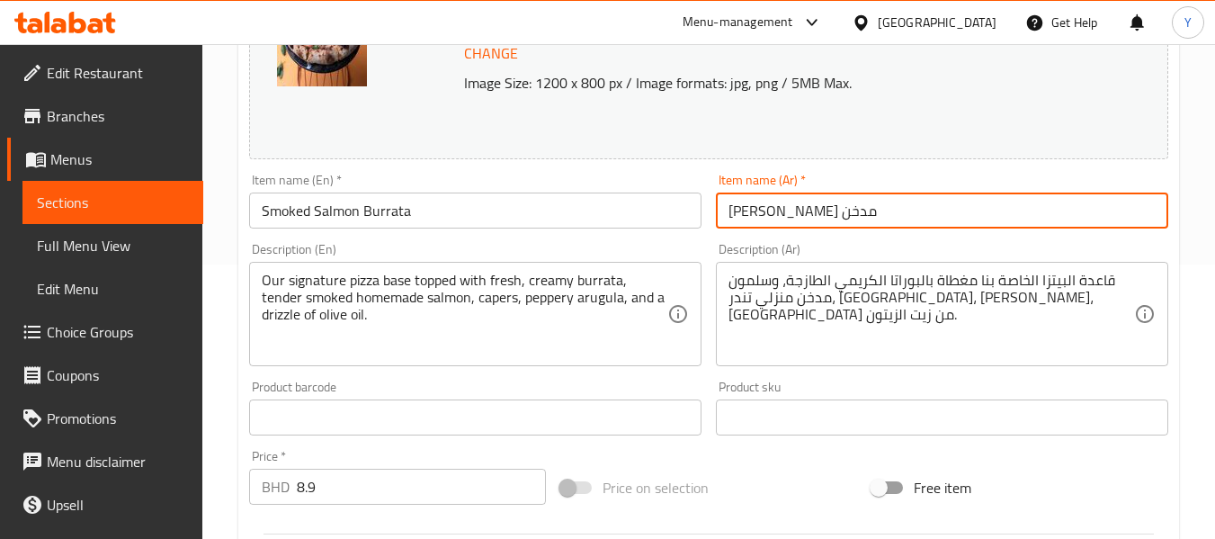
click at [970, 204] on input "بوراتا سلمون مدخن" at bounding box center [942, 210] width 452 height 36
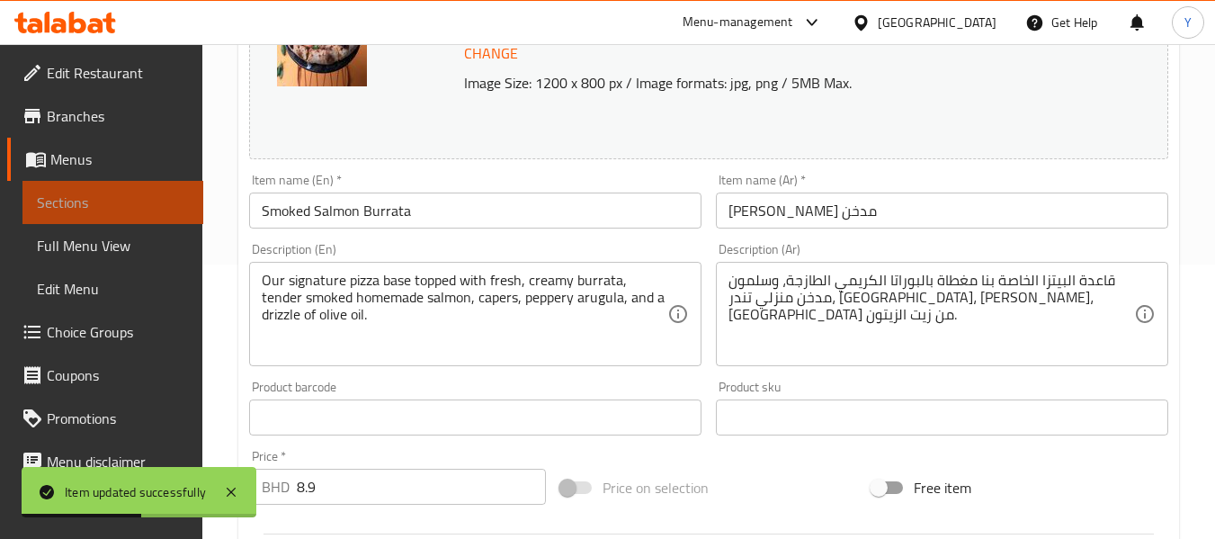
click at [134, 207] on span "Sections" at bounding box center [113, 203] width 152 height 22
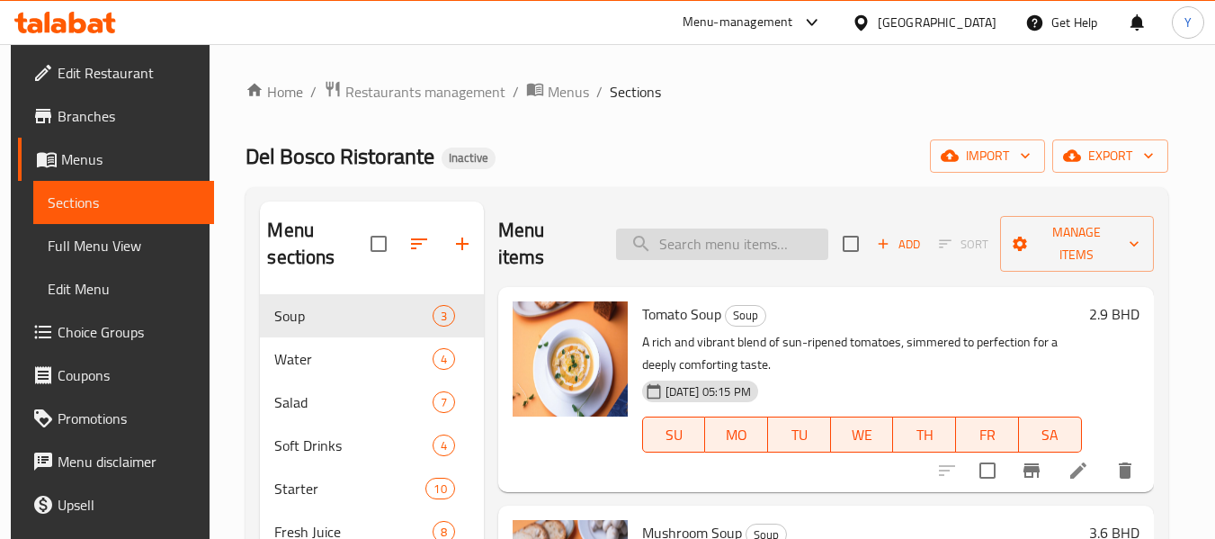
click at [708, 230] on input "search" at bounding box center [722, 243] width 212 height 31
paste input "swirled in"
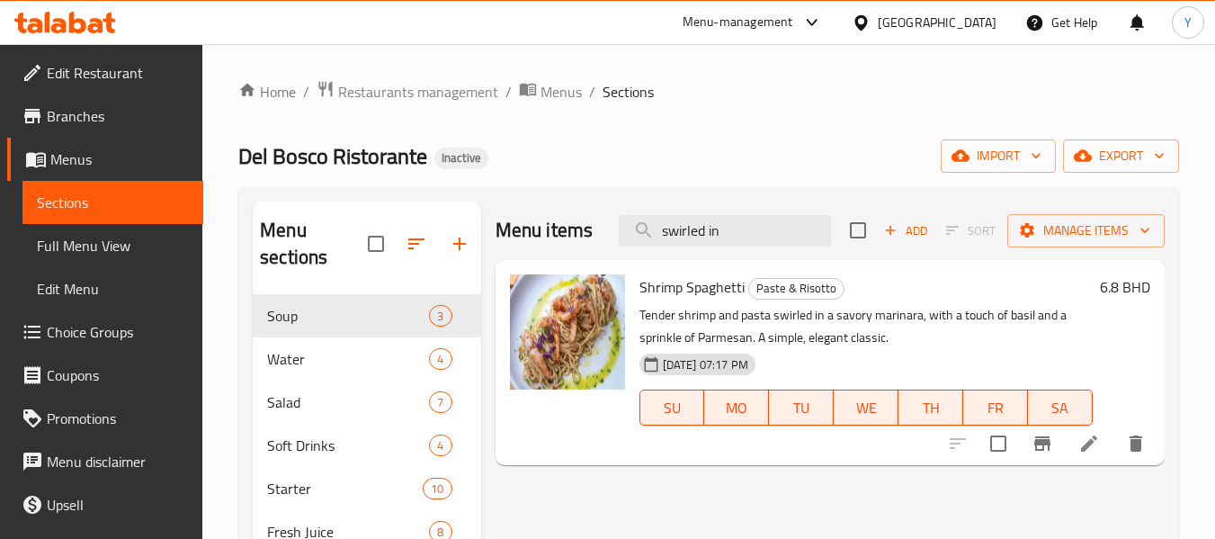
type input "swirled in"
